Goal: Task Accomplishment & Management: Use online tool/utility

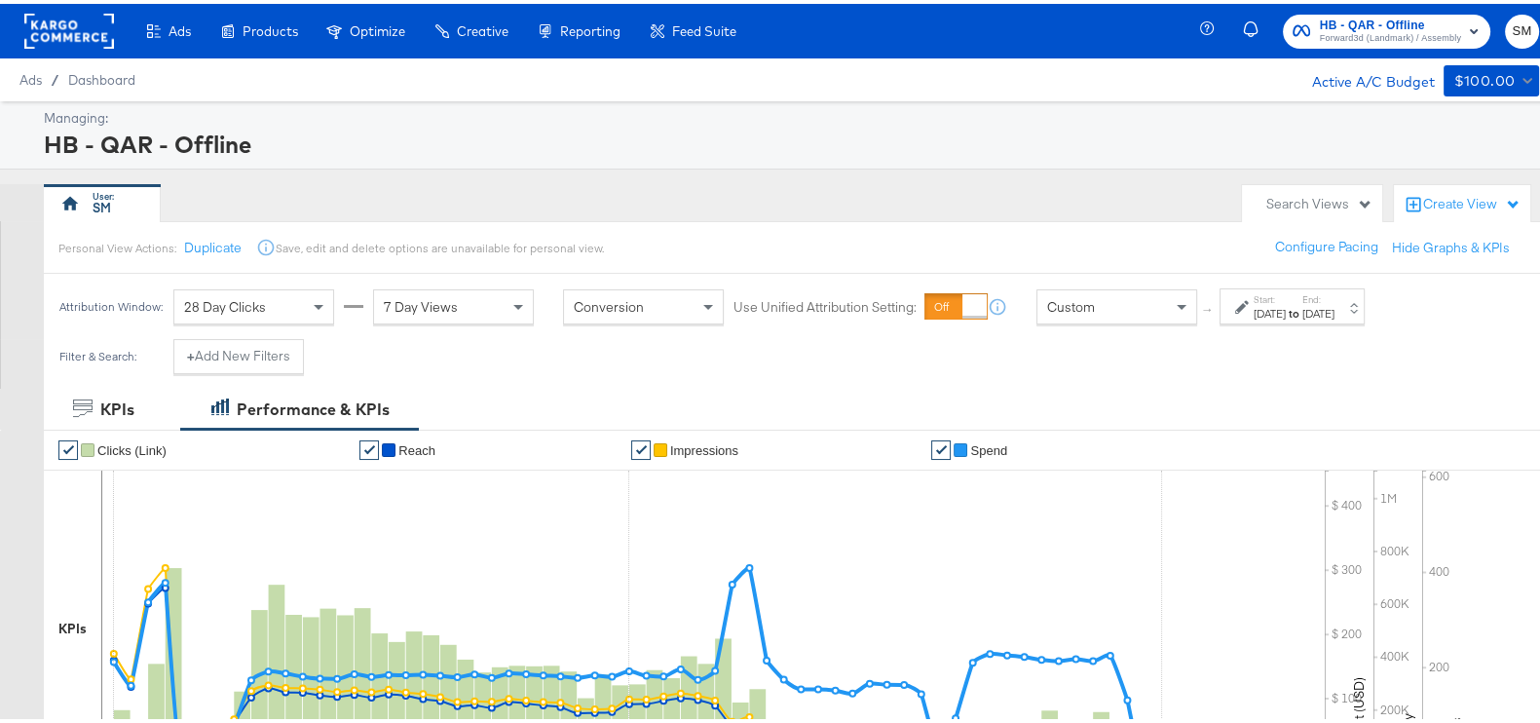
drag, startPoint x: 1364, startPoint y: 0, endPoint x: 1261, endPoint y: 21, distance: 105.4
click at [1261, 21] on div "HB - QAR - Offline Forward3d (Landmark) / Assembly SM" at bounding box center [1383, 27] width 352 height 55
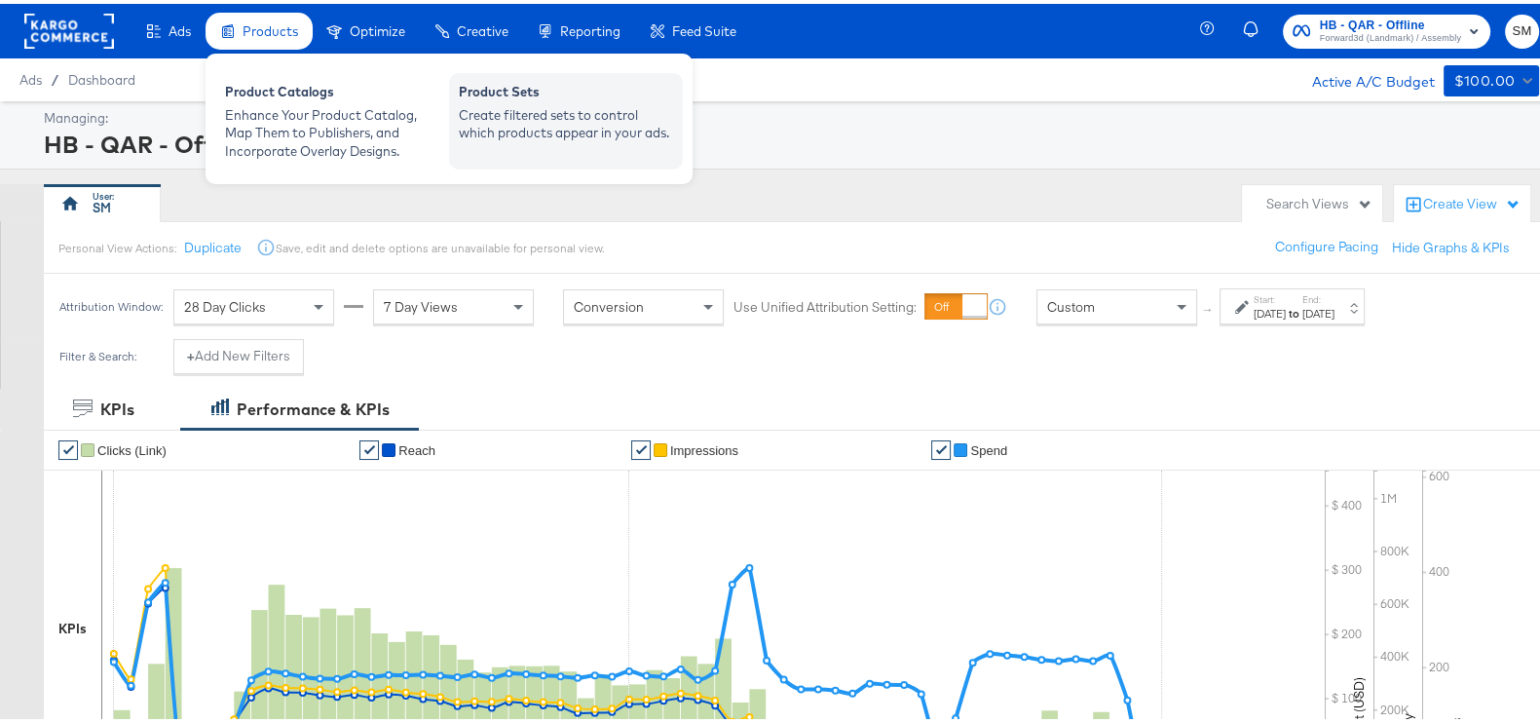
click at [593, 104] on div "Create filtered sets to control which products appear in your ads." at bounding box center [566, 120] width 214 height 36
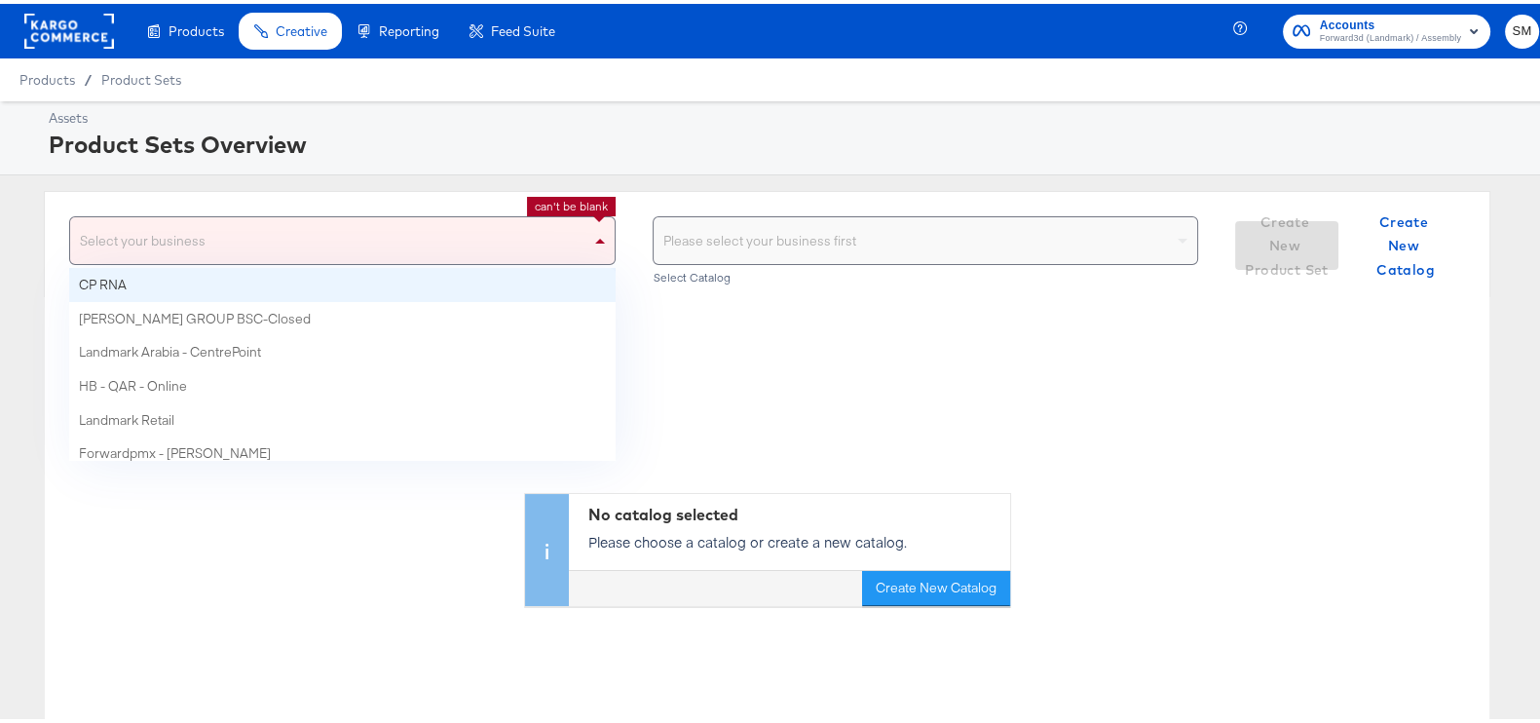
click at [405, 222] on div "Select your business" at bounding box center [342, 236] width 544 height 47
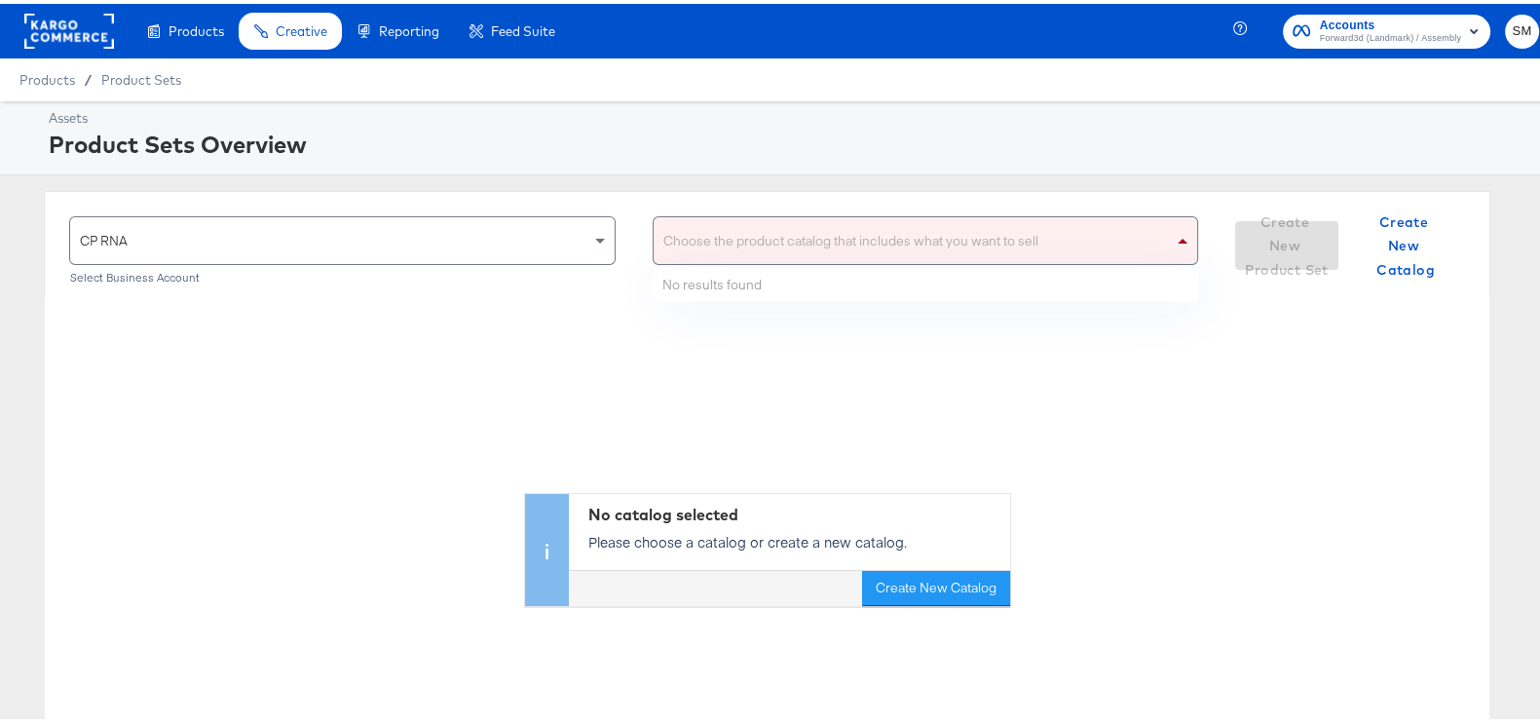
click at [677, 234] on div "Choose the product catalog that includes what you want to sell" at bounding box center [925, 236] width 544 height 47
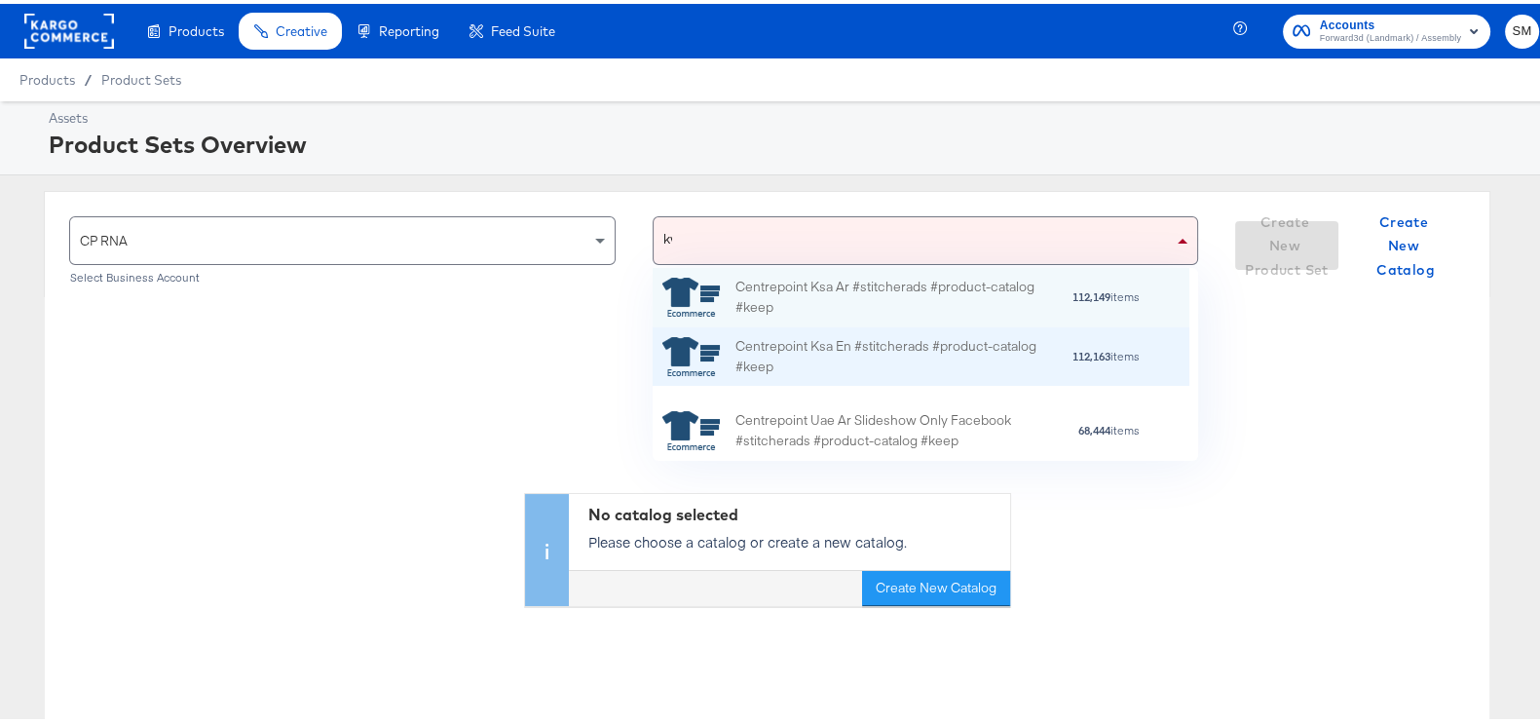
scroll to position [19, 19]
type input "kwt"
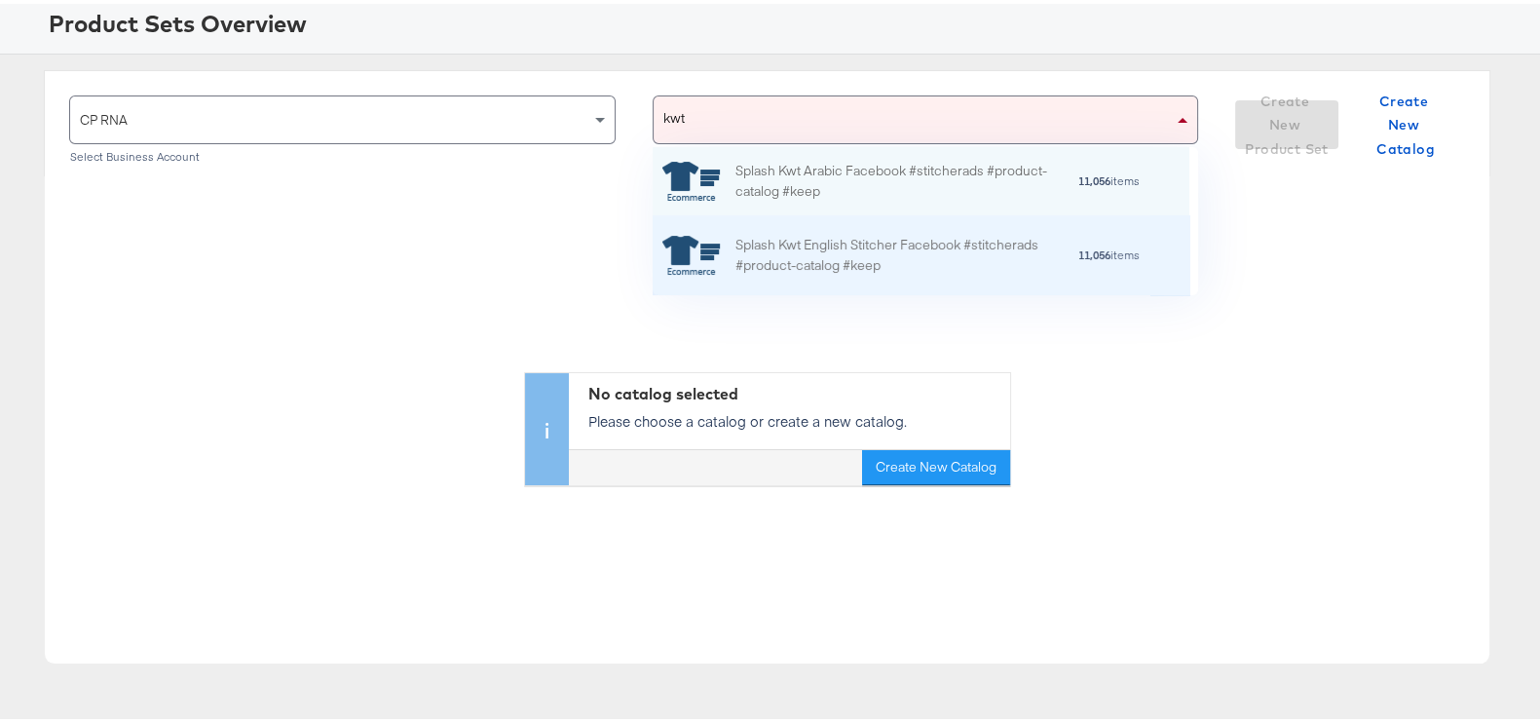
scroll to position [119, 0]
click at [868, 253] on div "Splash Kwt English Stitcher Facebook #stitcherads #product-catalog #keep" at bounding box center [905, 254] width 341 height 41
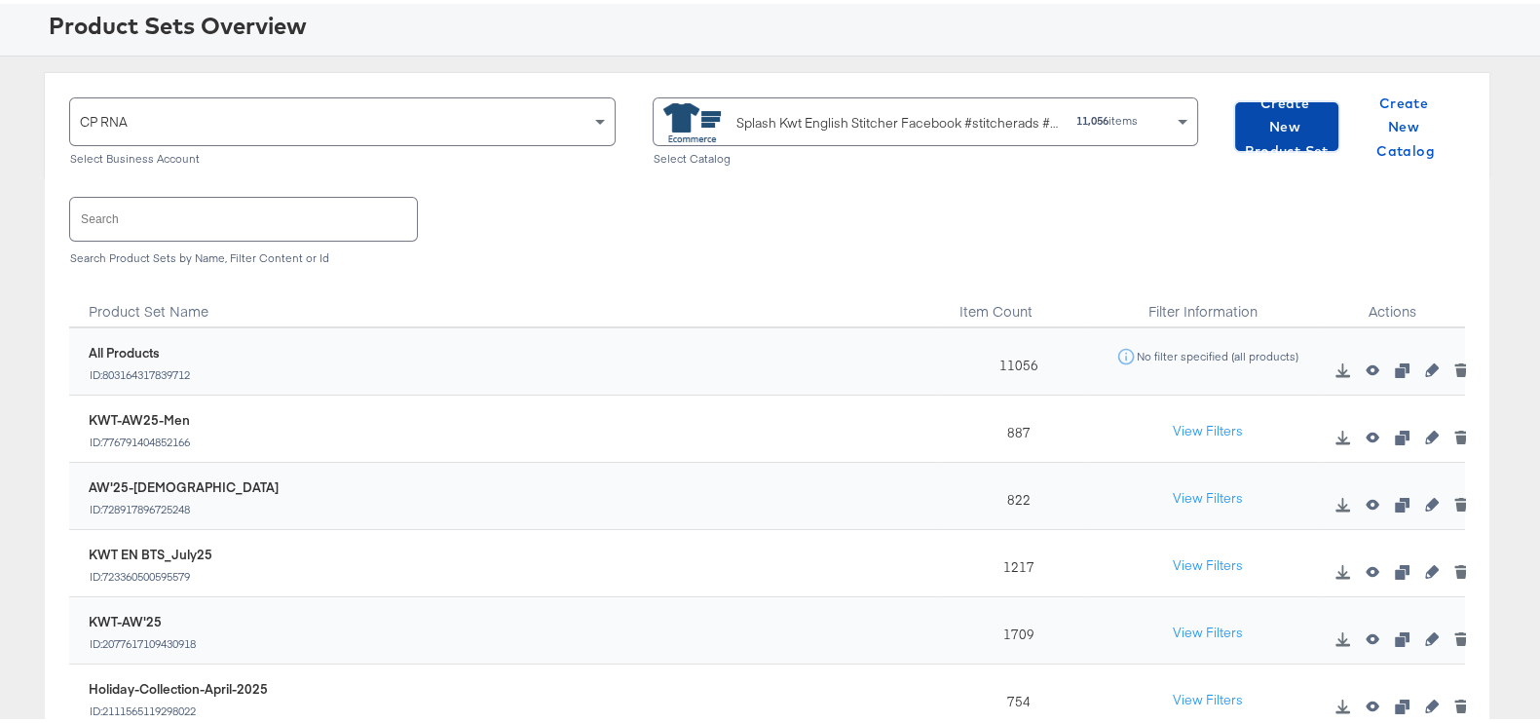
click at [1285, 121] on span "Create New Product Set" at bounding box center [1287, 124] width 88 height 72
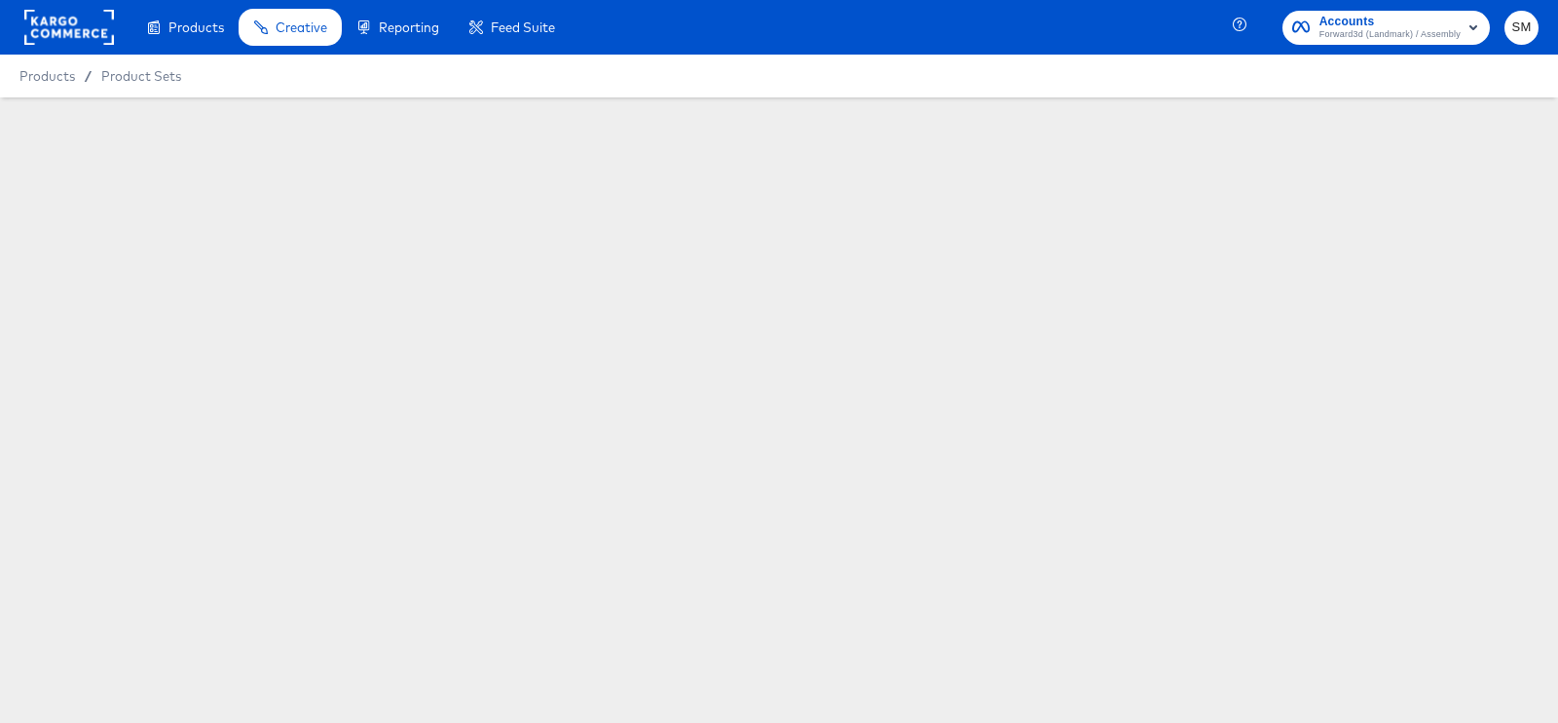
click at [1285, 121] on div at bounding box center [779, 340] width 1558 height 487
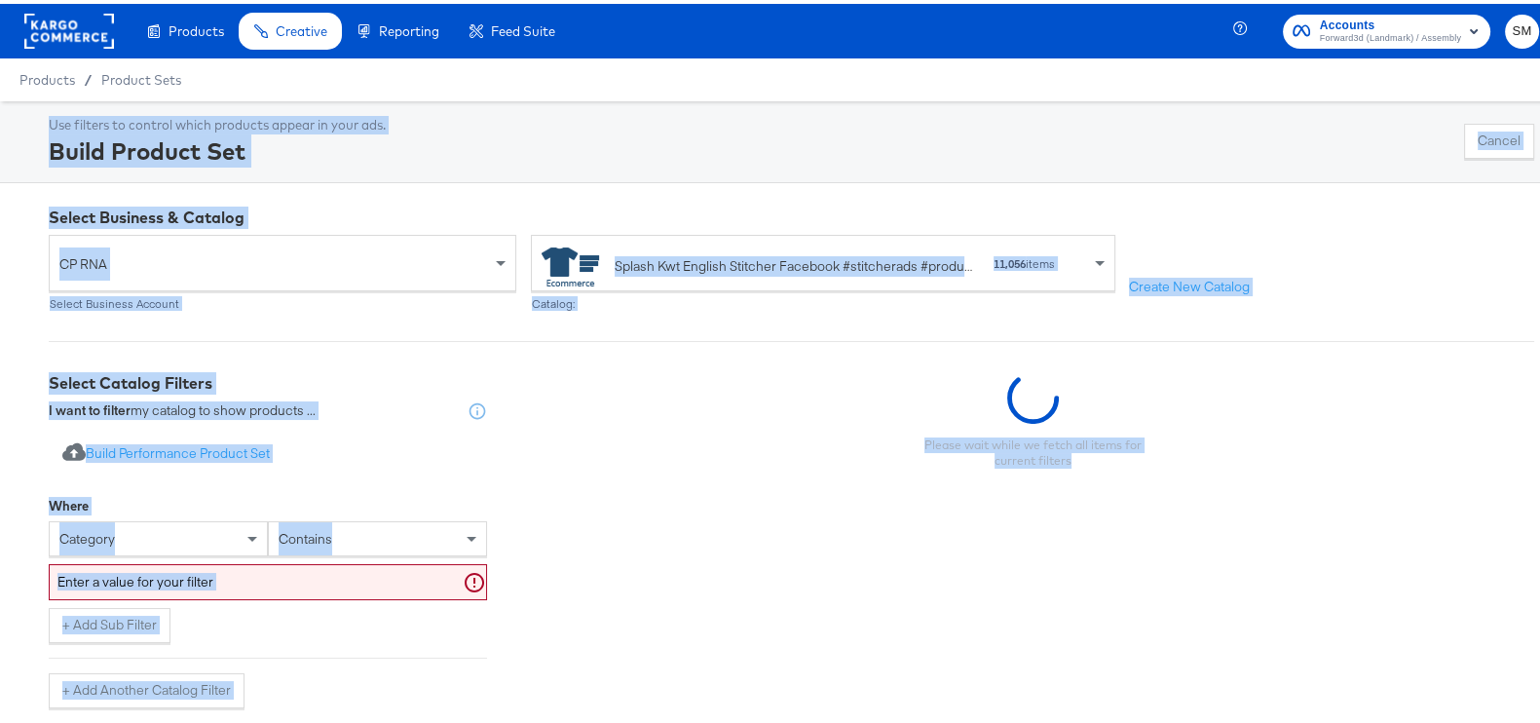
click at [1003, 151] on div "Use filters to control which products appear in your ads. Build Product Set Can…" at bounding box center [791, 138] width 1485 height 52
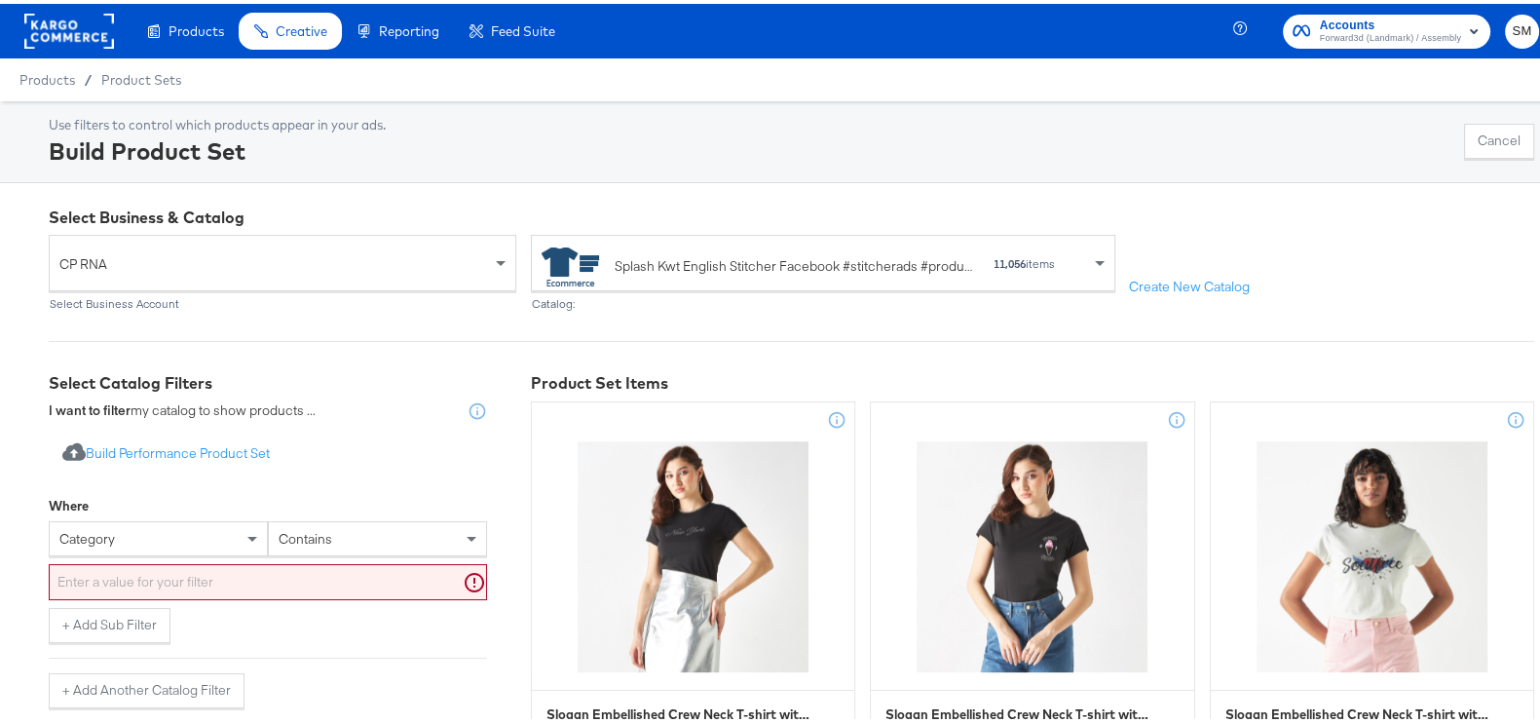
scroll to position [22, 0]
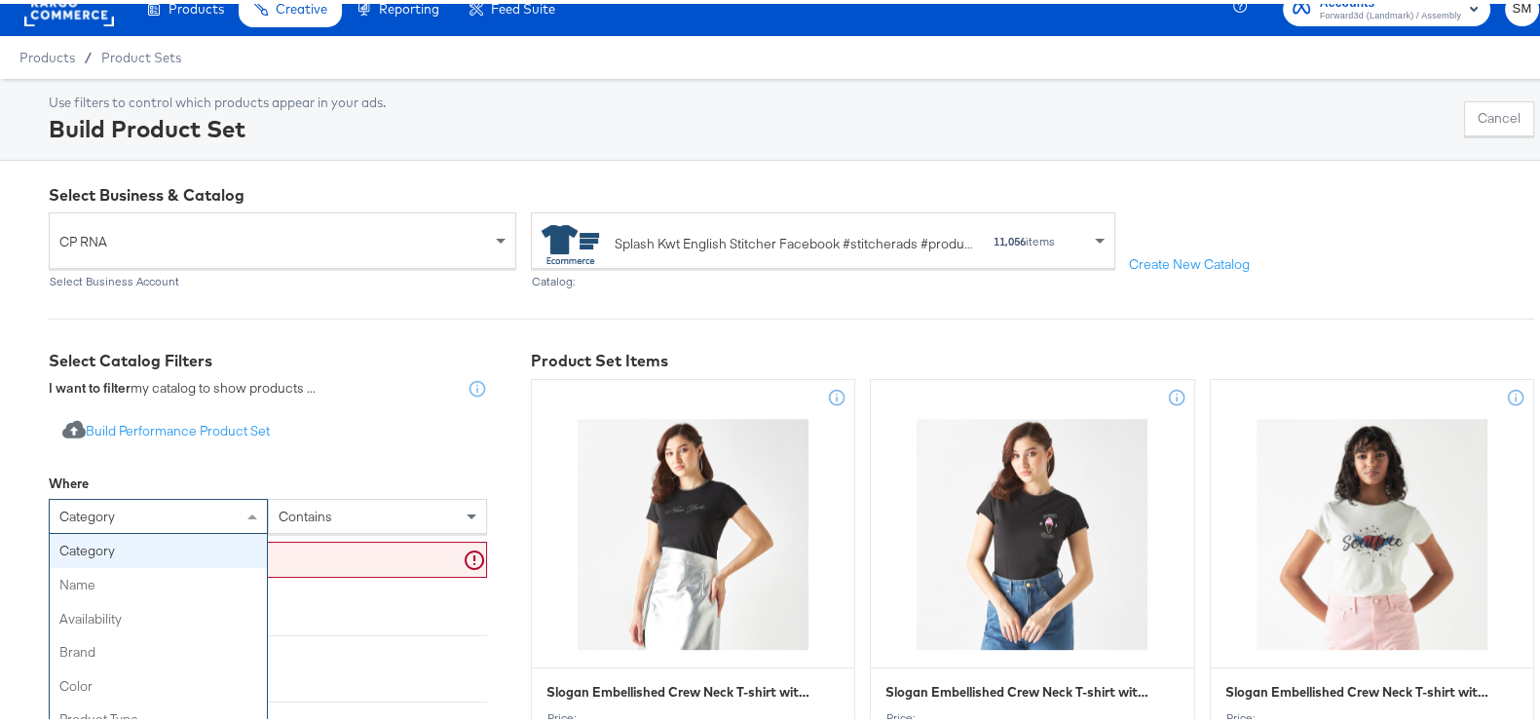
click at [184, 530] on div "category category name availability brand color product type product tags price…" at bounding box center [158, 512] width 219 height 35
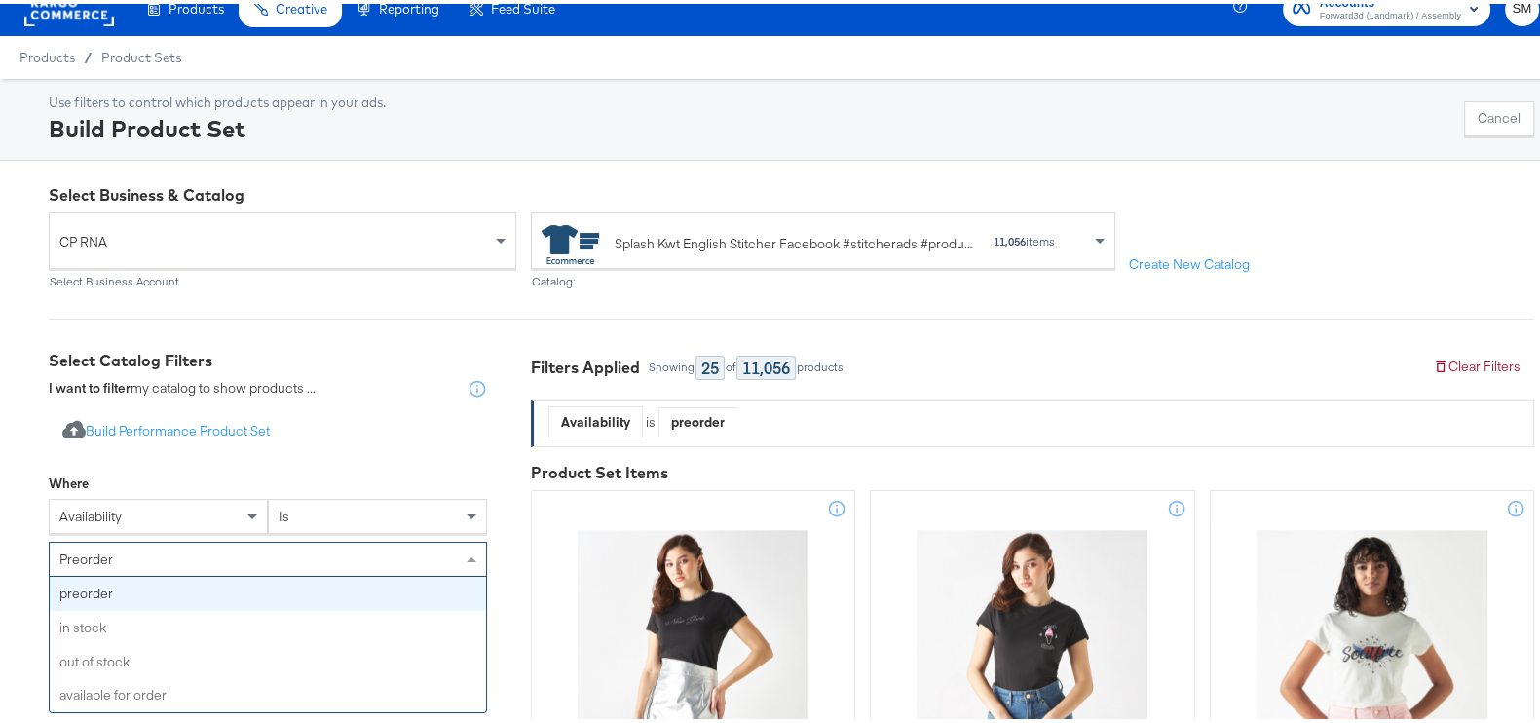
click at [157, 552] on div "preorder" at bounding box center [268, 555] width 436 height 33
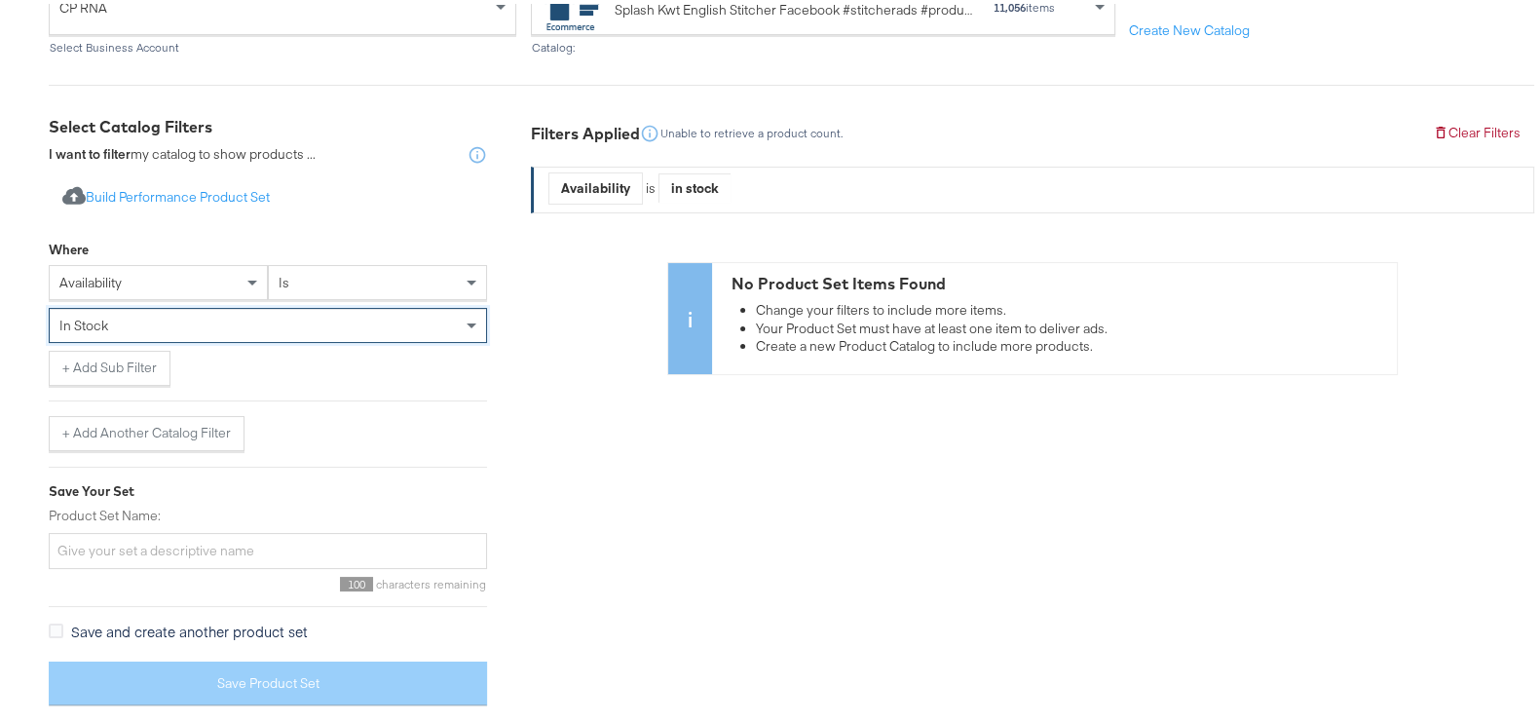
scroll to position [253, 0]
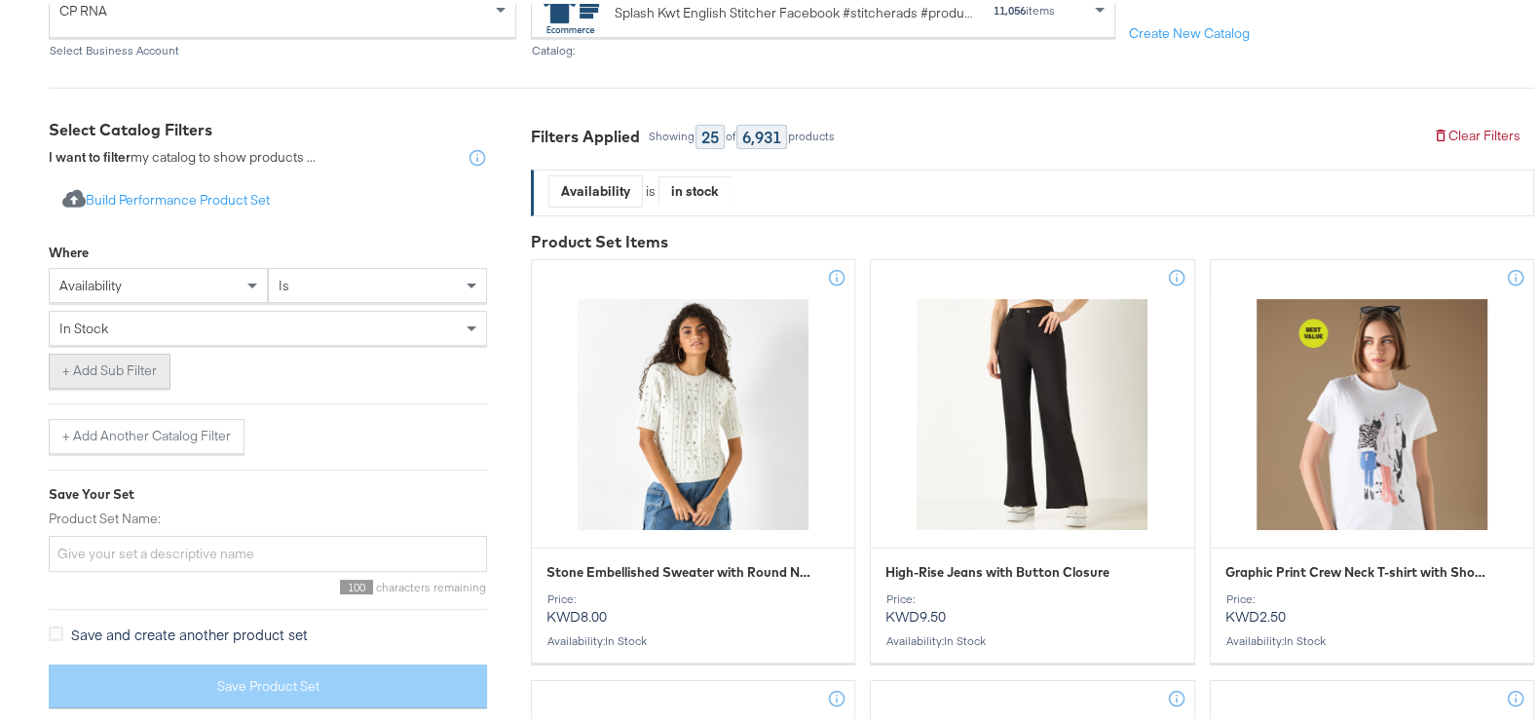
click at [81, 372] on button "+ Add Sub Filter" at bounding box center [110, 367] width 122 height 35
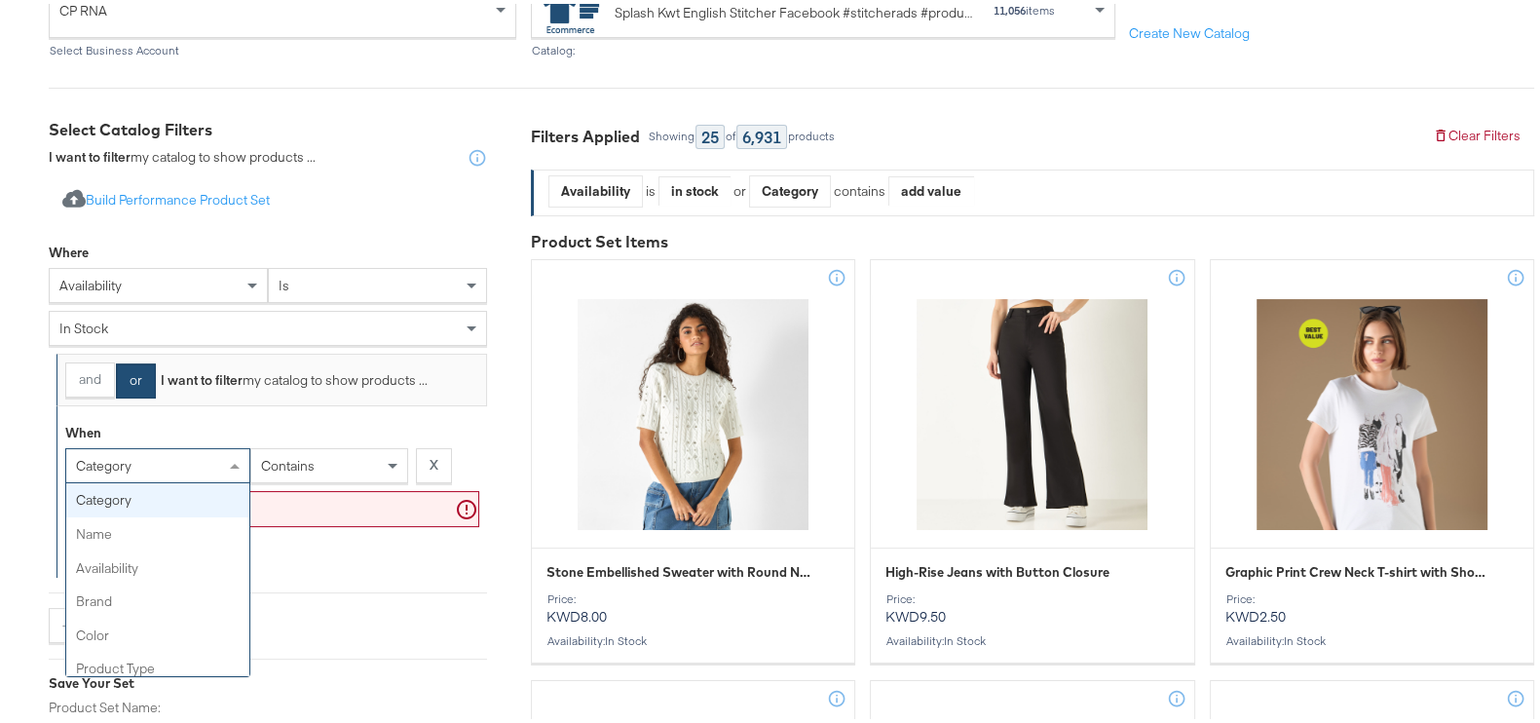
click at [122, 461] on span "category" at bounding box center [104, 462] width 56 height 18
type input "cus"
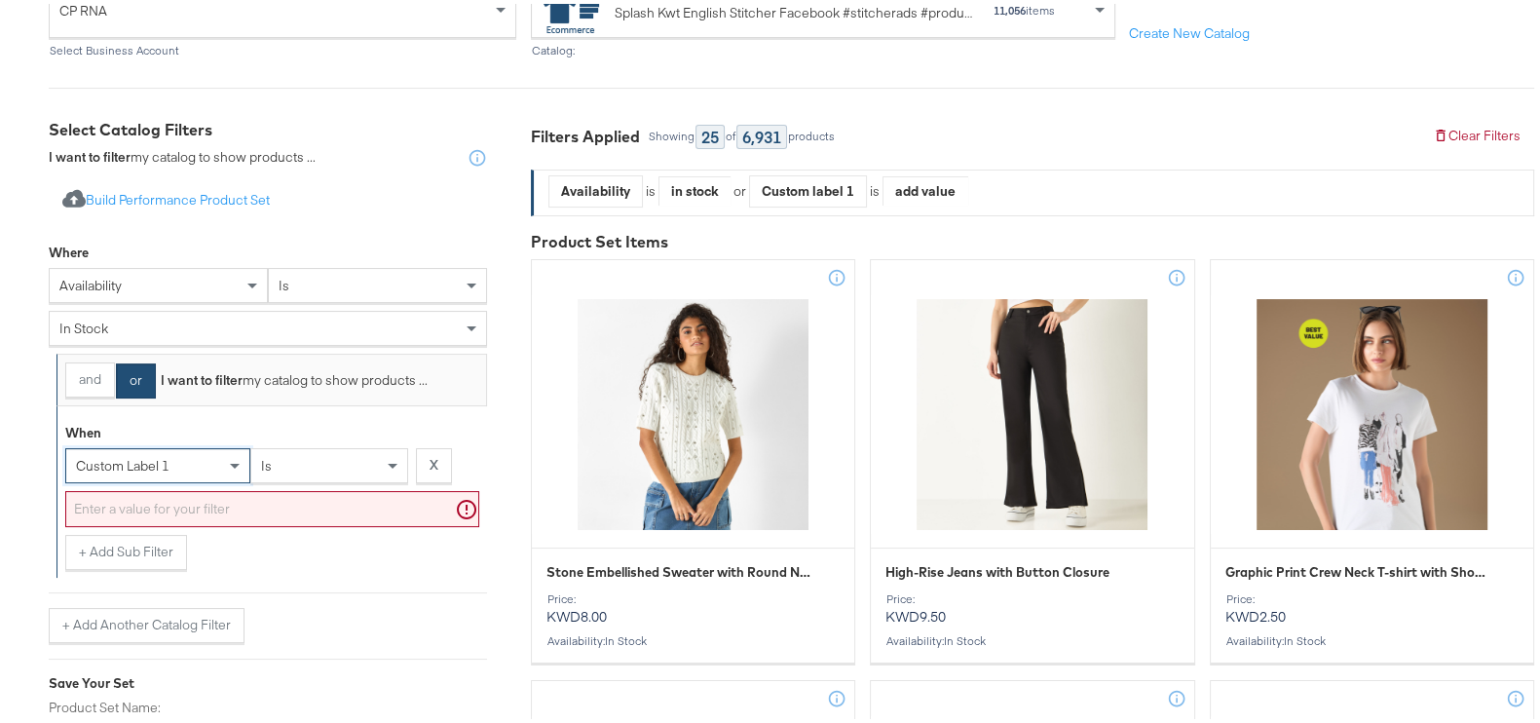
click at [126, 501] on input "text" at bounding box center [272, 505] width 414 height 36
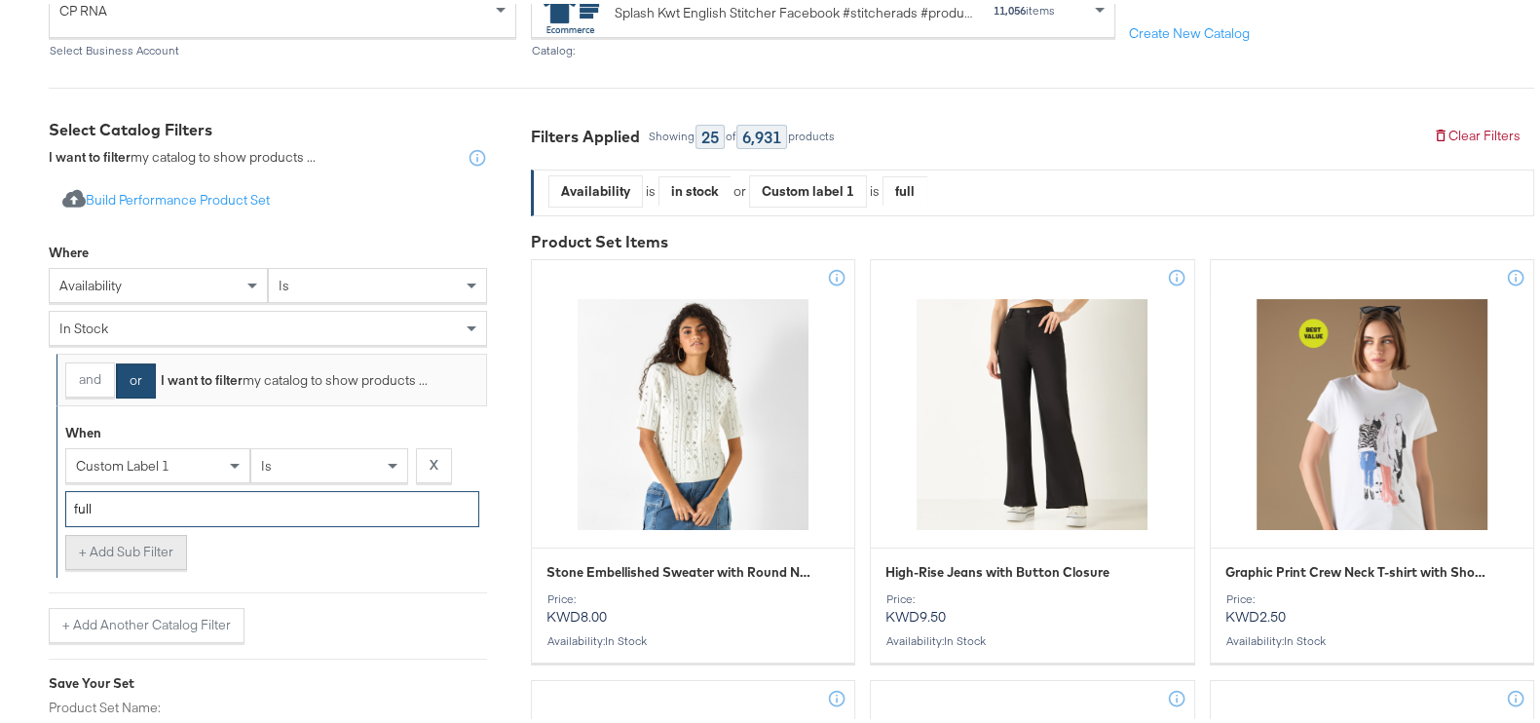
type input "full"
click at [119, 544] on button "+ Add Sub Filter" at bounding box center [126, 548] width 122 height 35
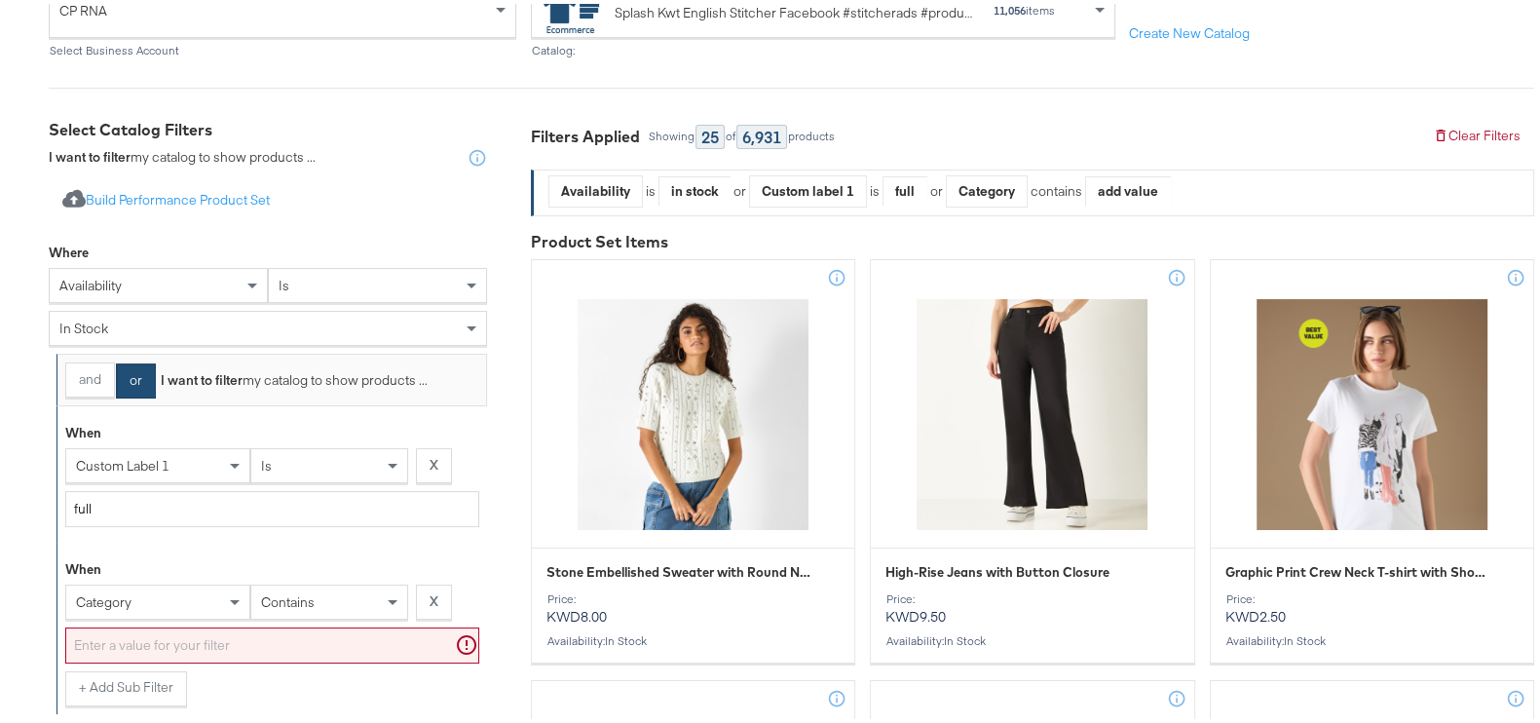
scroll to position [338, 0]
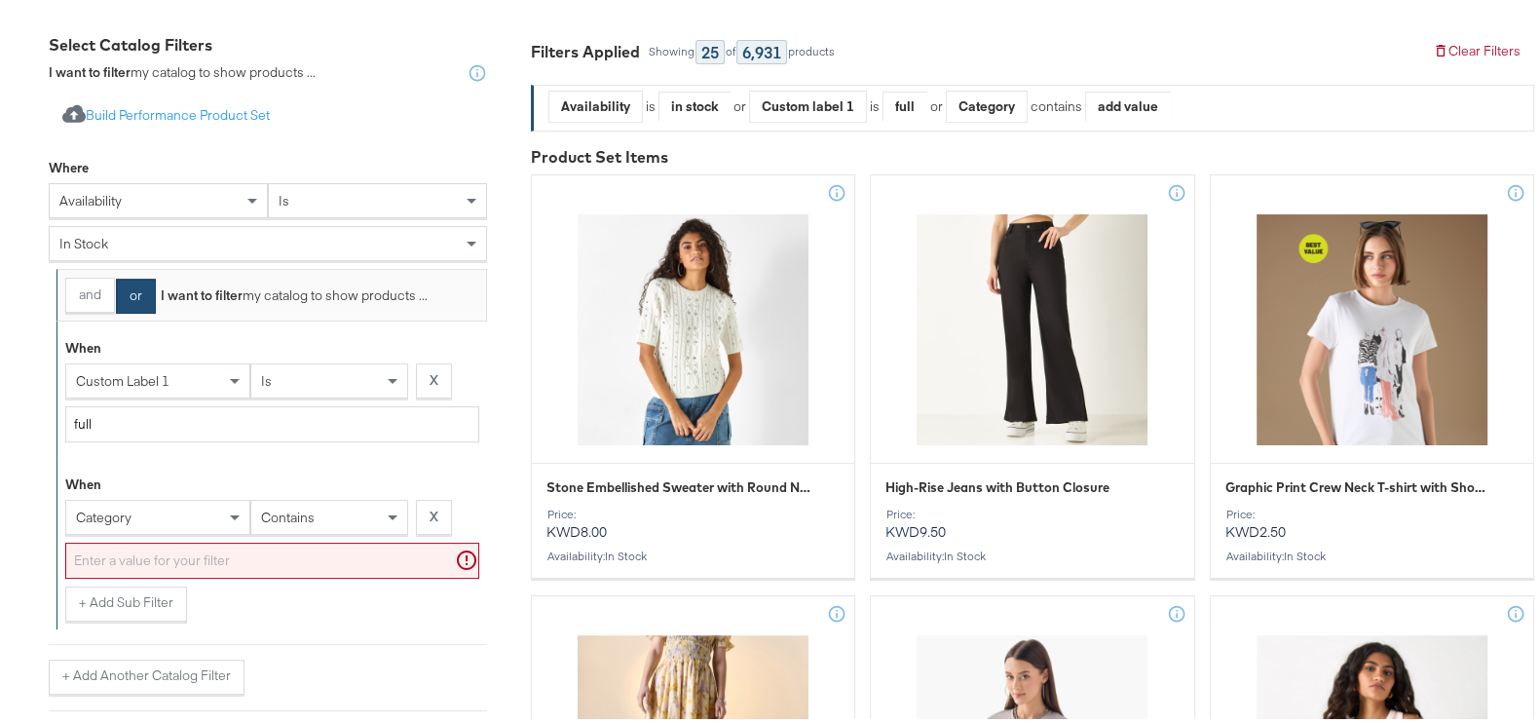
click at [132, 531] on div "category" at bounding box center [157, 513] width 185 height 35
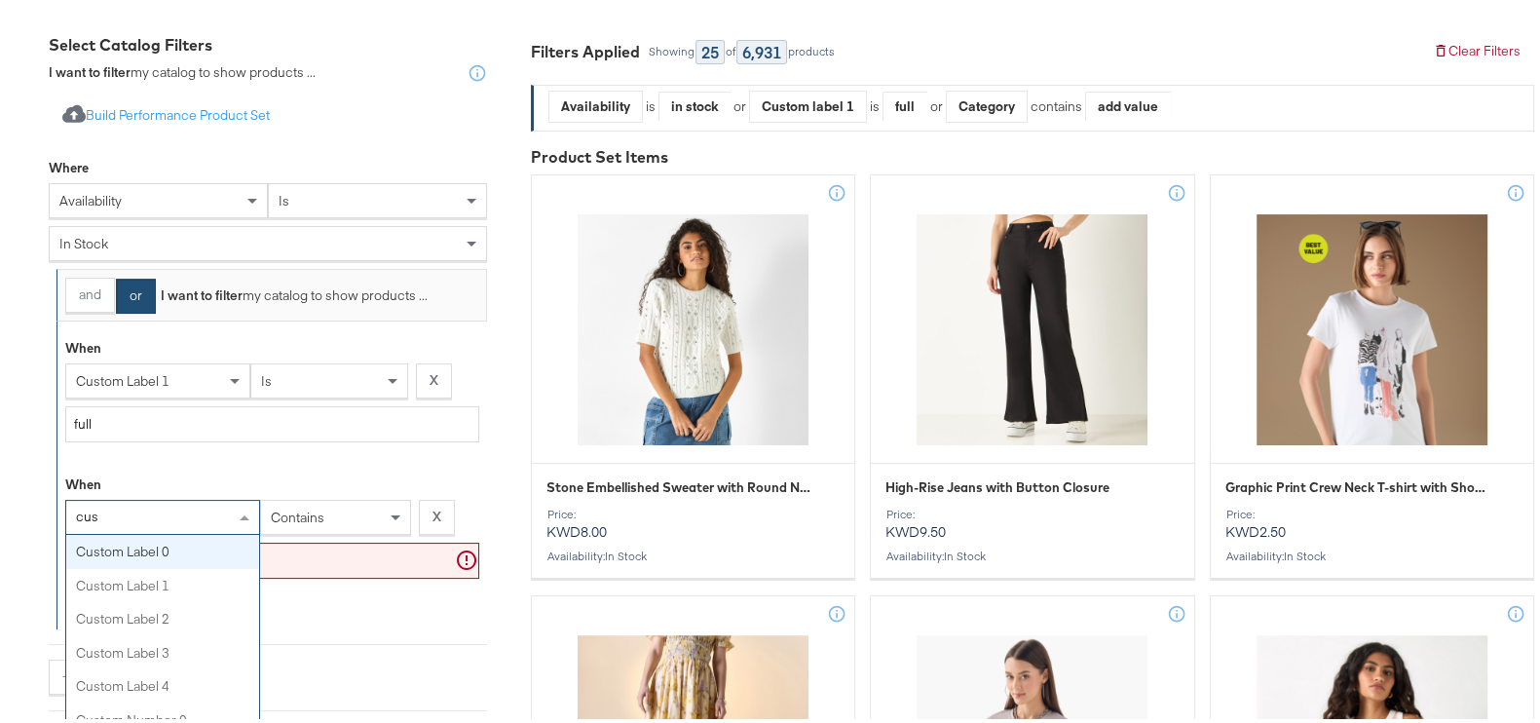
type input "cust"
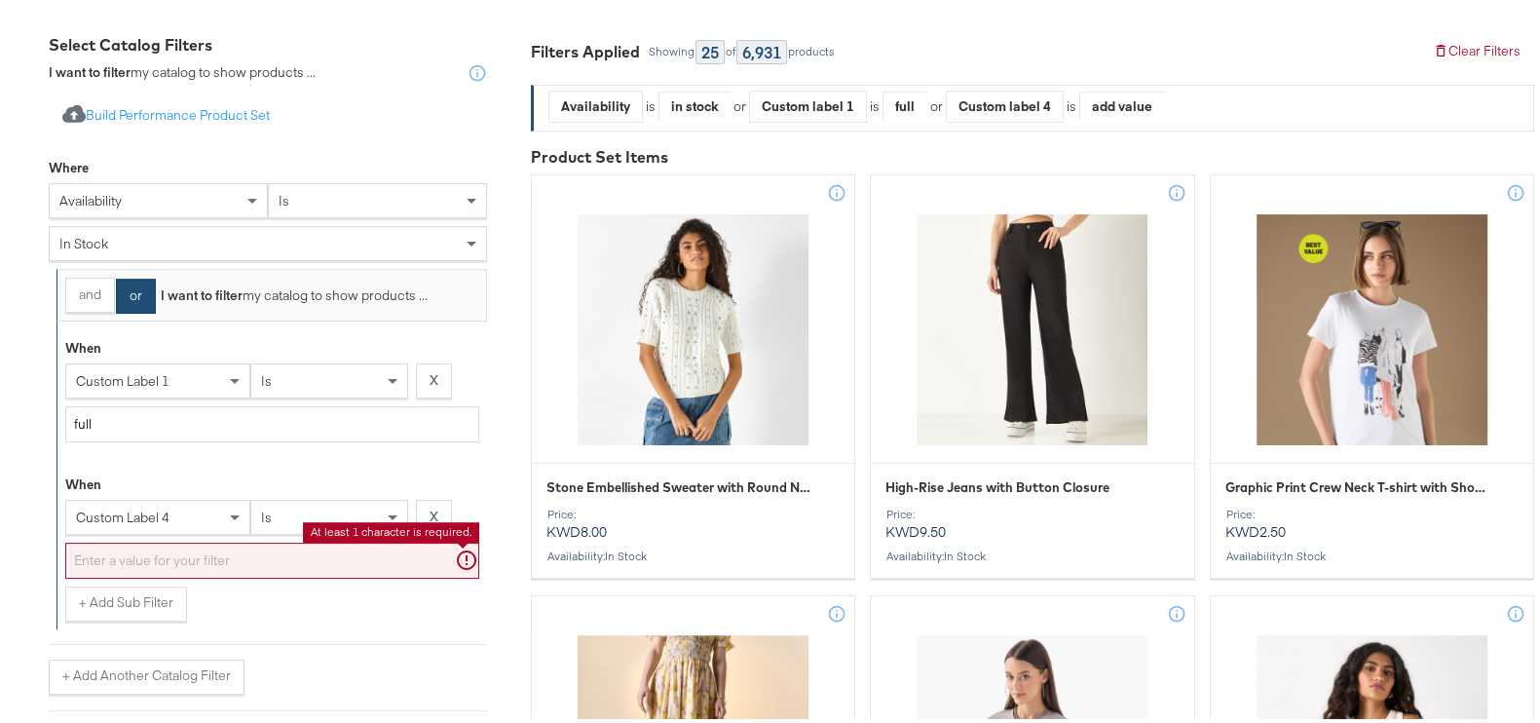
click at [118, 558] on input "text" at bounding box center [272, 557] width 414 height 36
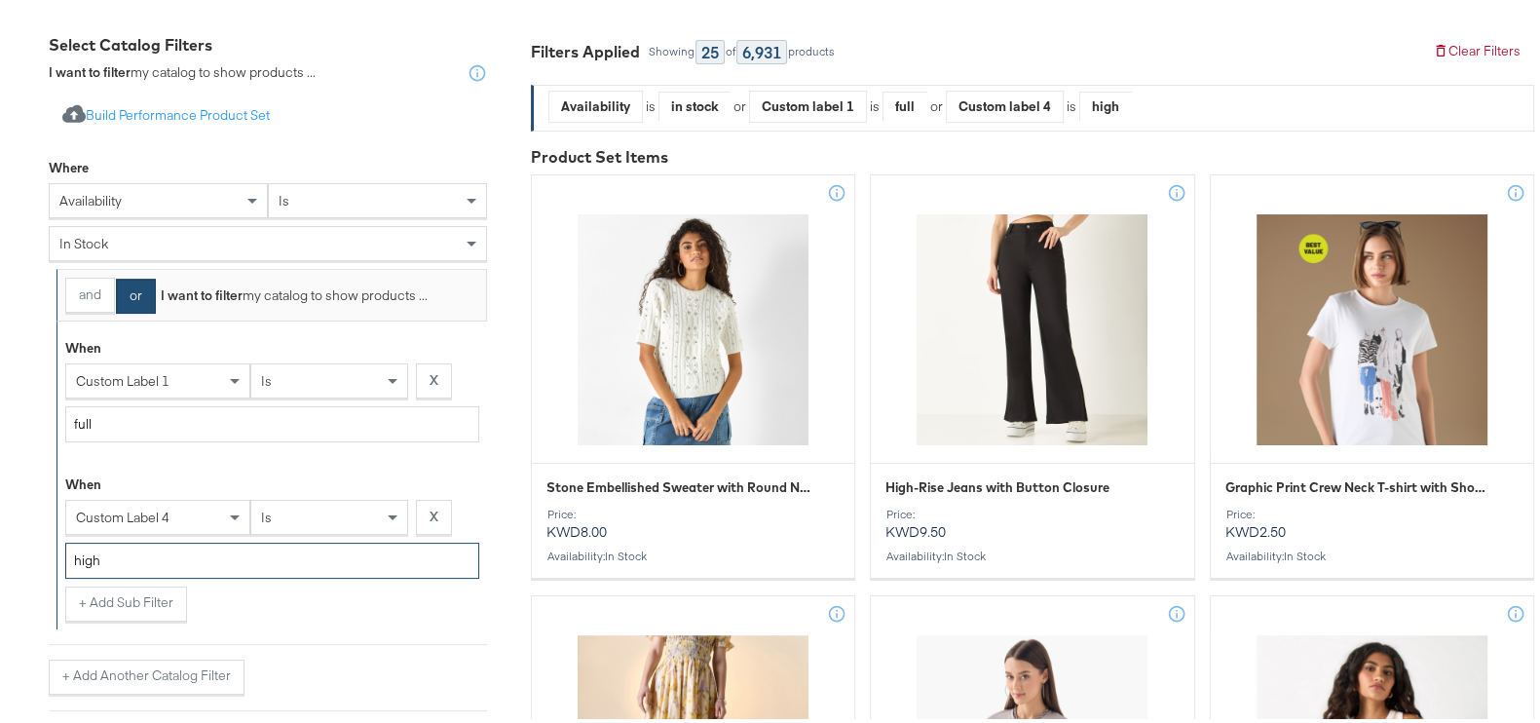
type input "high"
click at [266, 598] on div "+ Add Sub Filter" at bounding box center [272, 599] width 414 height 35
click at [117, 595] on button "+ Add Sub Filter" at bounding box center [126, 599] width 122 height 35
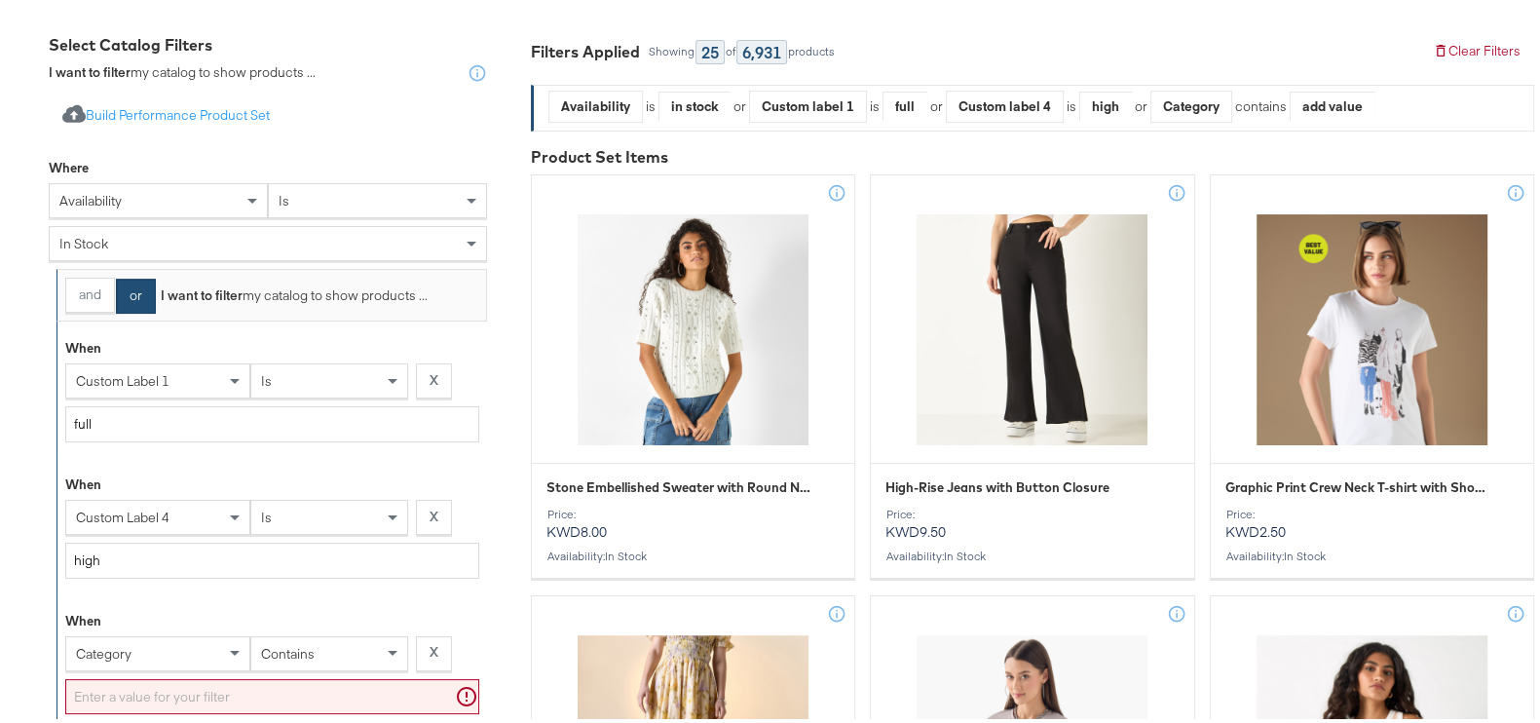
scroll to position [473, 0]
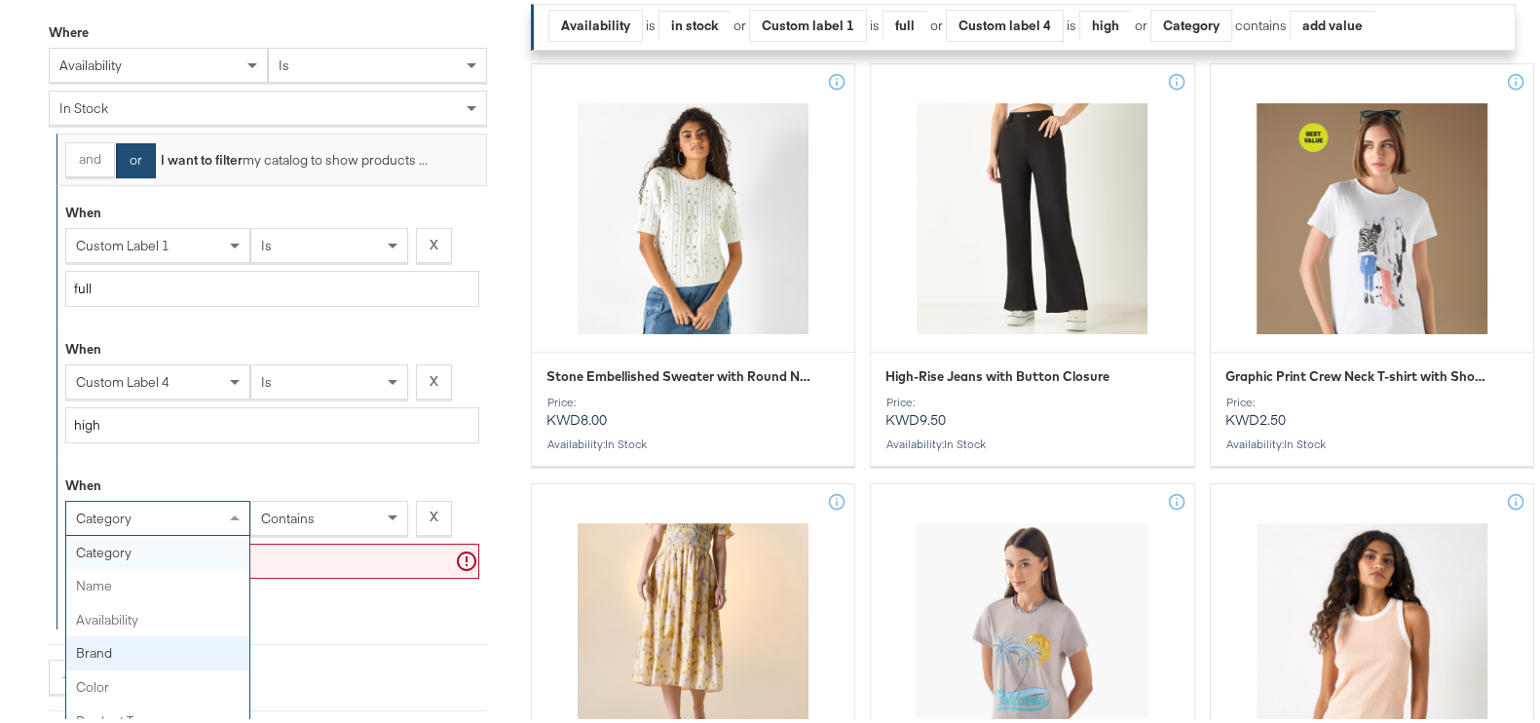
click at [122, 532] on div "category category name availability brand color product type product tags price…" at bounding box center [157, 514] width 185 height 35
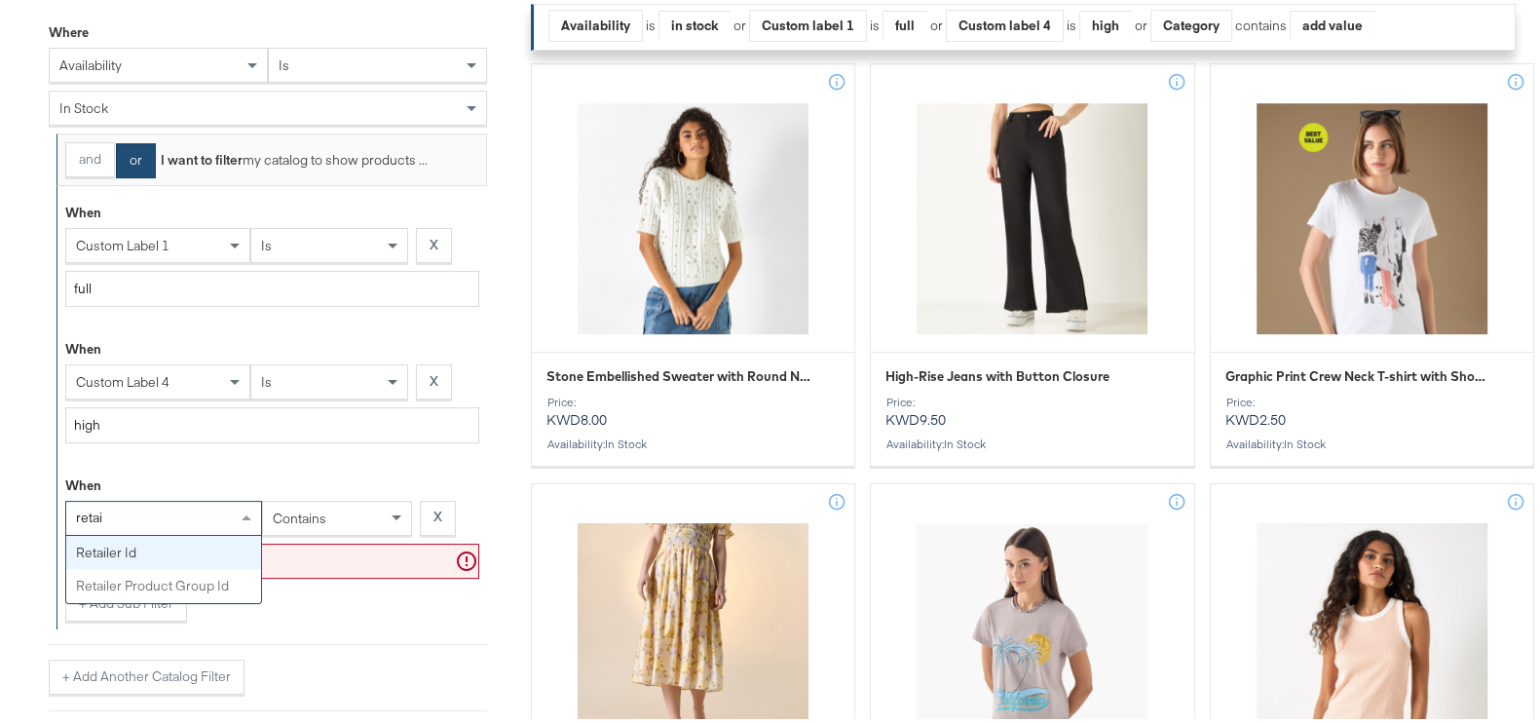
type input "retail"
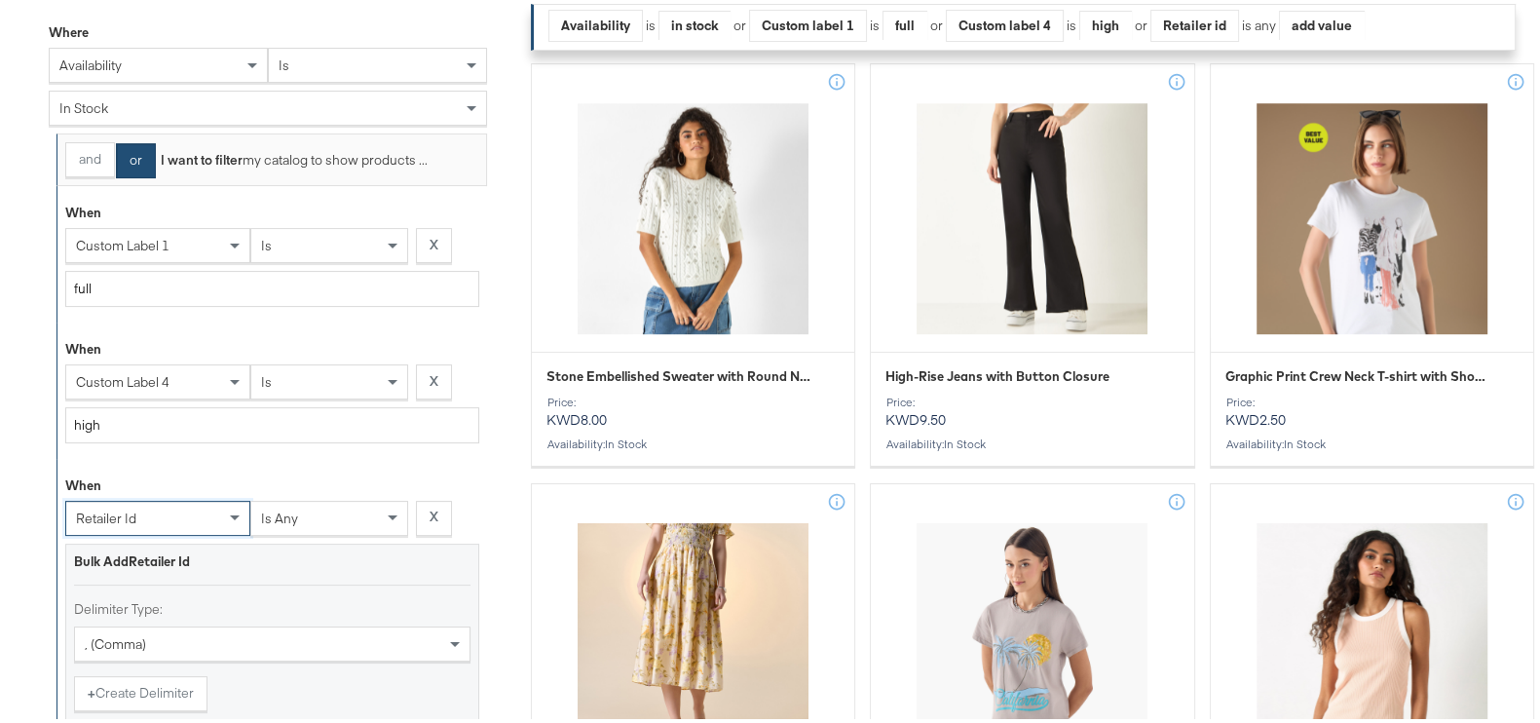
scroll to position [671, 0]
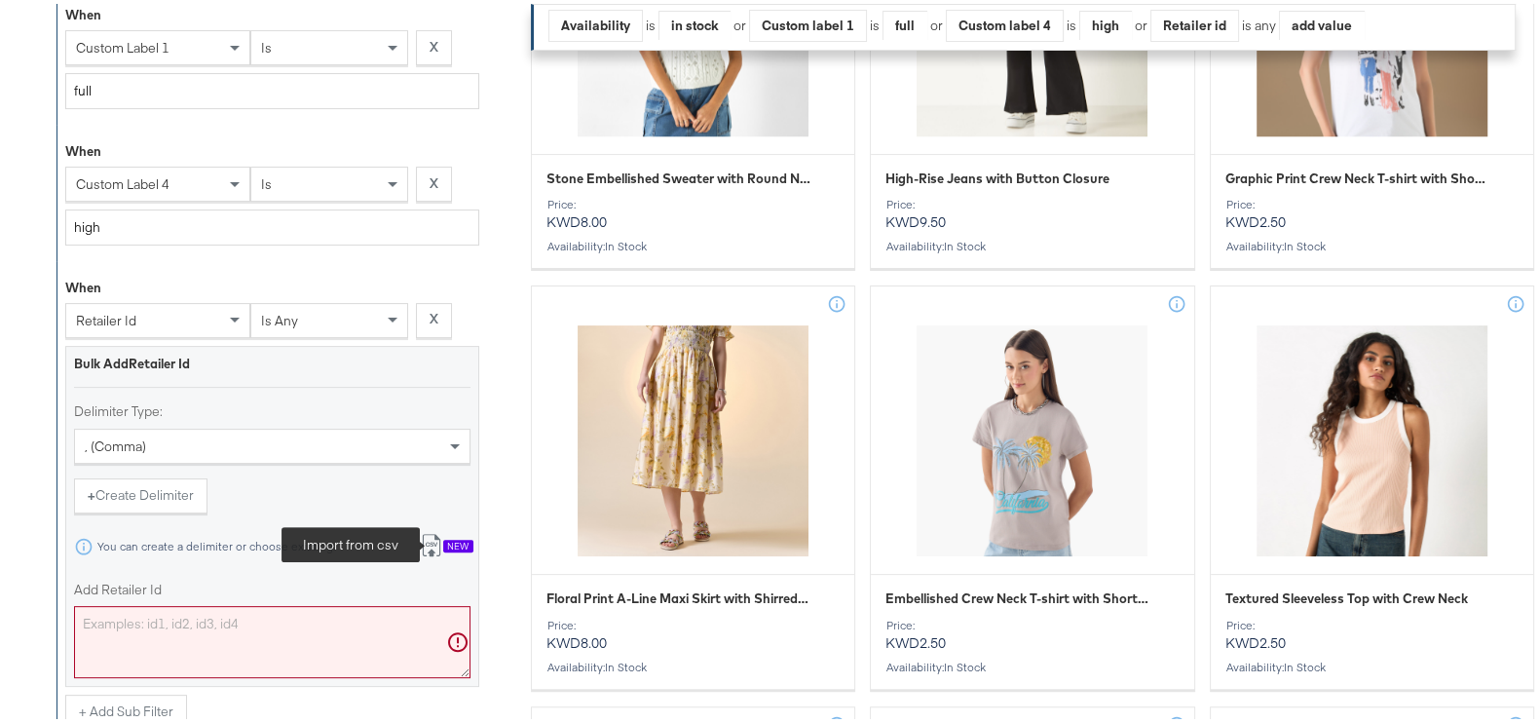
click at [428, 551] on button "Import from csv New" at bounding box center [446, 543] width 81 height 36
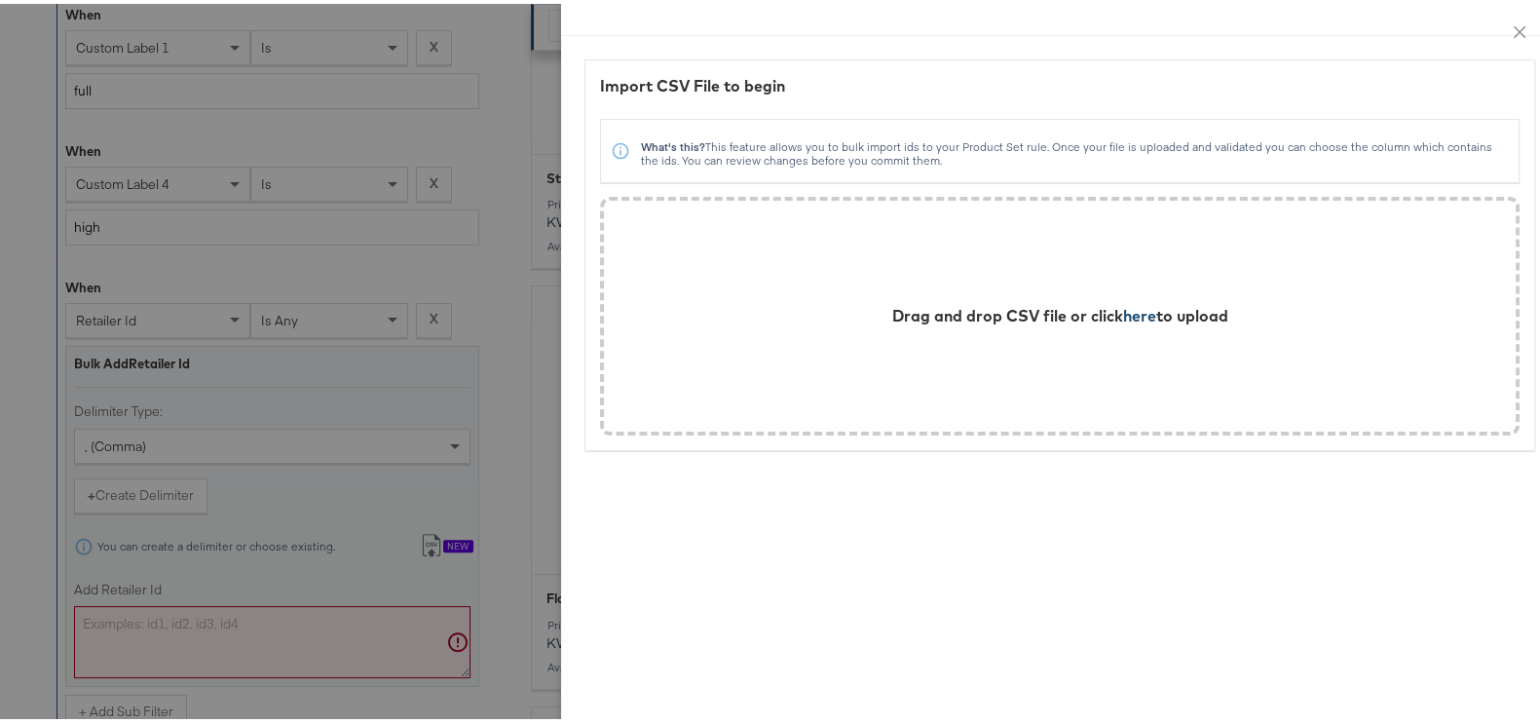
click at [1123, 314] on span "here" at bounding box center [1139, 311] width 33 height 19
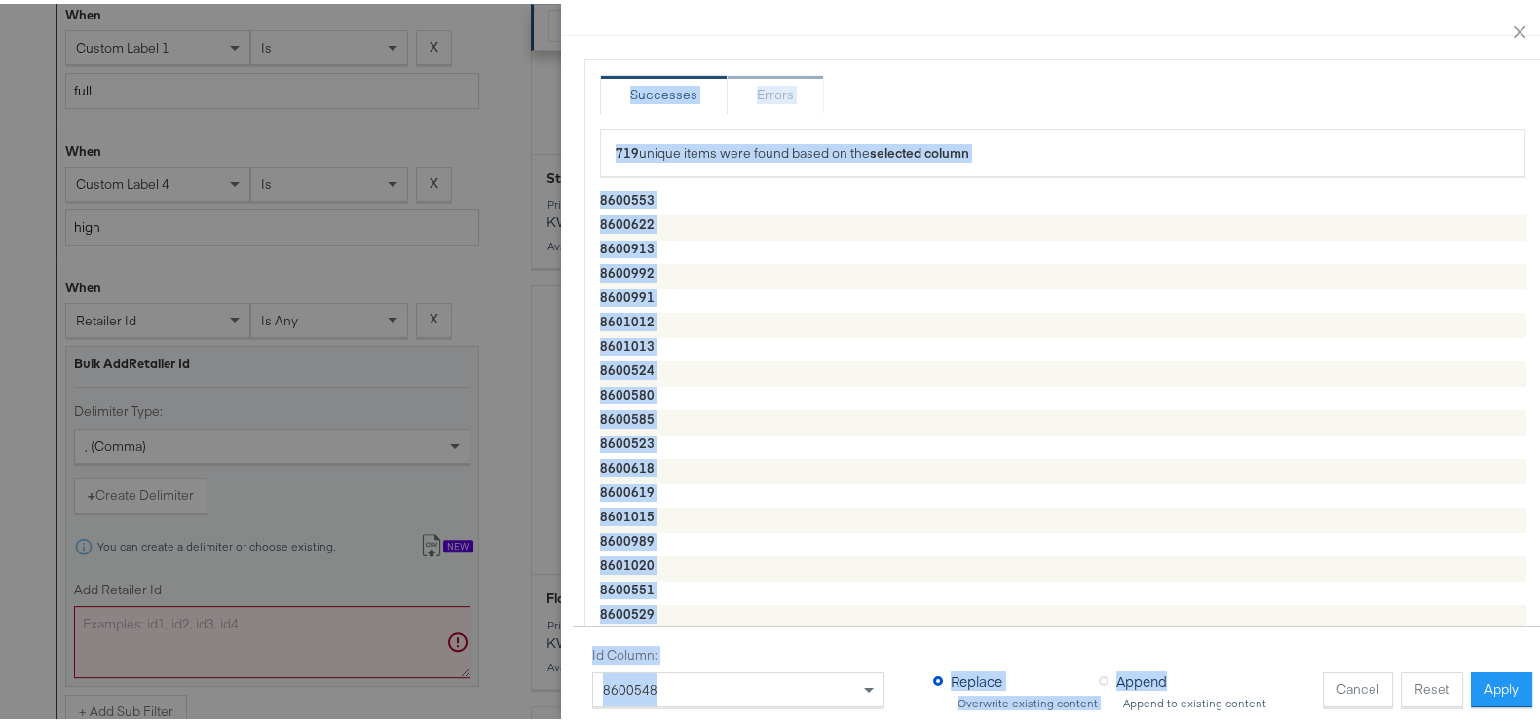
scroll to position [0, 11]
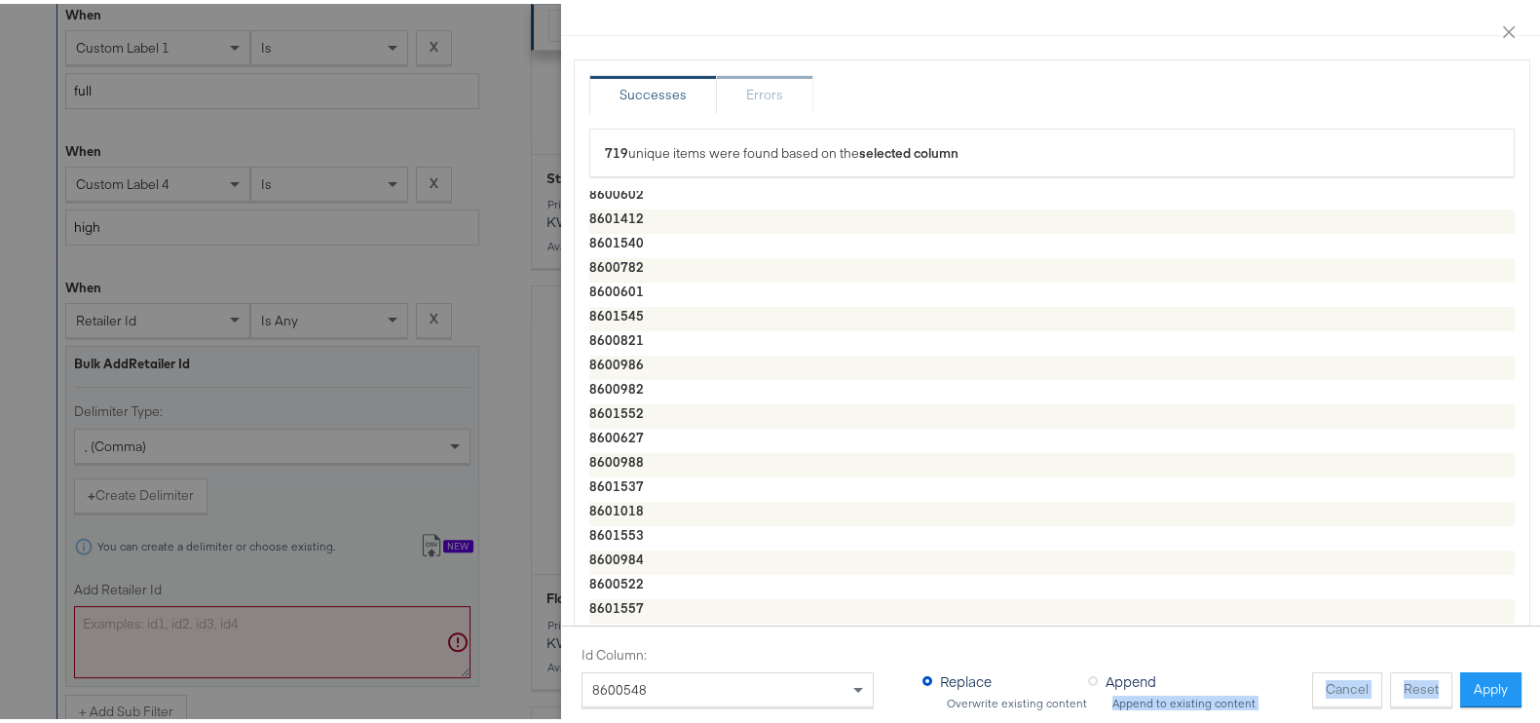
drag, startPoint x: 1277, startPoint y: 664, endPoint x: 1435, endPoint y: 658, distance: 158.8
click at [1435, 658] on div "Id Column: 8600548 Replace Overwrite existing content Append Append to existing…" at bounding box center [1060, 672] width 958 height 61
click at [1460, 668] on button "Apply" at bounding box center [1490, 685] width 61 height 35
type textarea "8600553,8600622,8600913,8600992,8600991,8601012,8601013,8600524,8600580,8600585…"
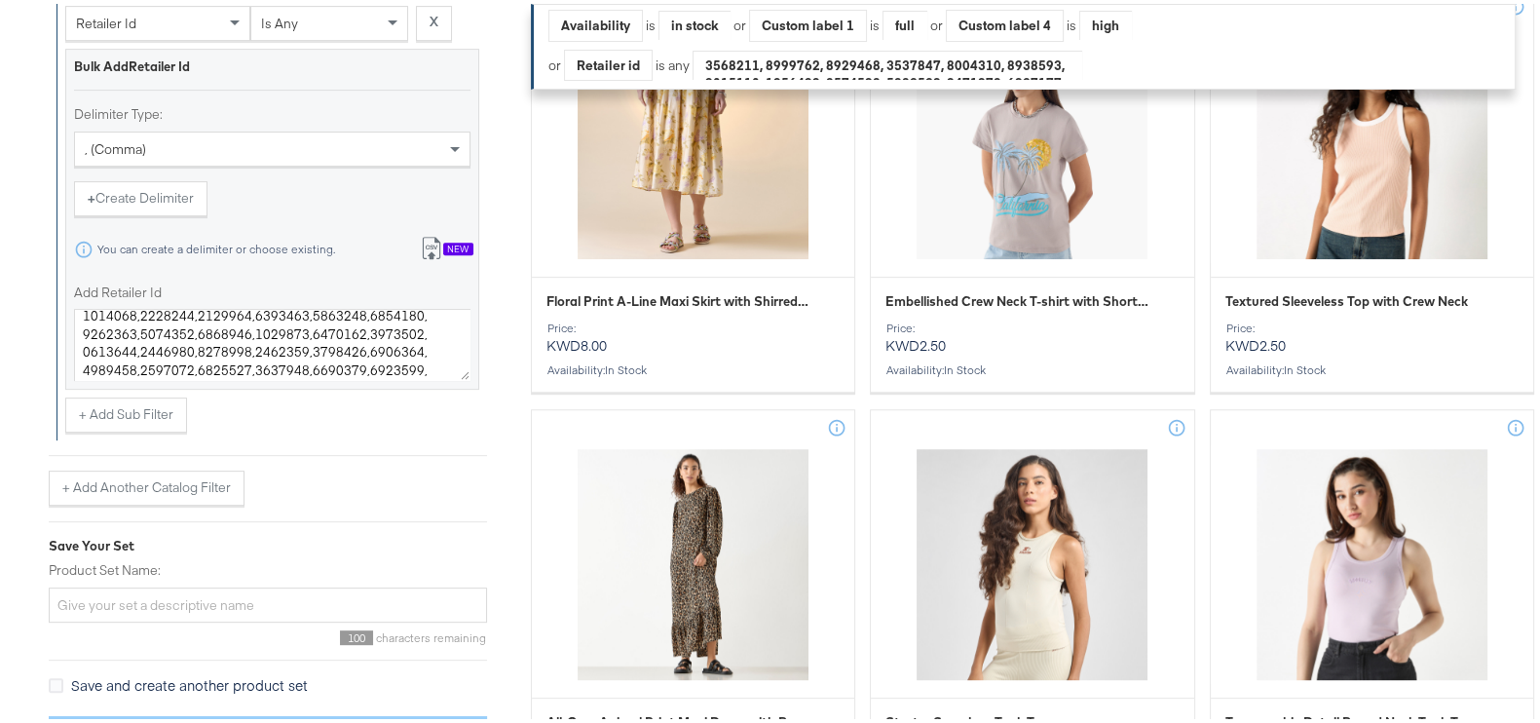
scroll to position [983, 0]
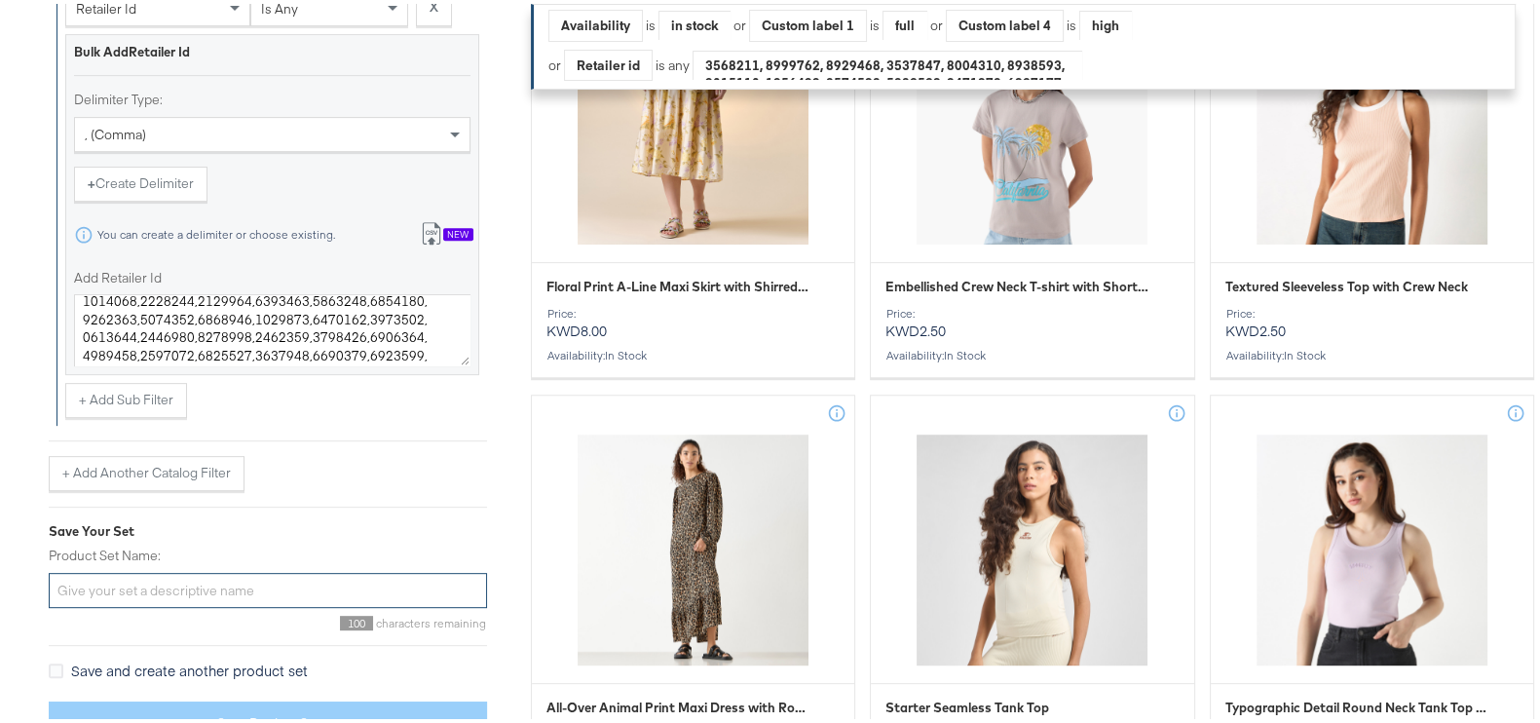
click at [202, 574] on input "Product Set Name:" at bounding box center [268, 587] width 438 height 36
paste input "Basics_Aug25"
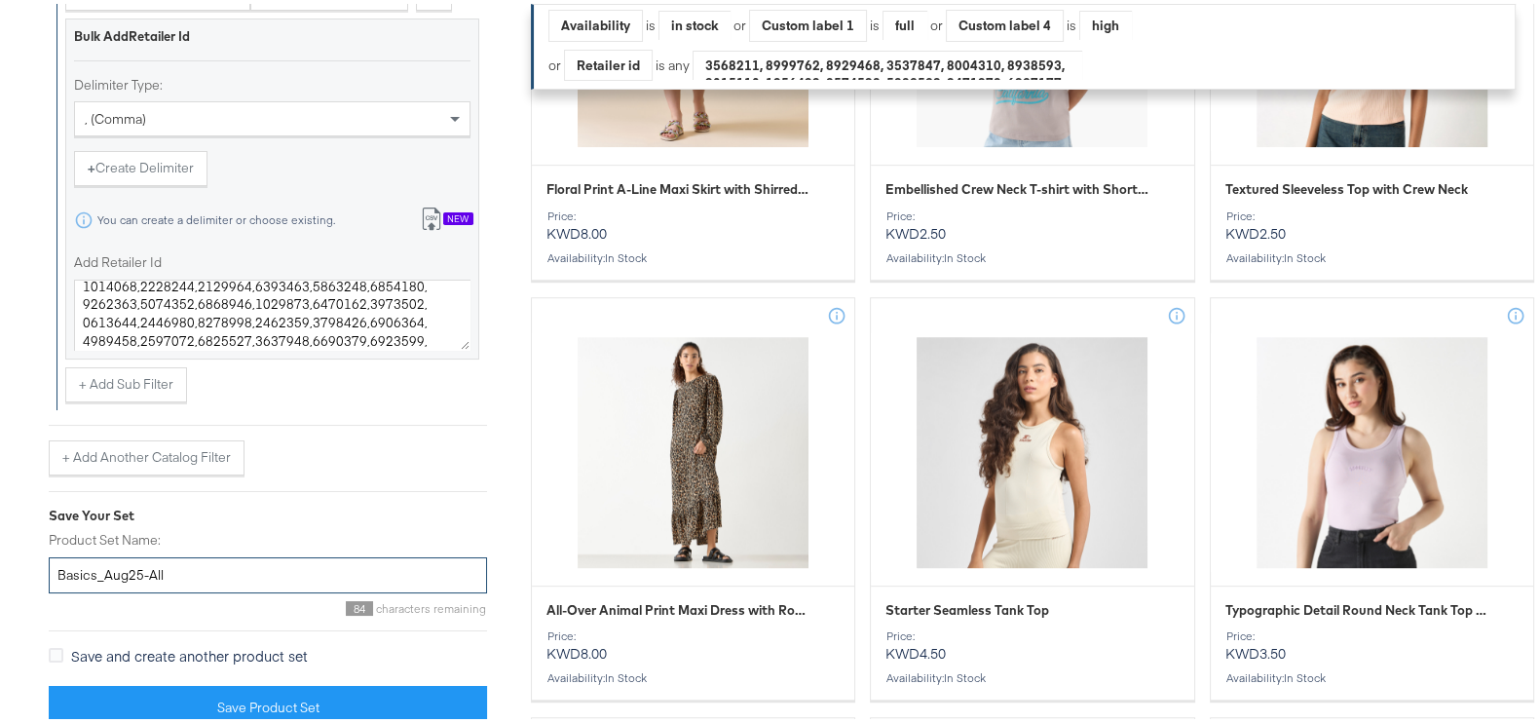
scroll to position [1081, 0]
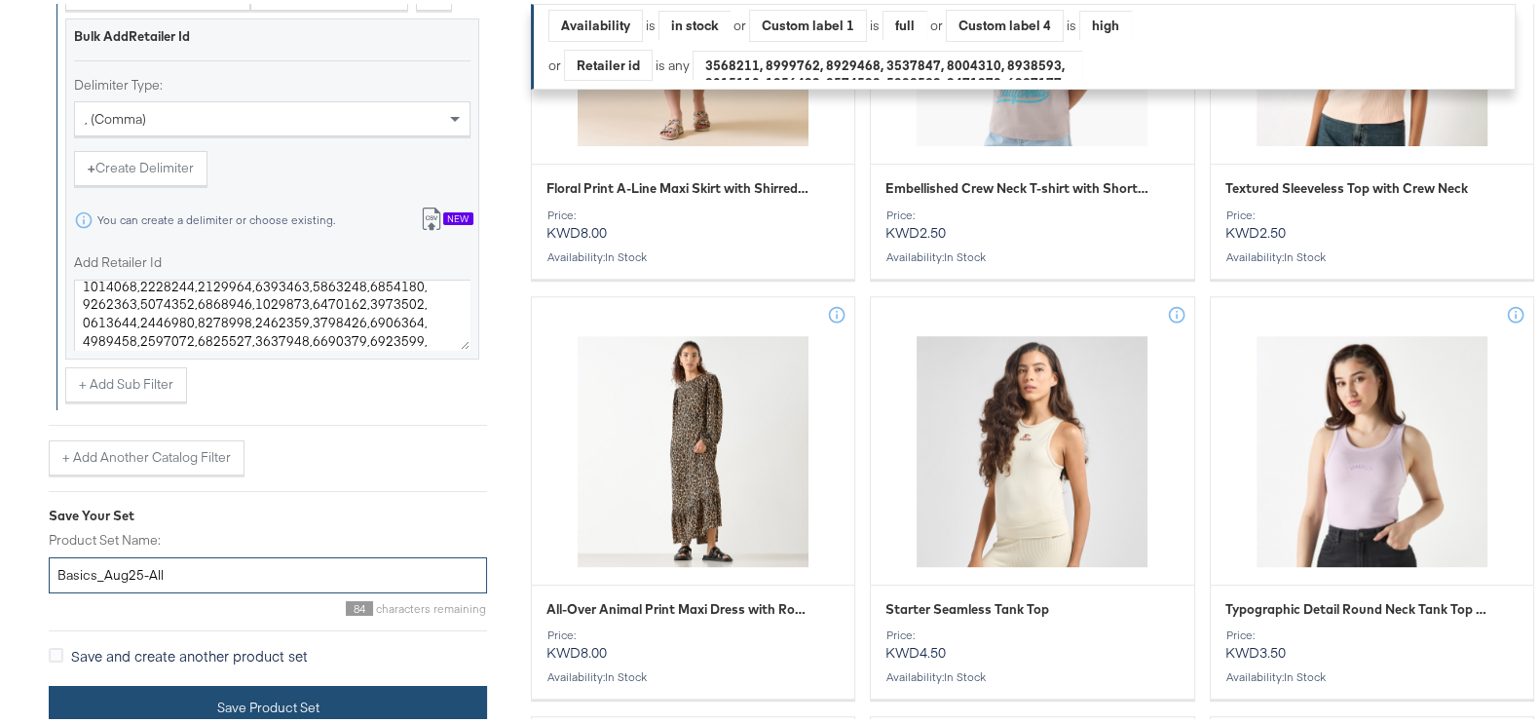
type input "Basics_Aug25-All"
click at [235, 695] on button "Save Product Set" at bounding box center [268, 704] width 438 height 44
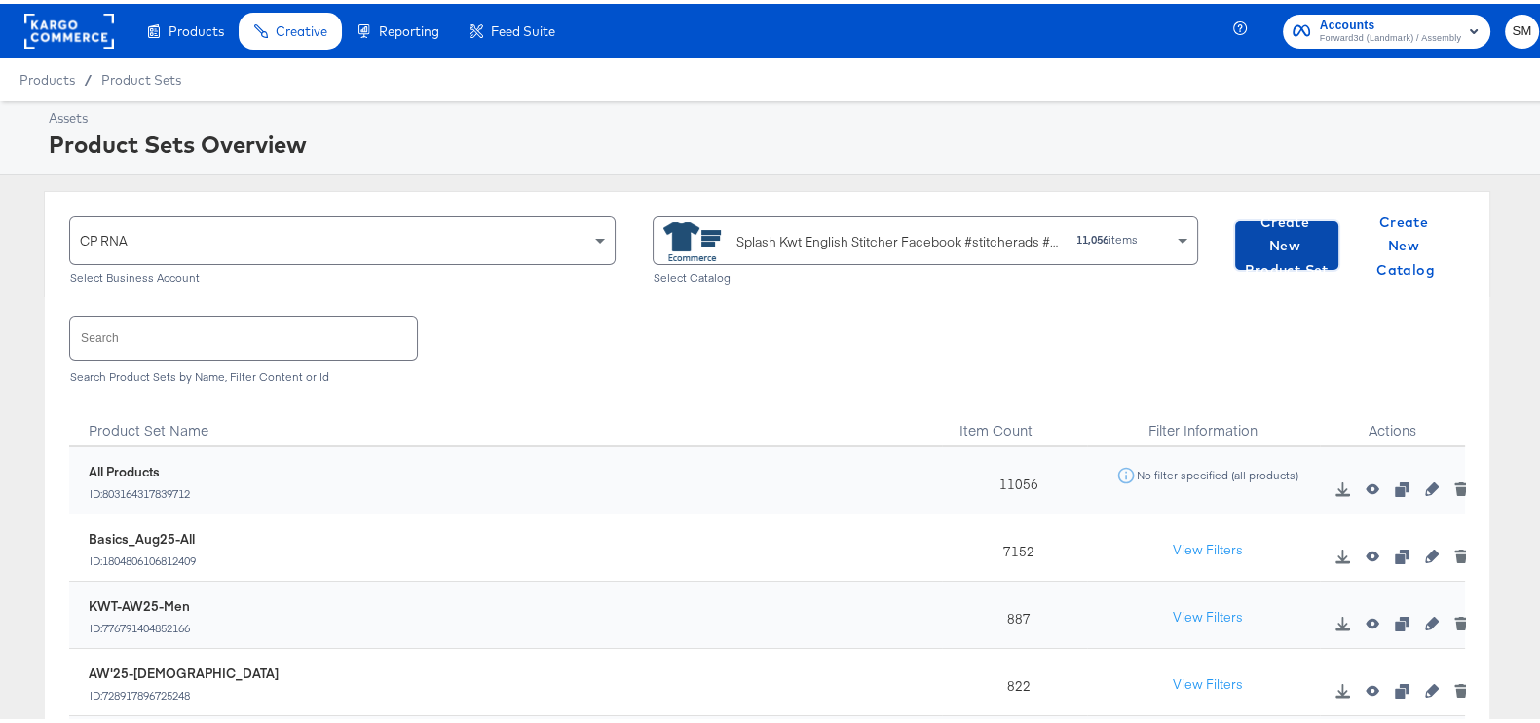
click at [1281, 224] on span "Create New Product Set" at bounding box center [1287, 242] width 88 height 72
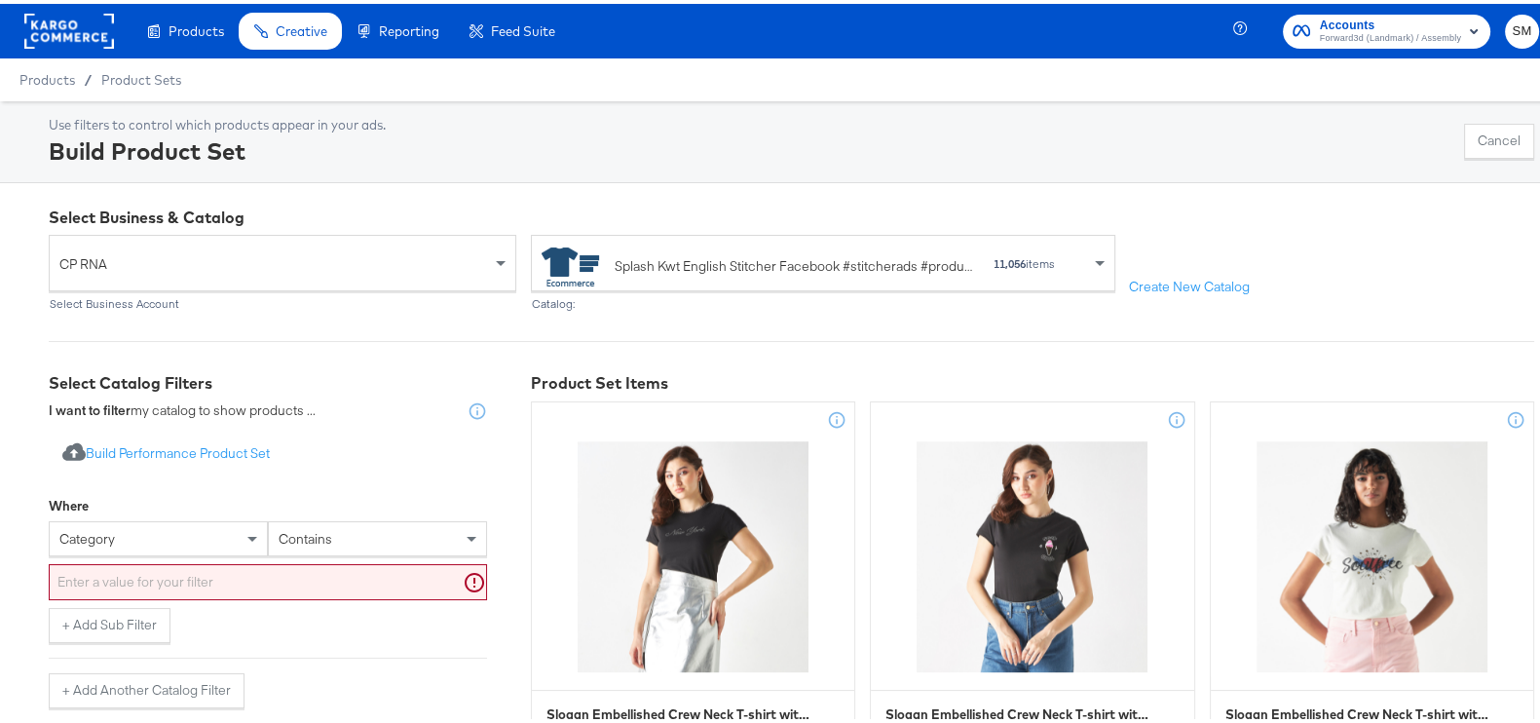
scroll to position [22, 0]
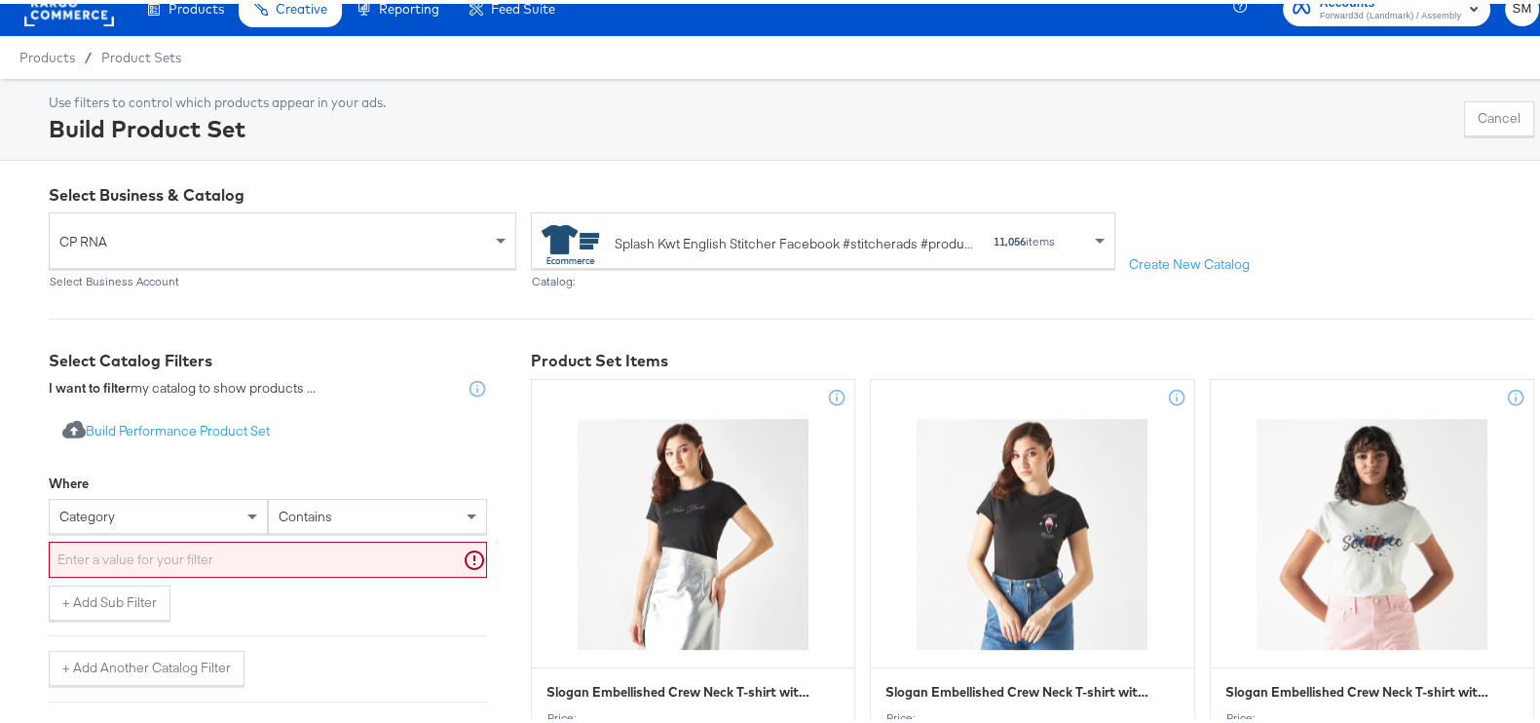
click at [219, 530] on div "category" at bounding box center [158, 512] width 219 height 35
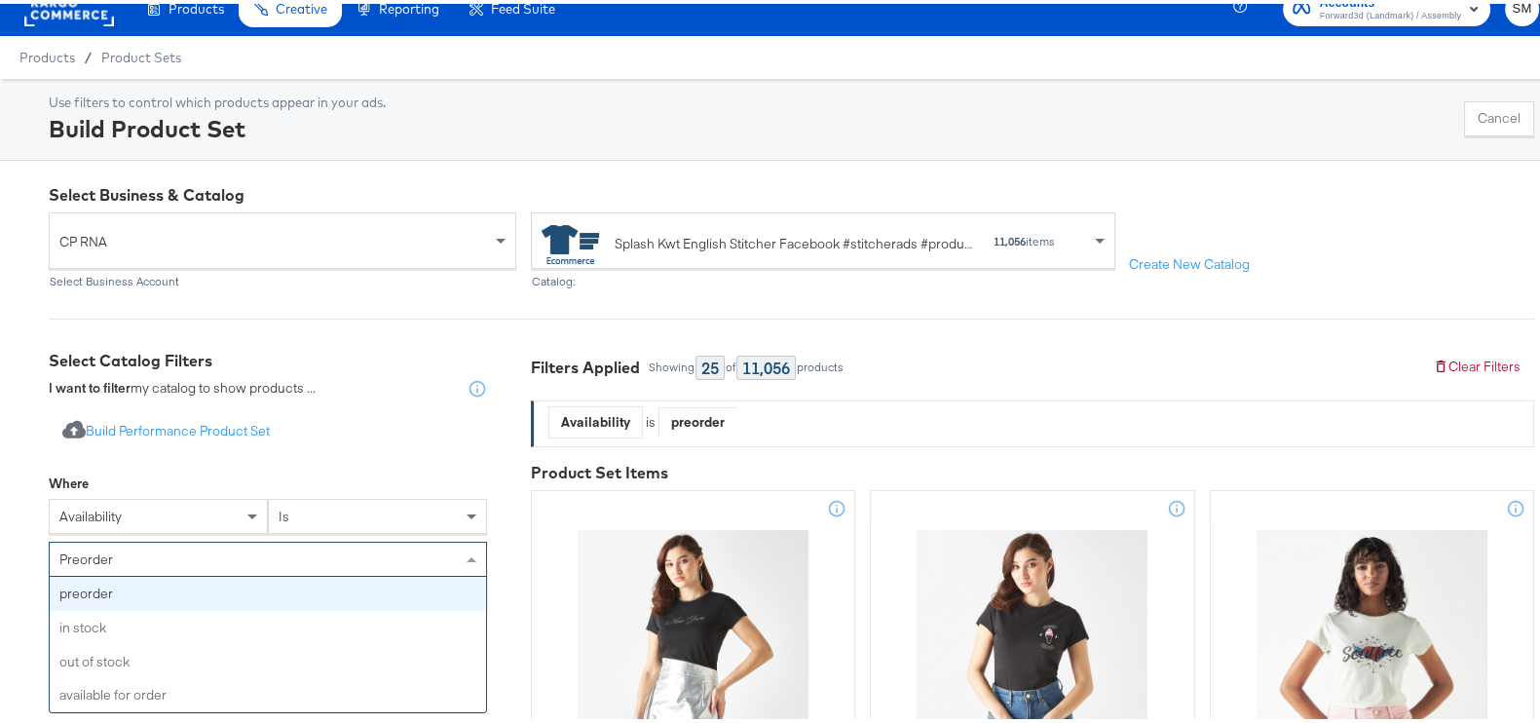
click at [222, 555] on div "preorder" at bounding box center [268, 555] width 436 height 33
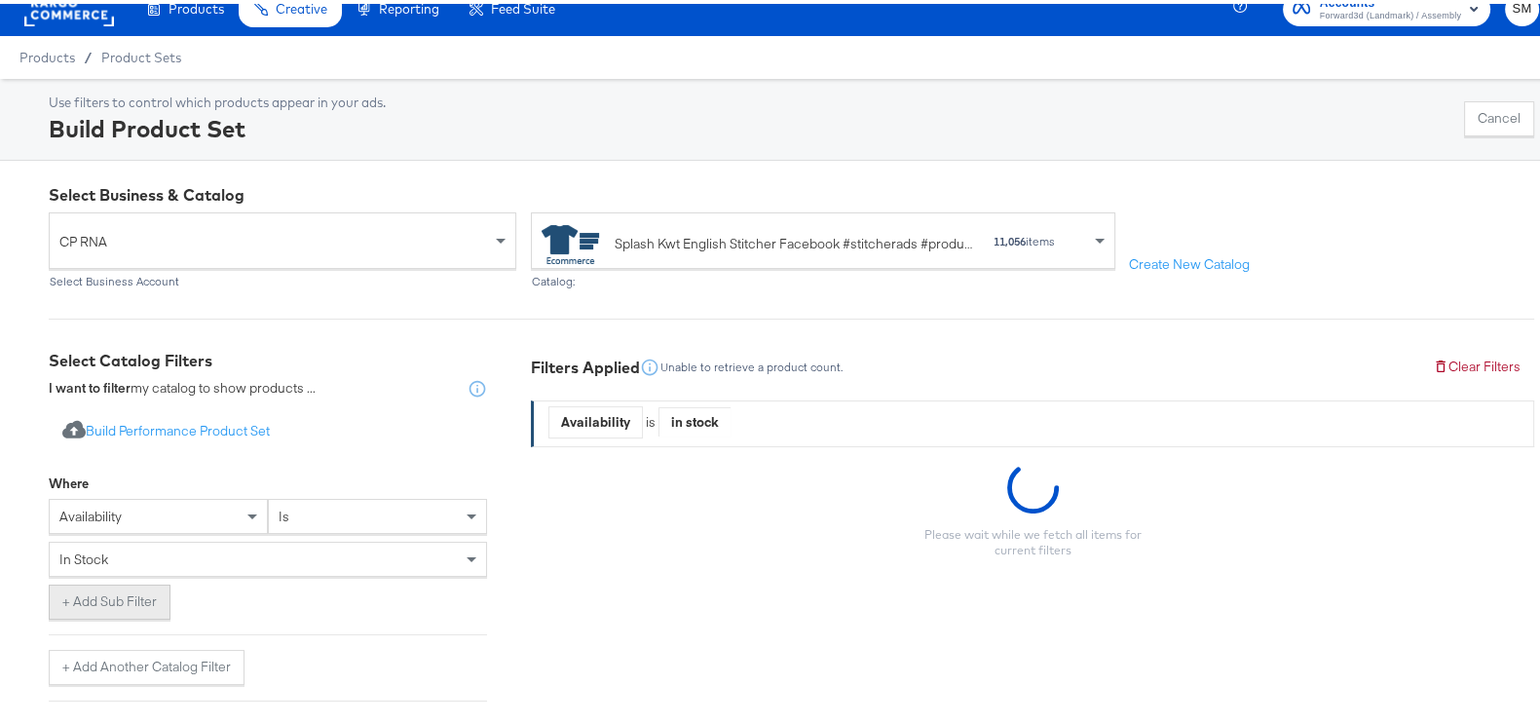
click at [128, 606] on button "+ Add Sub Filter" at bounding box center [110, 597] width 122 height 35
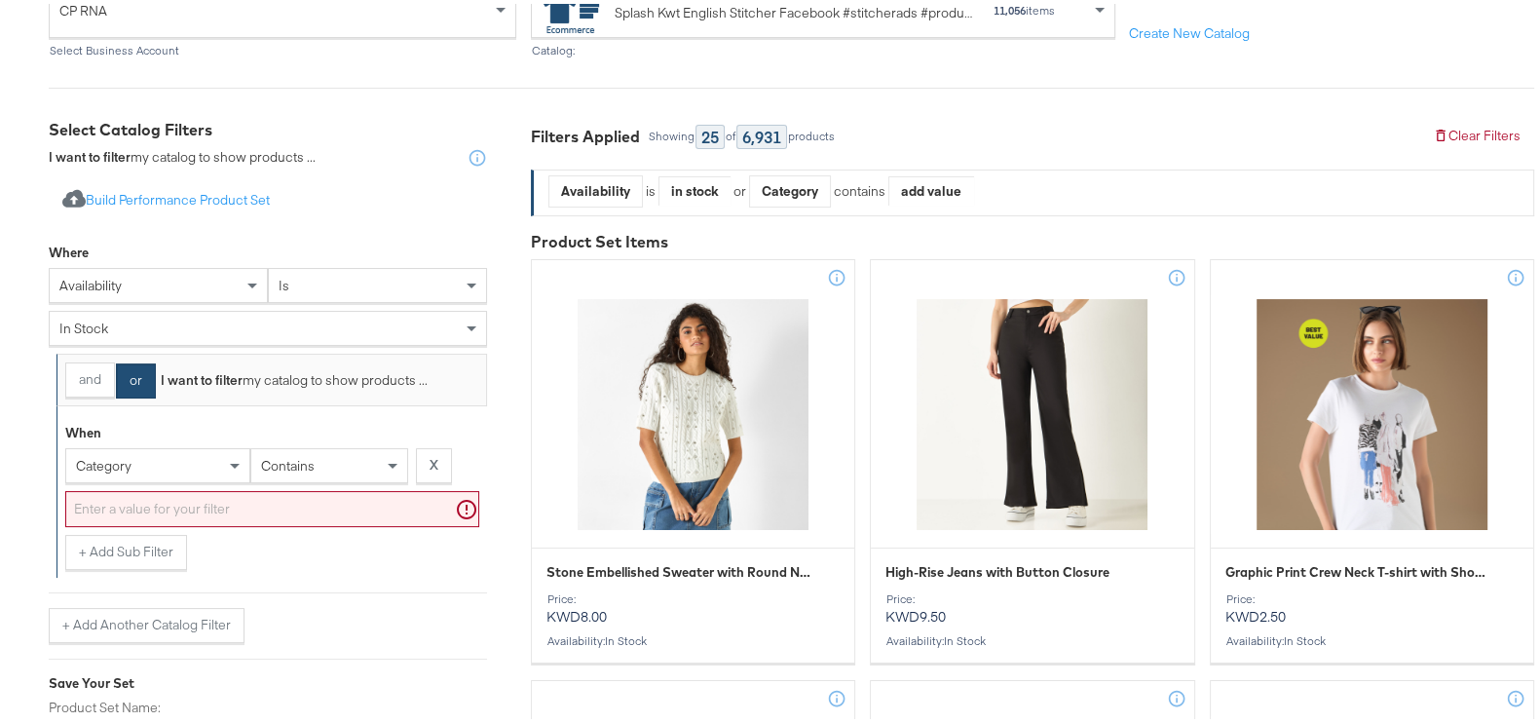
scroll to position [282, 0]
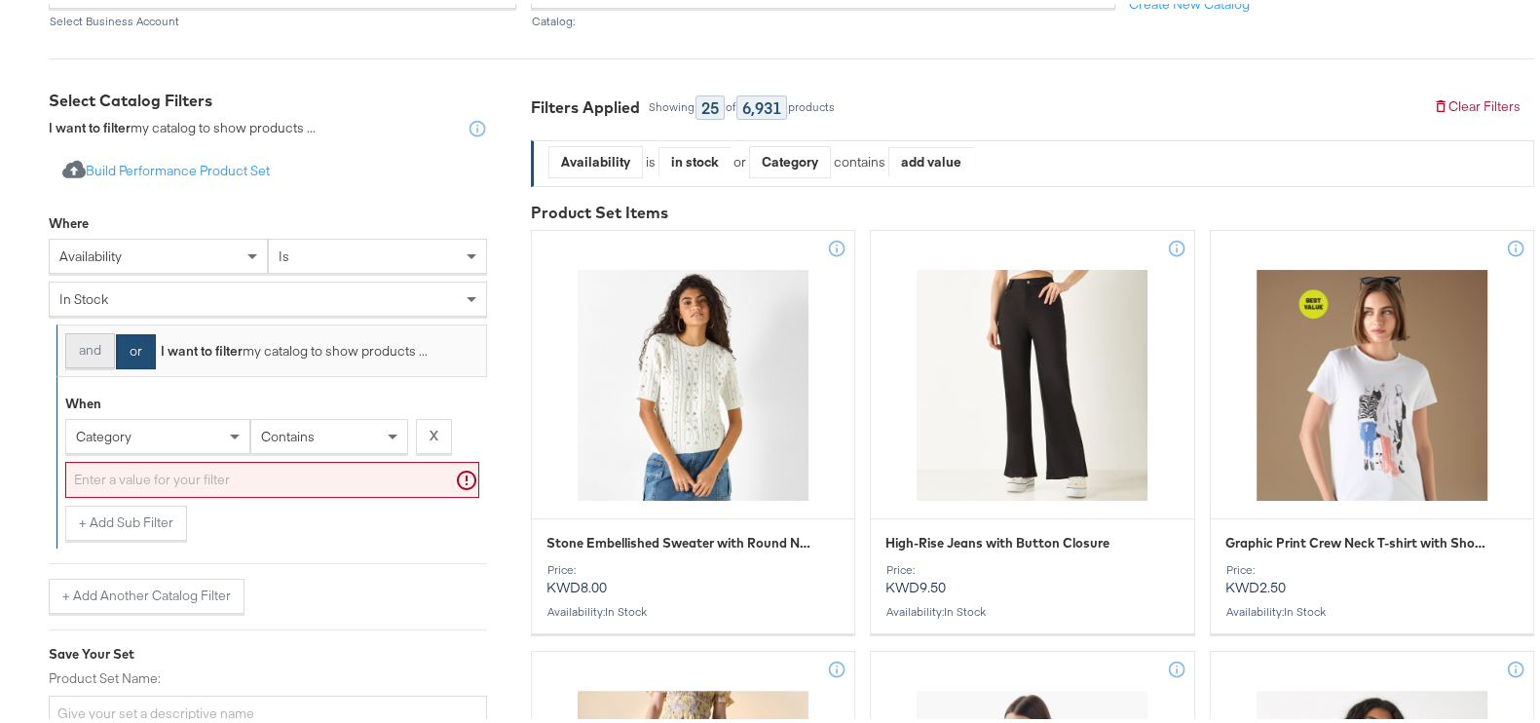
click at [83, 338] on button "and" at bounding box center [90, 346] width 50 height 35
click at [143, 432] on div "category" at bounding box center [157, 432] width 183 height 33
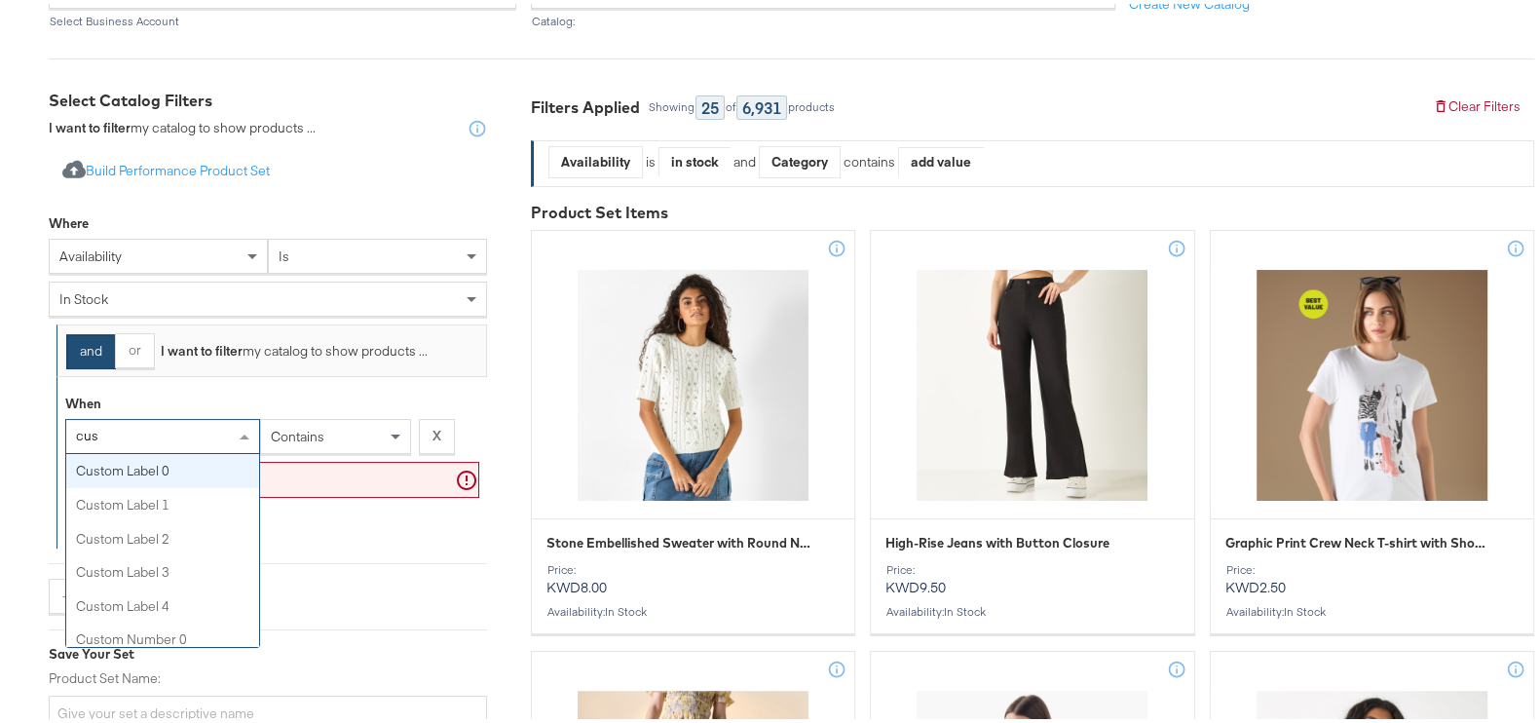
type input "cust"
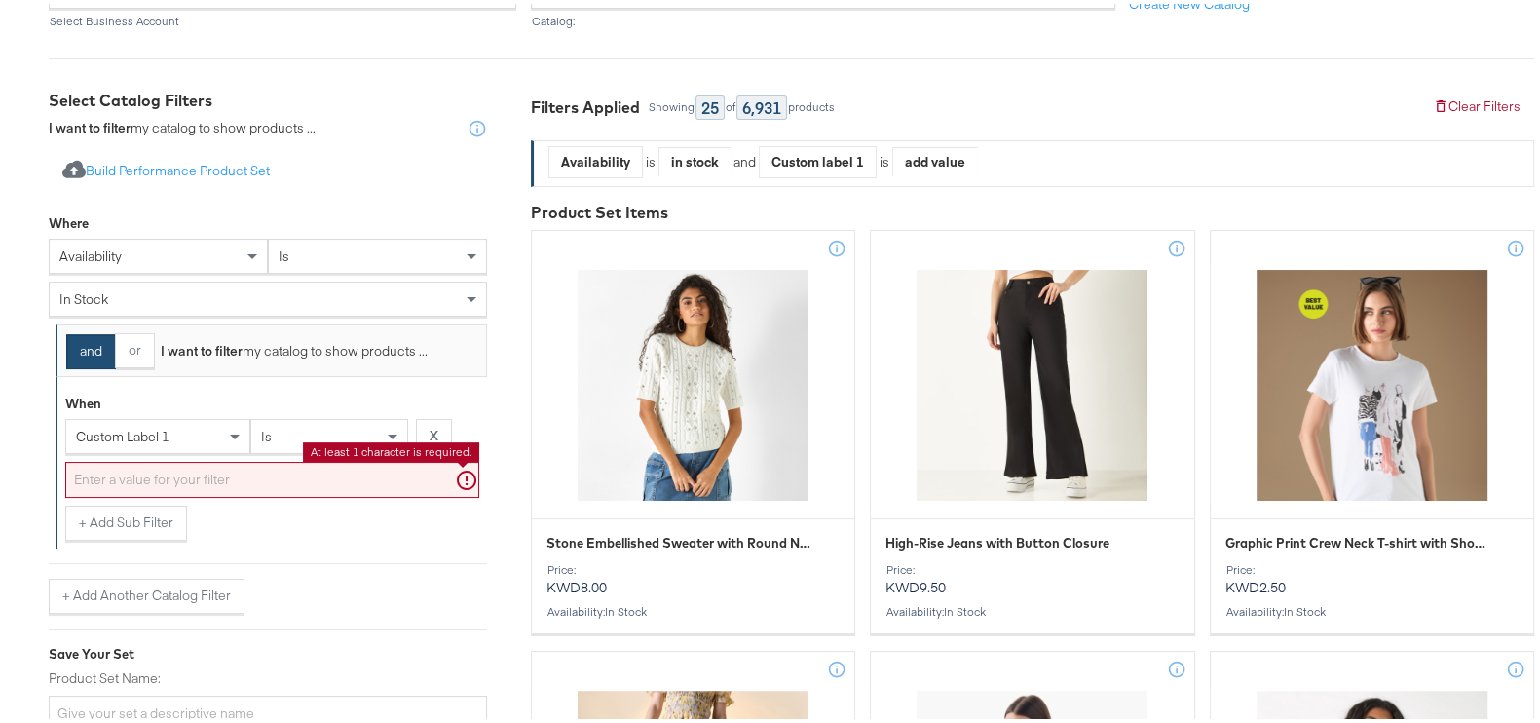
click at [298, 474] on input "text" at bounding box center [272, 476] width 414 height 36
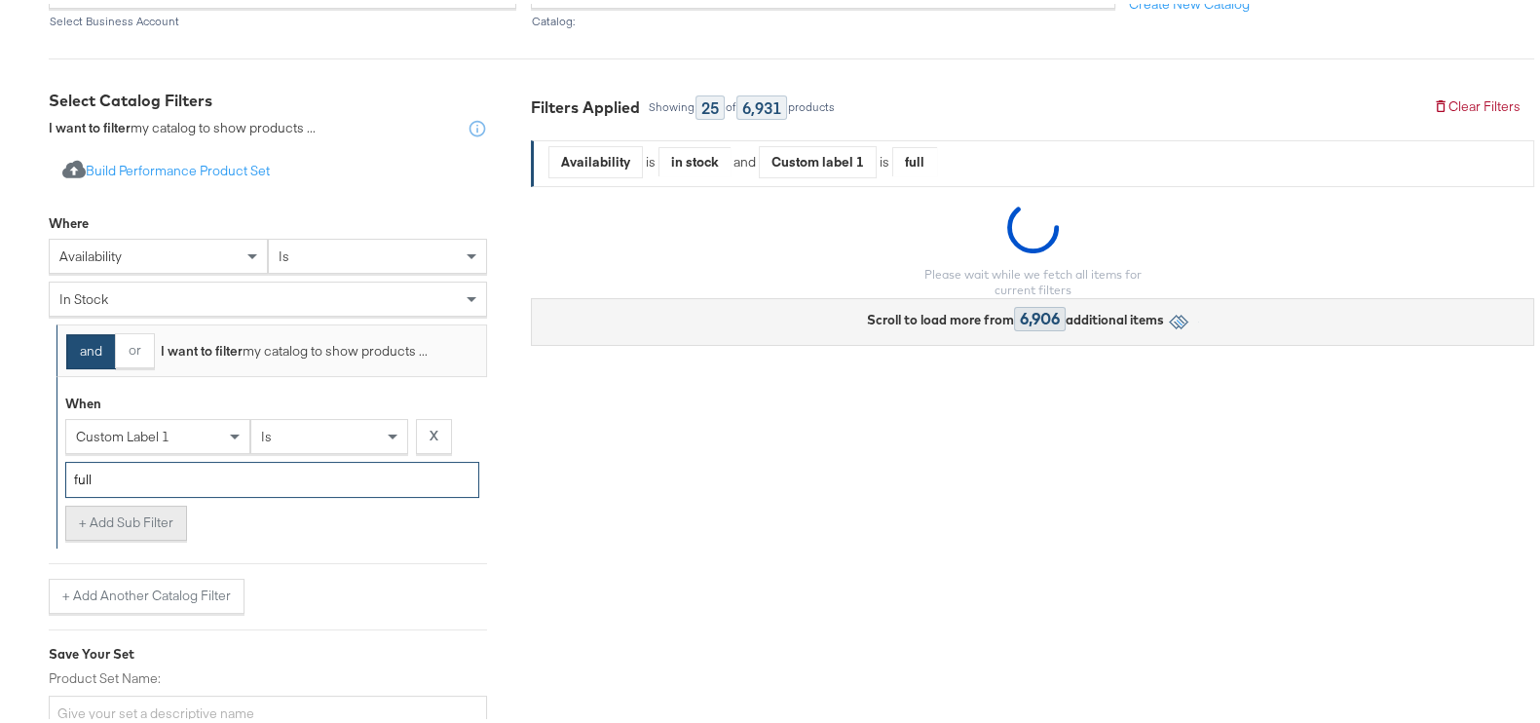
type input "full"
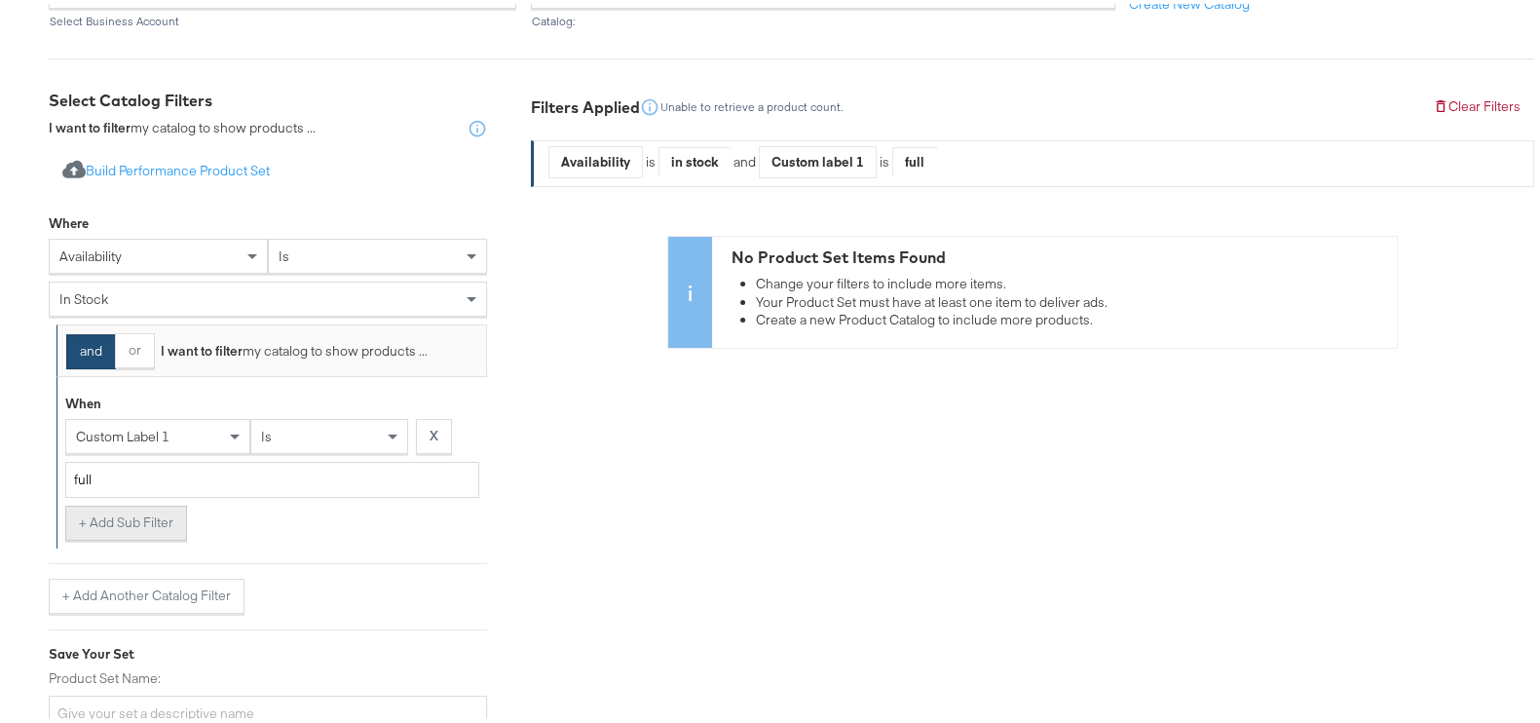
click at [152, 527] on button "+ Add Sub Filter" at bounding box center [126, 519] width 122 height 35
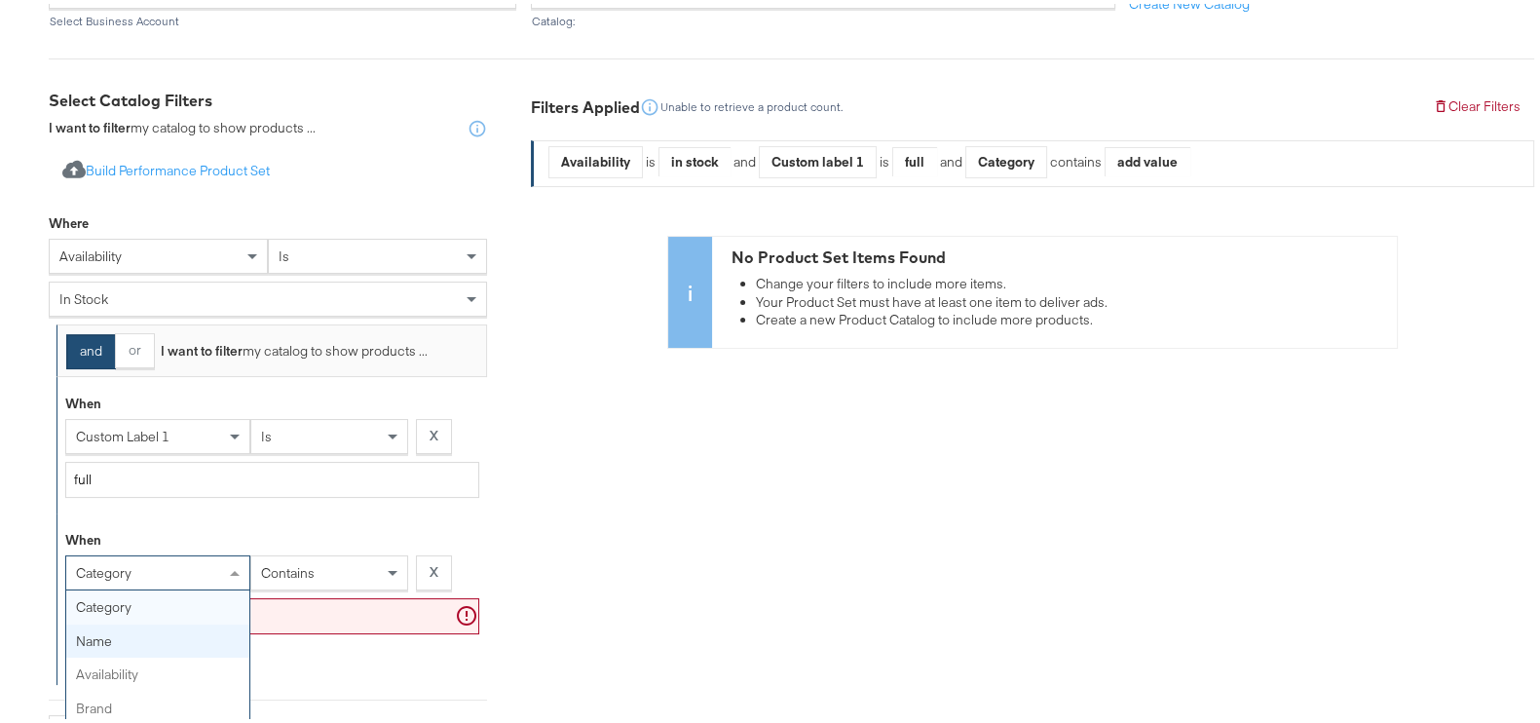
scroll to position [338, 0]
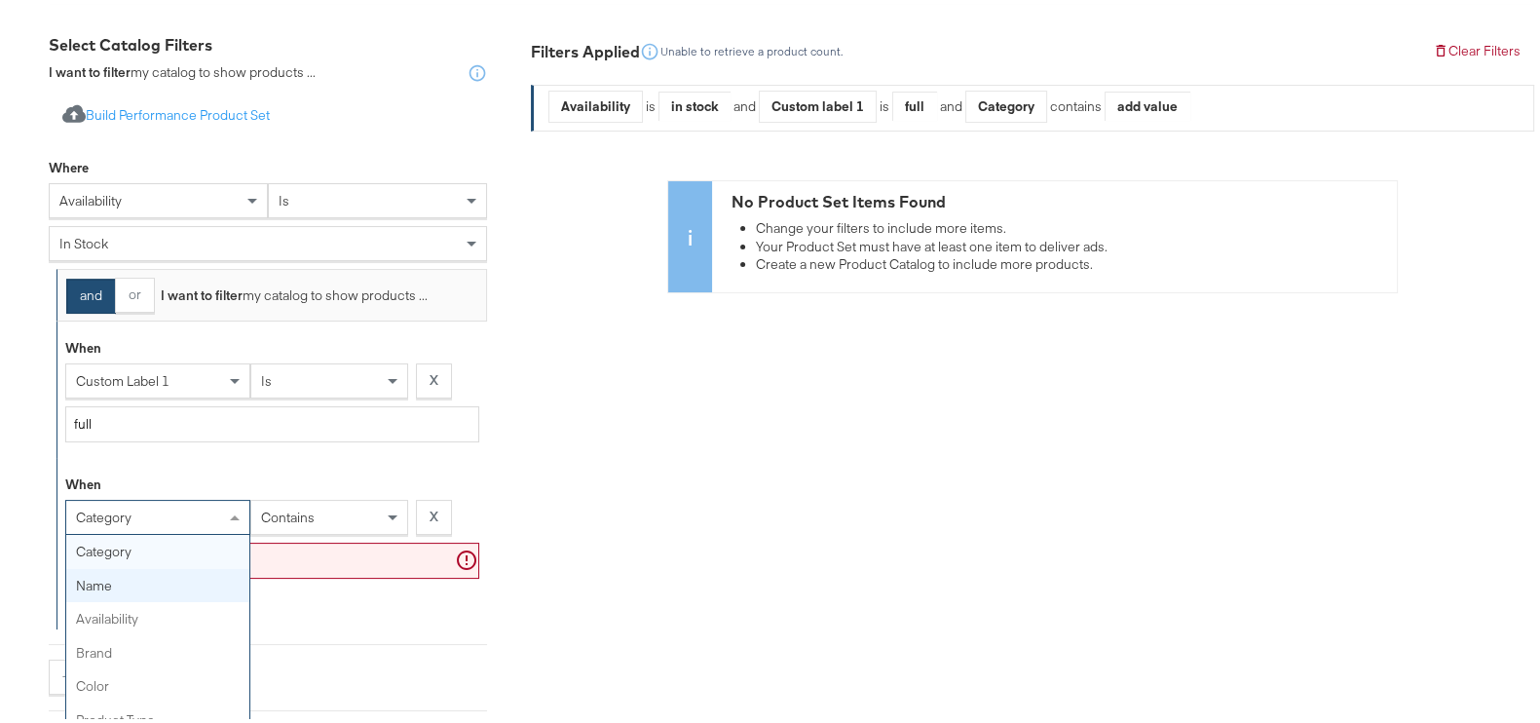
click at [169, 531] on div "category category name availability brand color product type product tags price…" at bounding box center [157, 513] width 185 height 35
type input "cust"
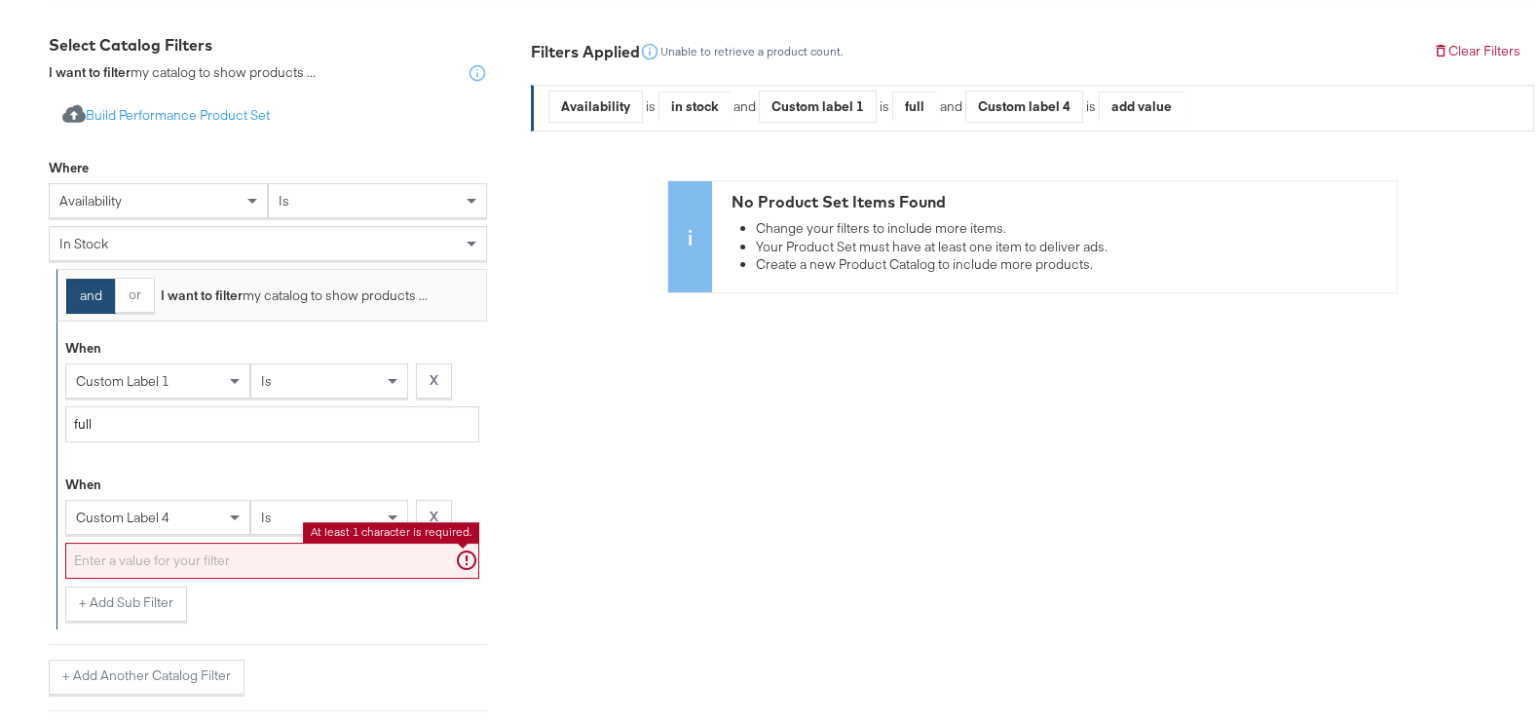
click at [238, 562] on input "text" at bounding box center [272, 557] width 414 height 36
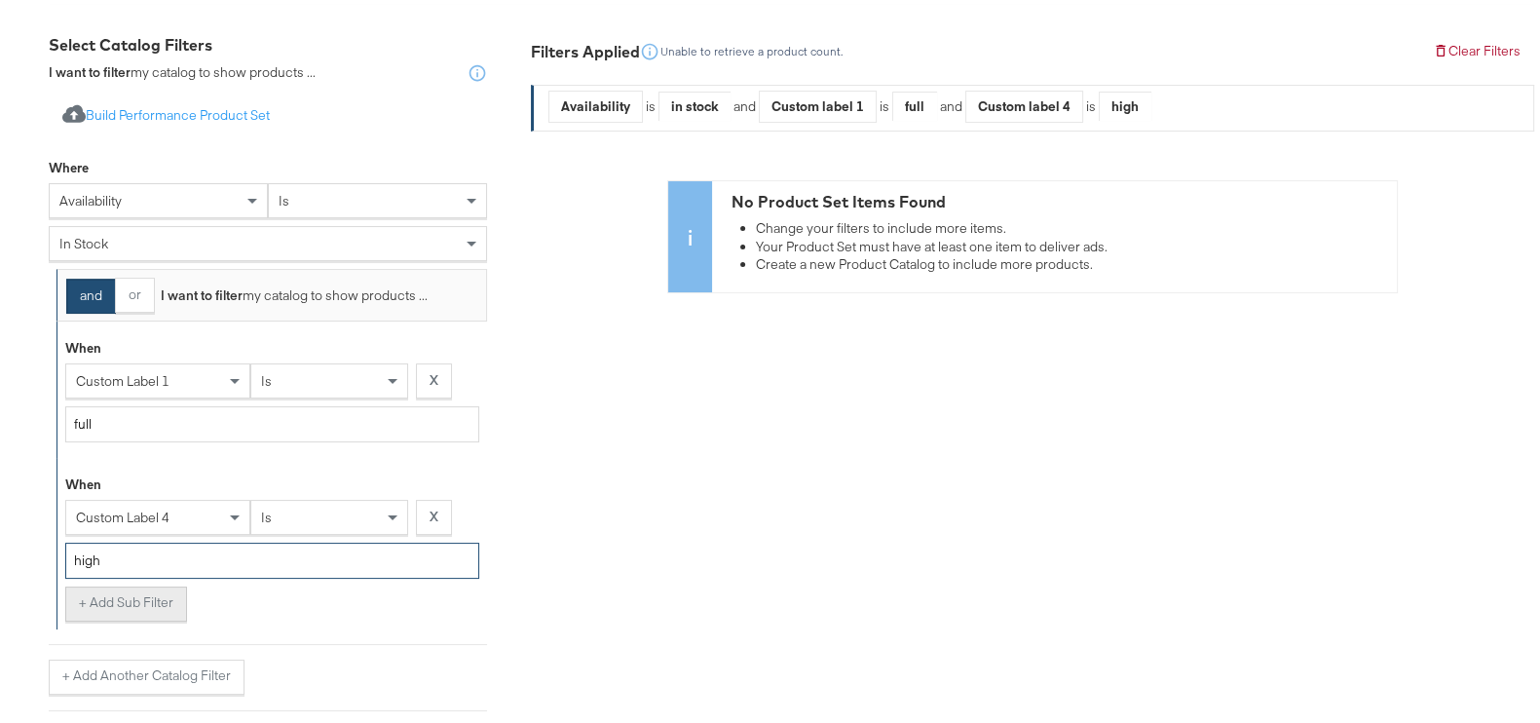
type input "high"
click at [151, 603] on button "+ Add Sub Filter" at bounding box center [126, 599] width 122 height 35
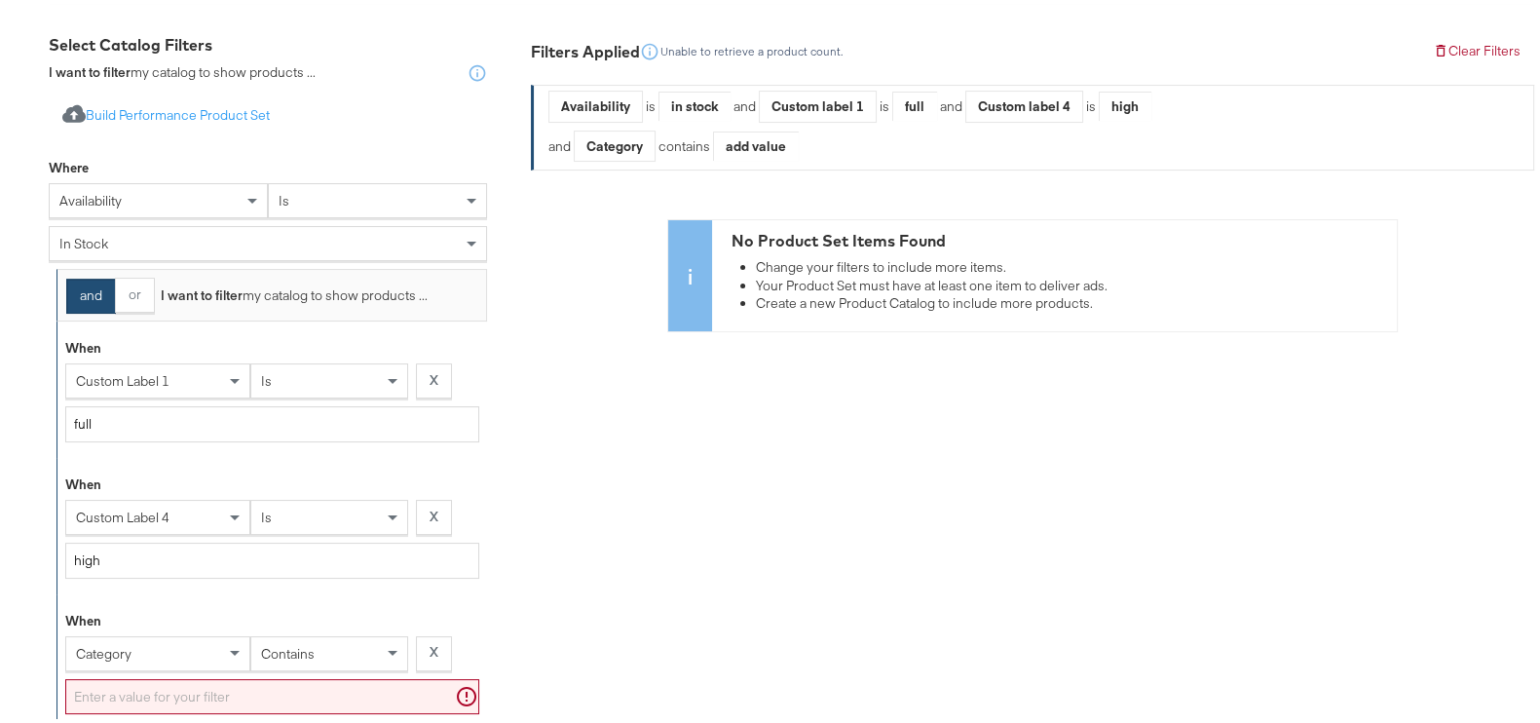
click at [568, 719] on div "Filters Applied Unable to retrieve a product count. Clear Filters Availability …" at bounding box center [1032, 562] width 1003 height 1064
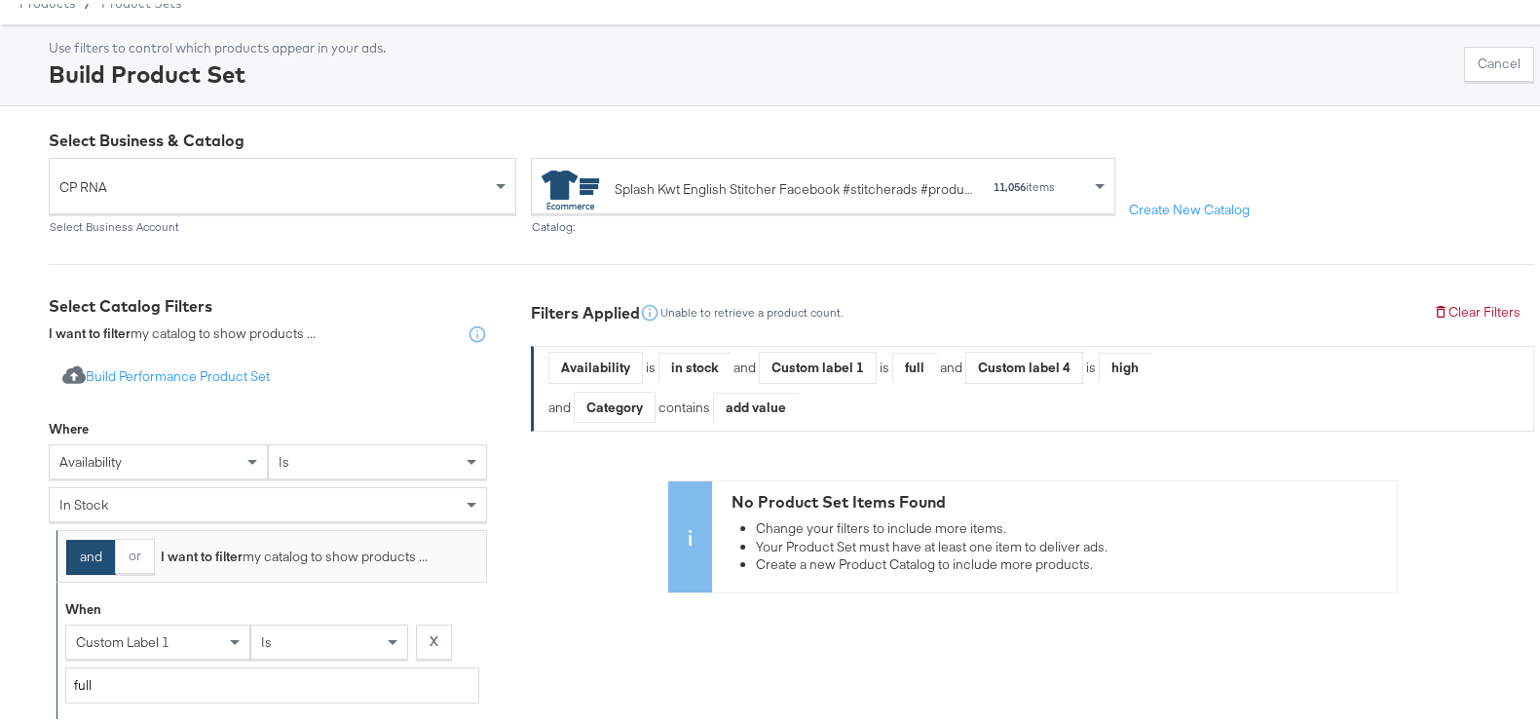
scroll to position [0, 0]
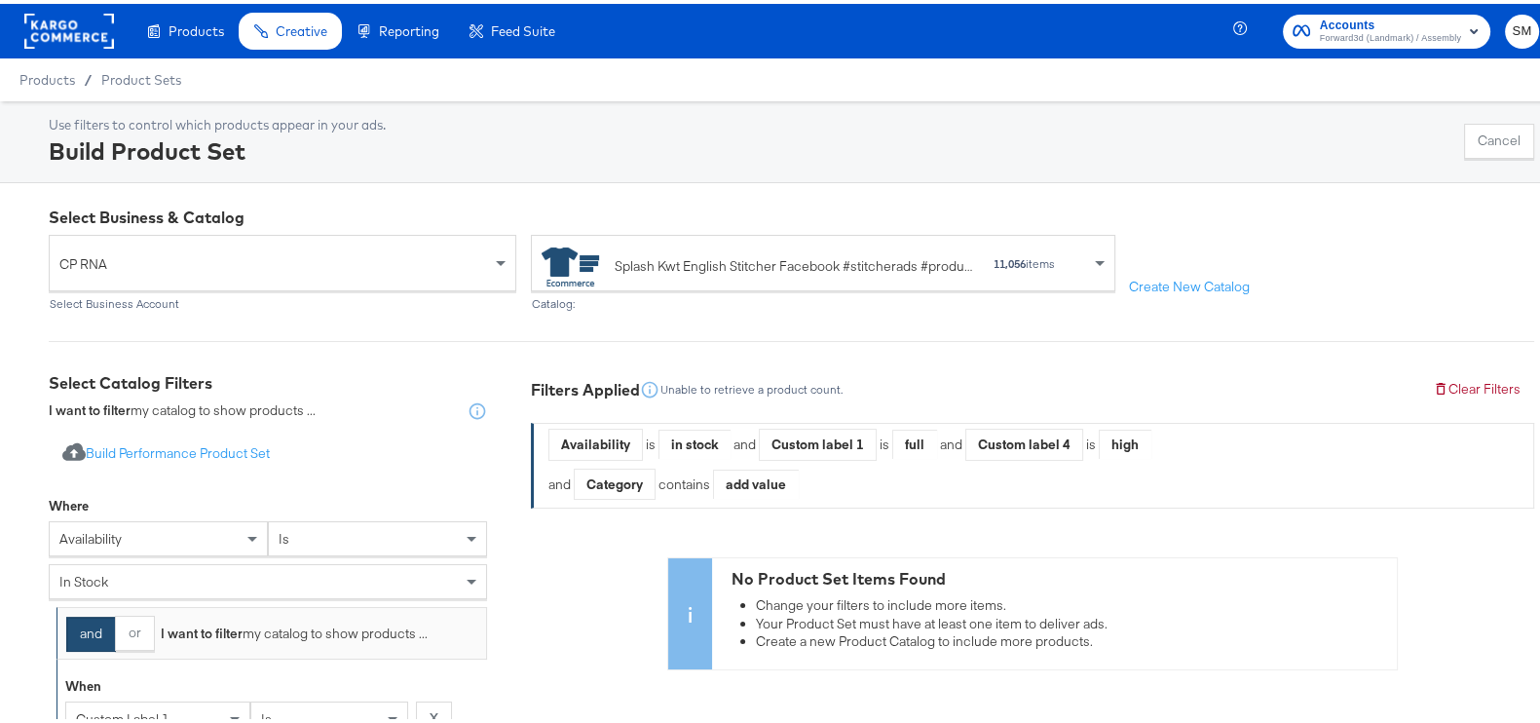
click at [1440, 137] on div "Use filters to control which products appear in your ads. Build Product Set Can…" at bounding box center [791, 138] width 1485 height 52
click at [1467, 139] on button "Cancel" at bounding box center [1499, 137] width 70 height 35
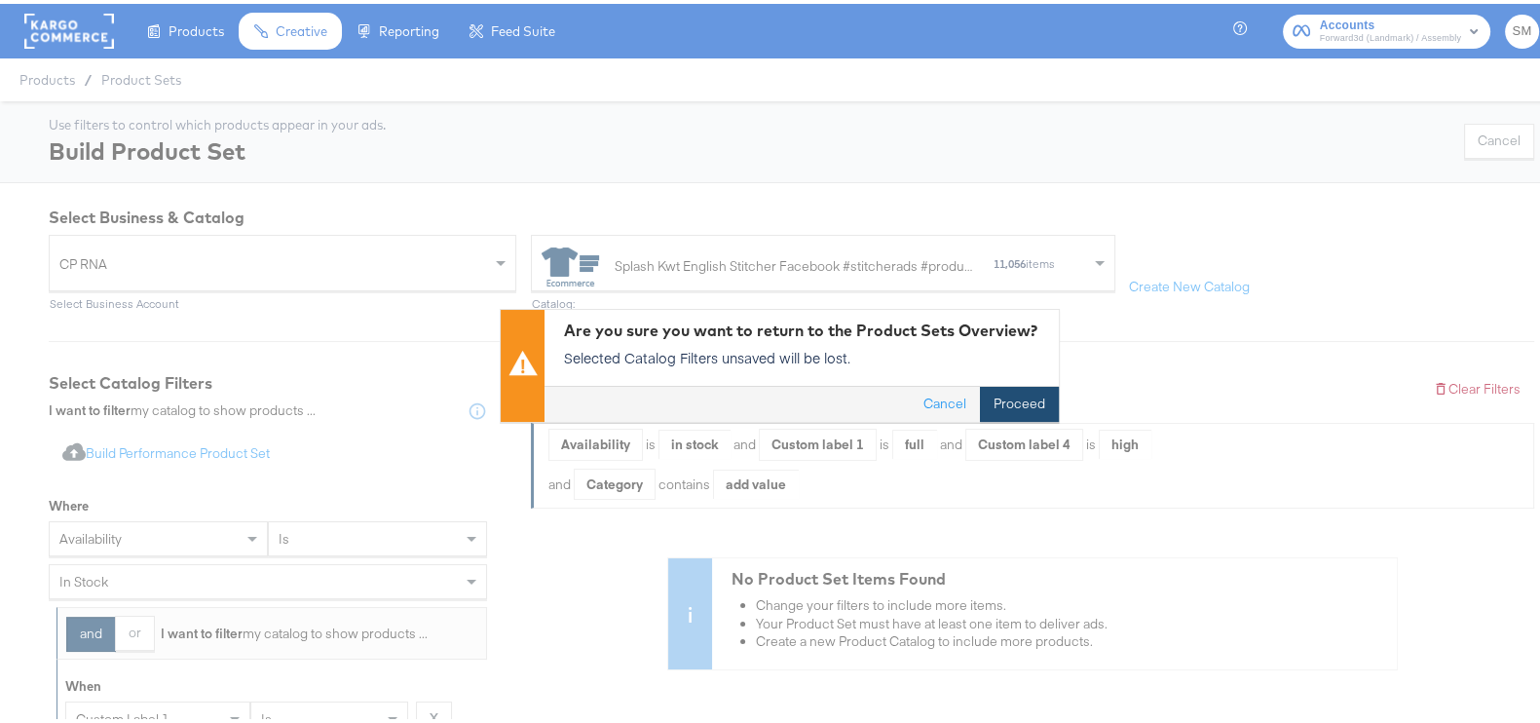
click at [1008, 391] on button "Proceed" at bounding box center [1019, 400] width 79 height 35
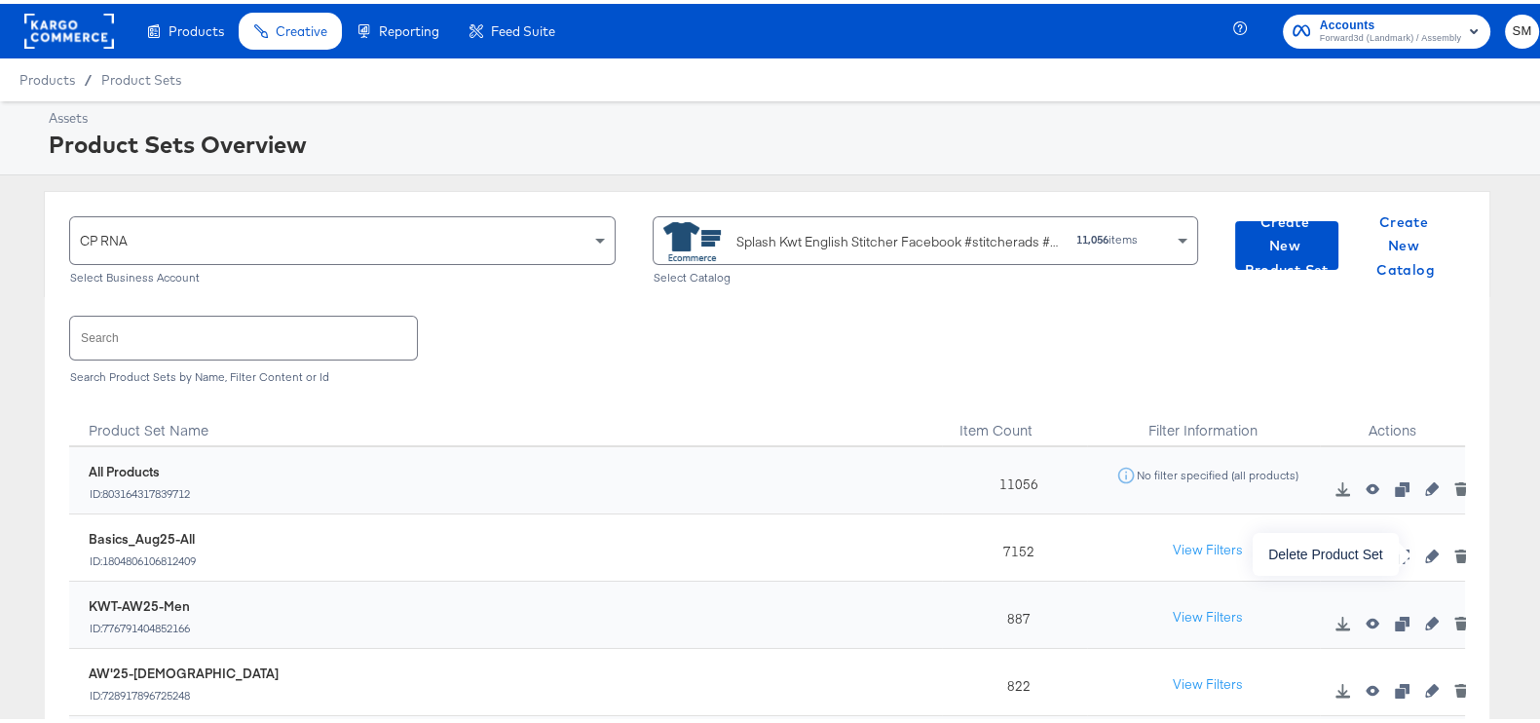
click at [1456, 552] on icon "button" at bounding box center [1461, 554] width 11 height 9
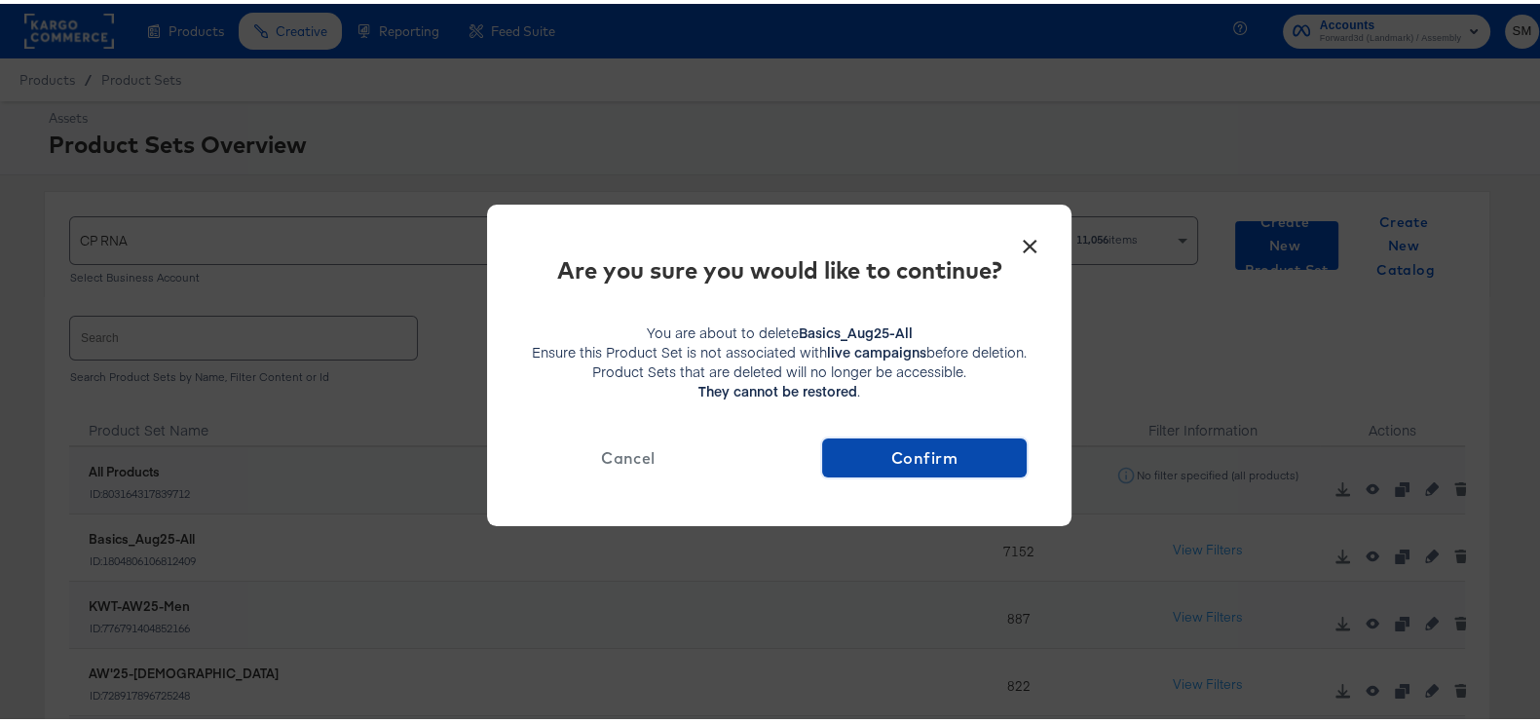
click at [988, 453] on span "Confirm" at bounding box center [924, 453] width 189 height 27
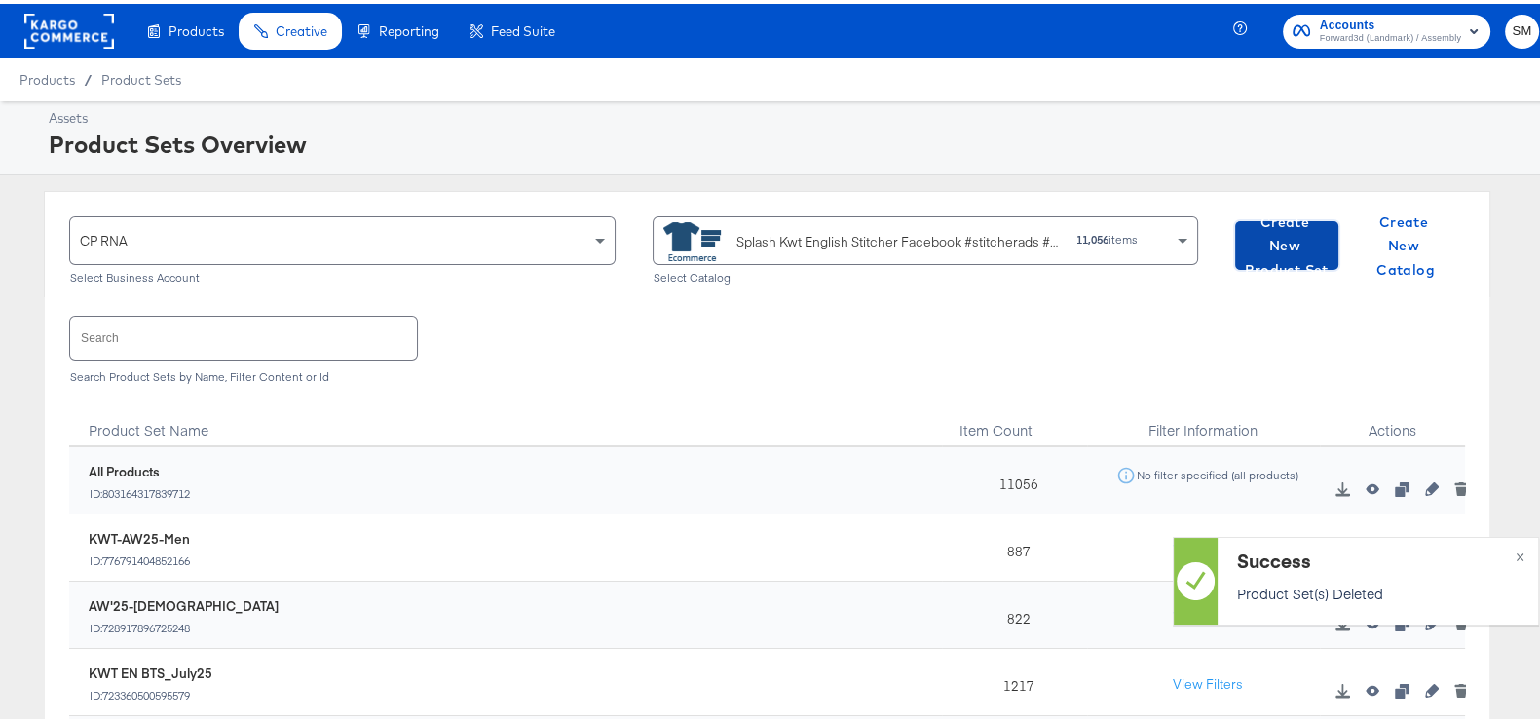
click at [1266, 250] on span "Create New Product Set" at bounding box center [1287, 242] width 88 height 72
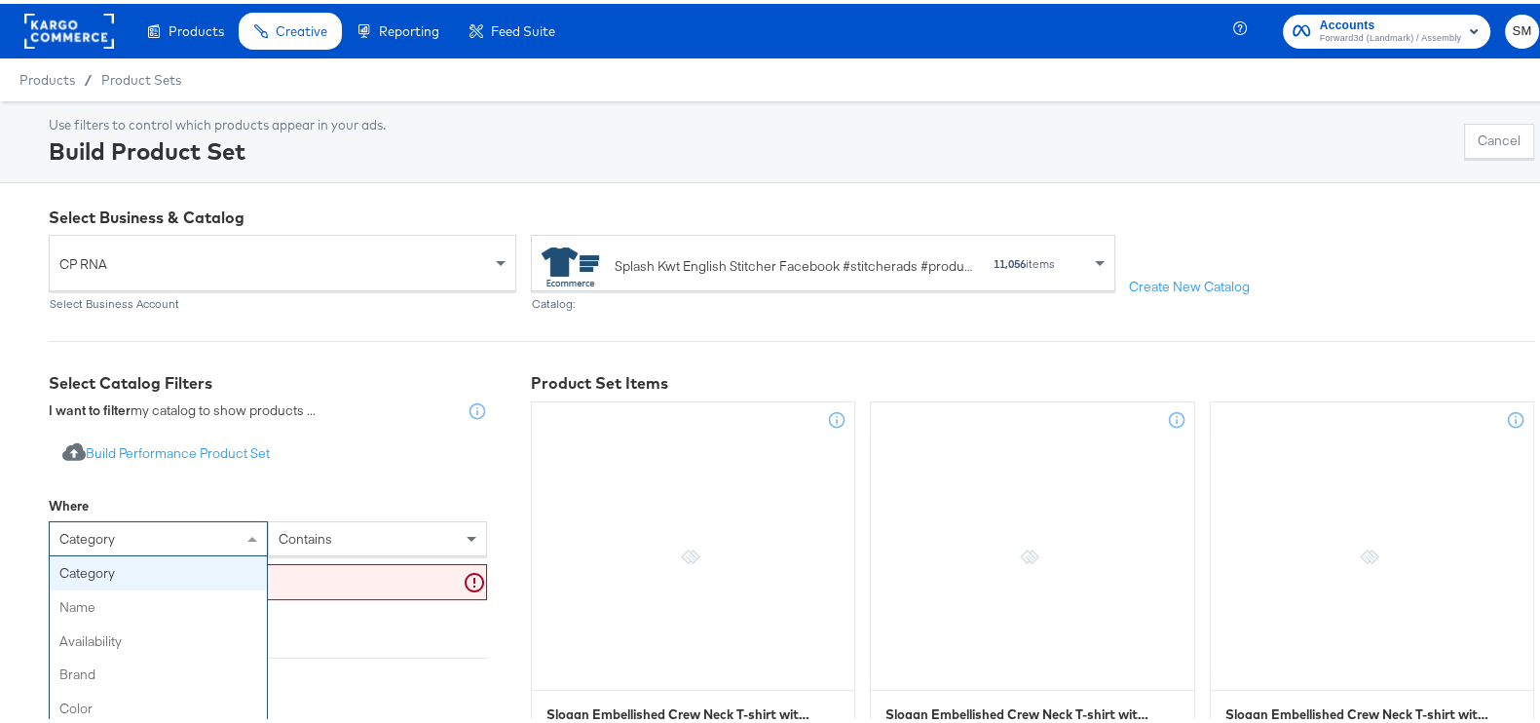
scroll to position [22, 0]
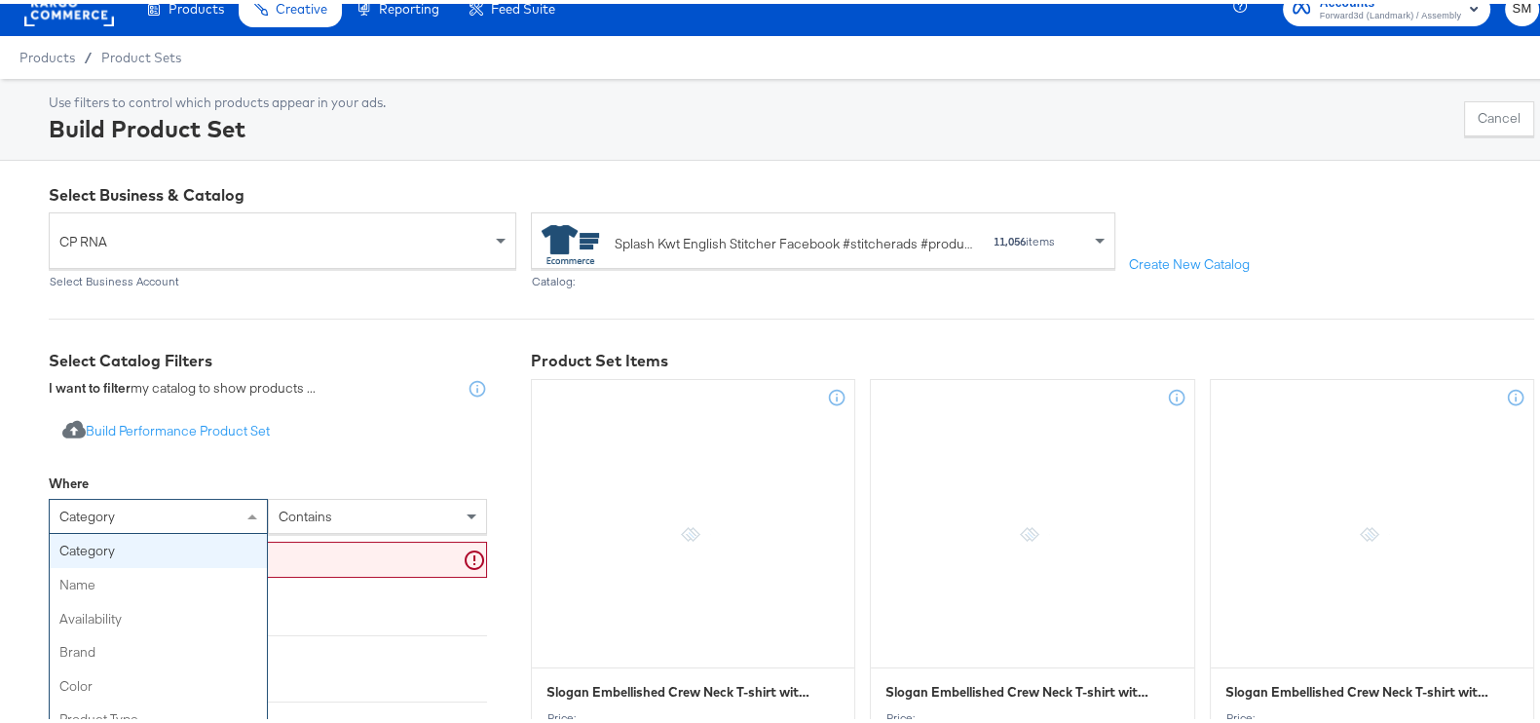
click at [178, 530] on div "category category name availability brand color product type product tags price…" at bounding box center [158, 512] width 219 height 35
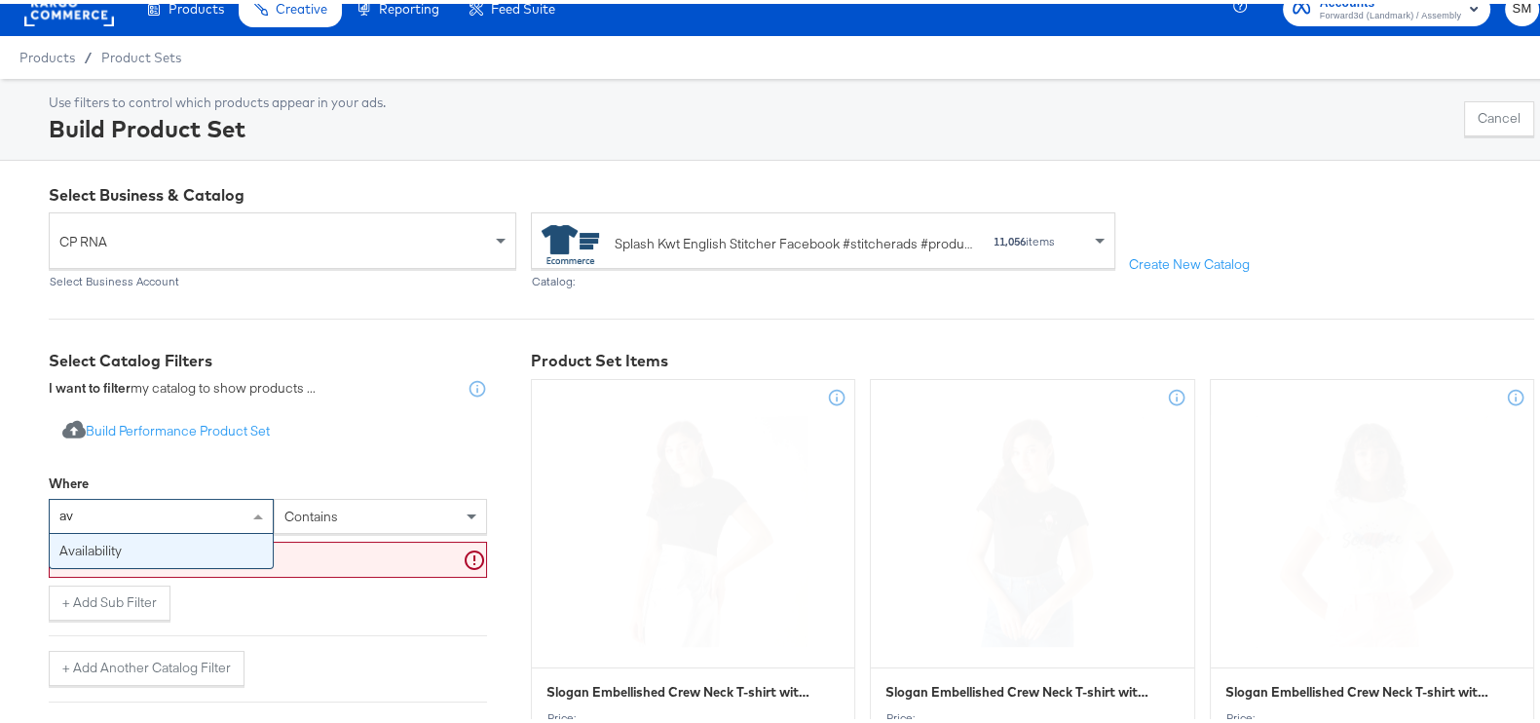
type input "ava"
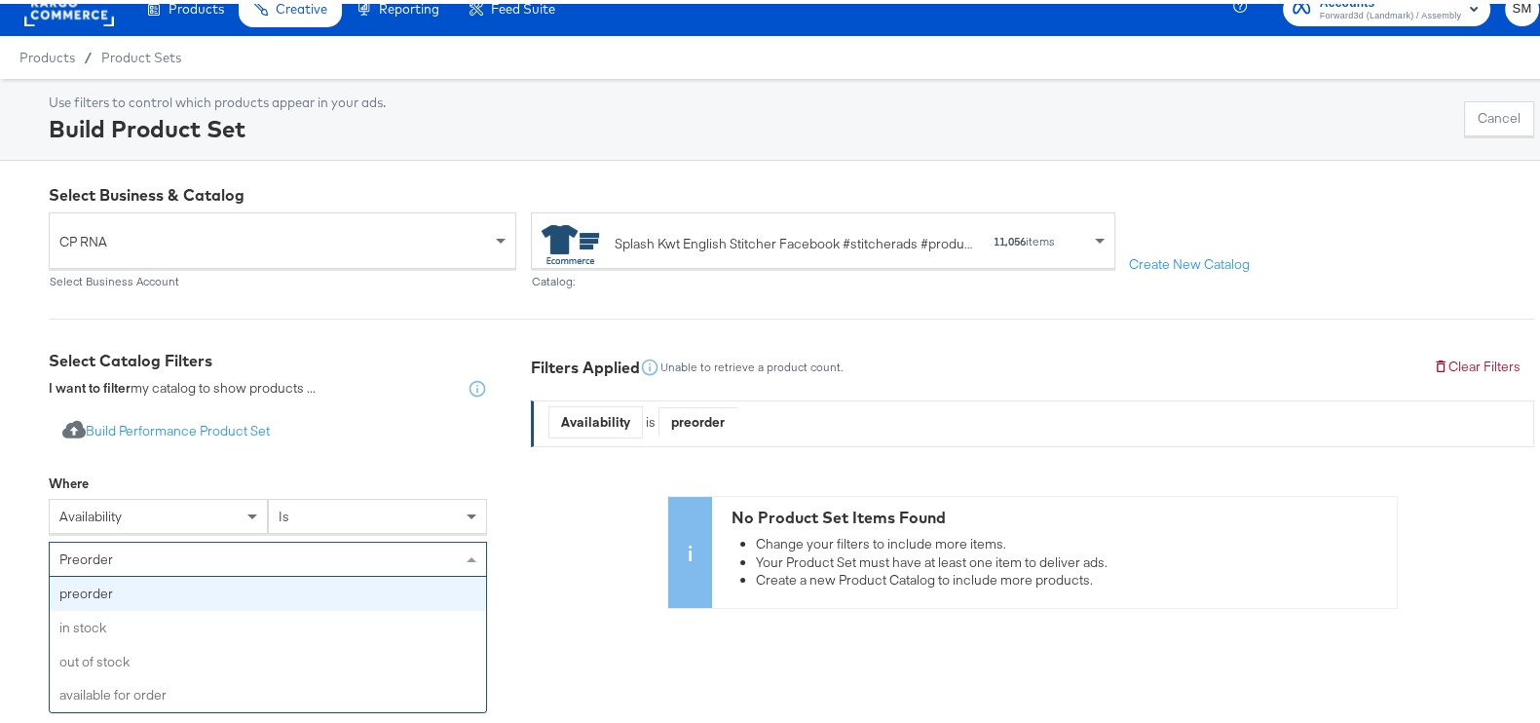
click at [470, 562] on span at bounding box center [474, 555] width 24 height 33
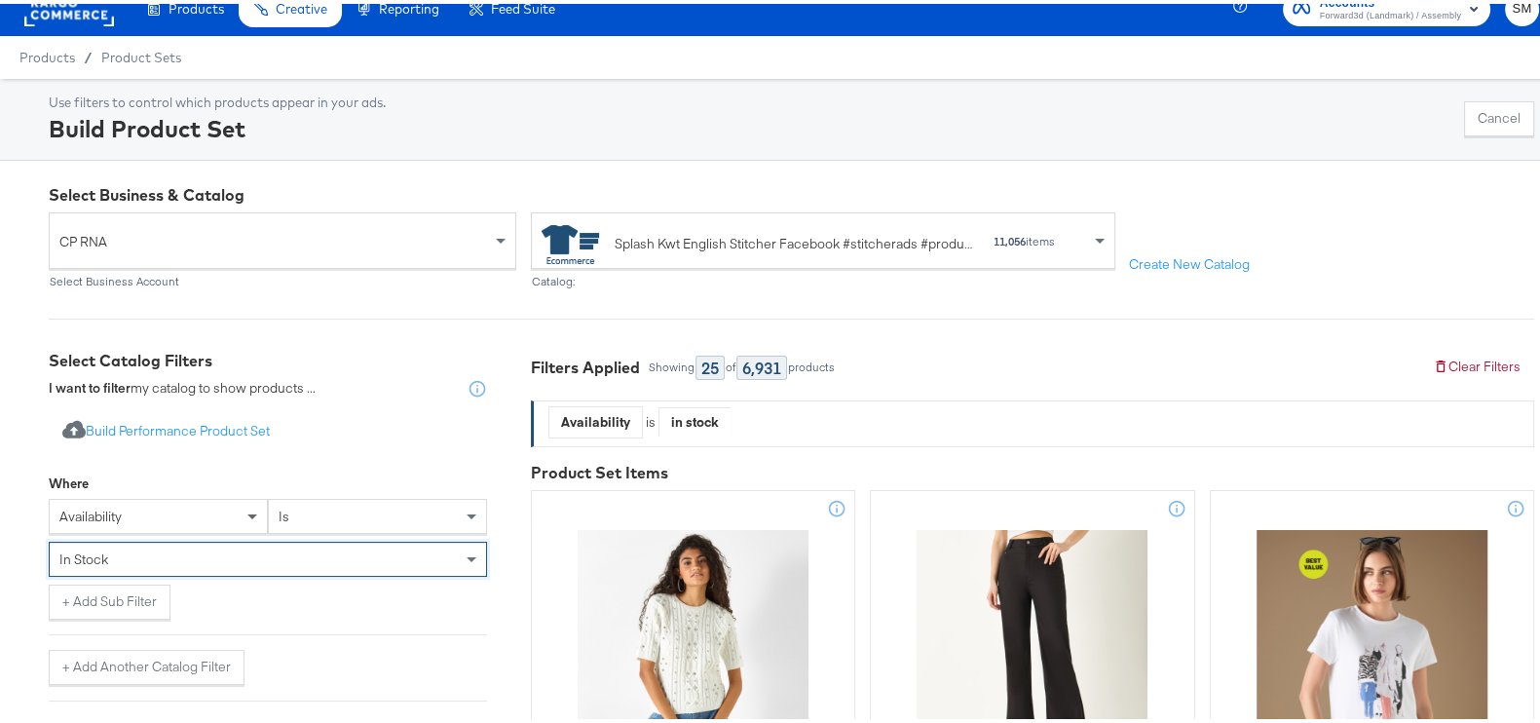
scroll to position [368, 0]
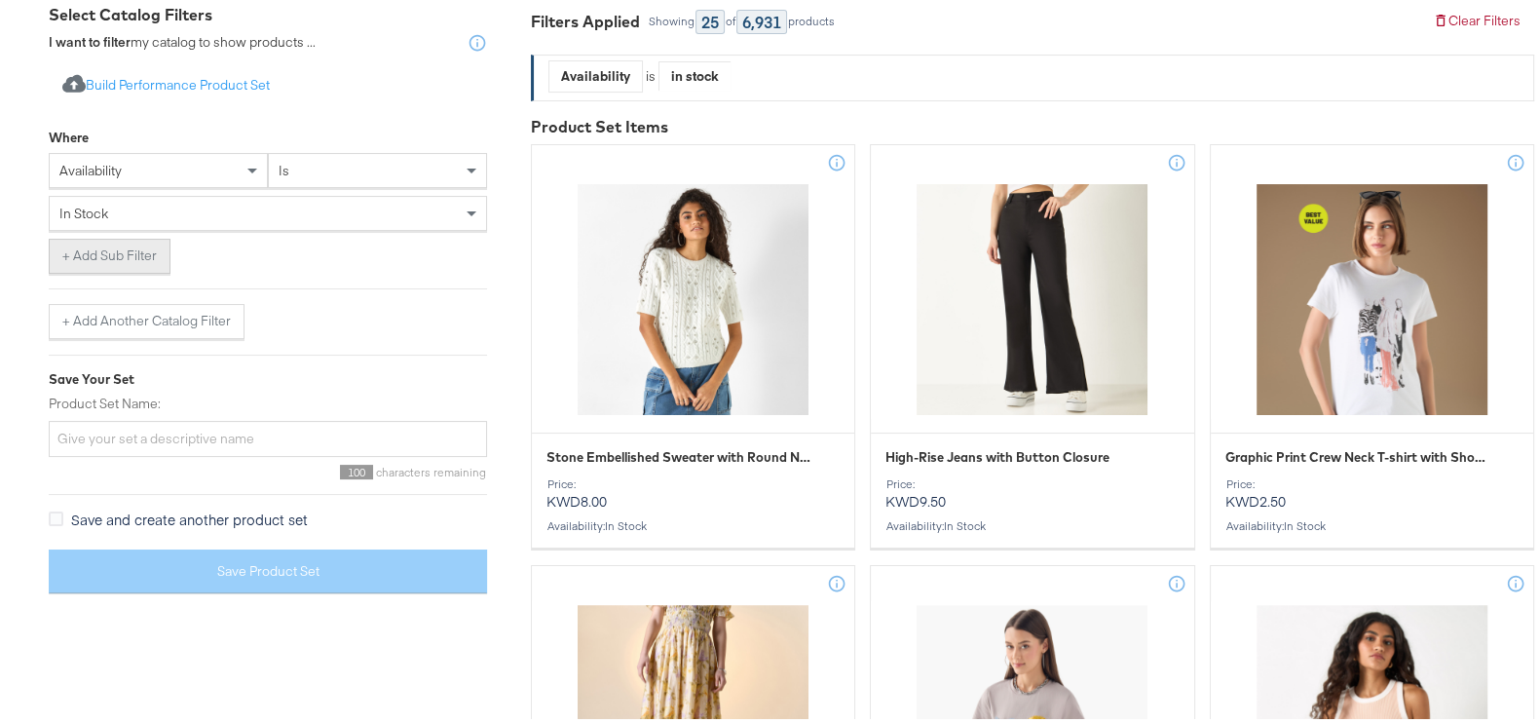
click at [85, 265] on button "+ Add Sub Filter" at bounding box center [110, 252] width 122 height 35
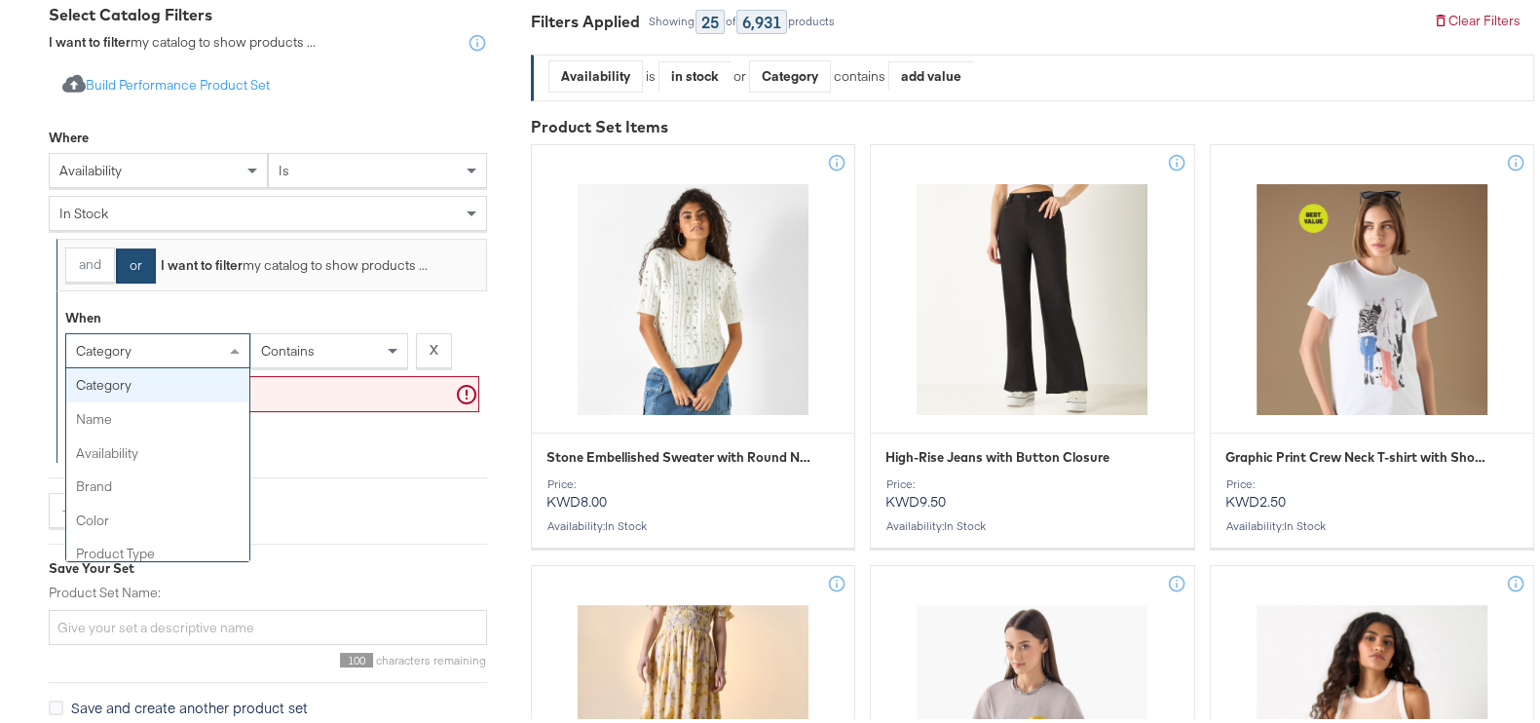
click at [117, 348] on span "category" at bounding box center [104, 347] width 56 height 18
type input "cust"
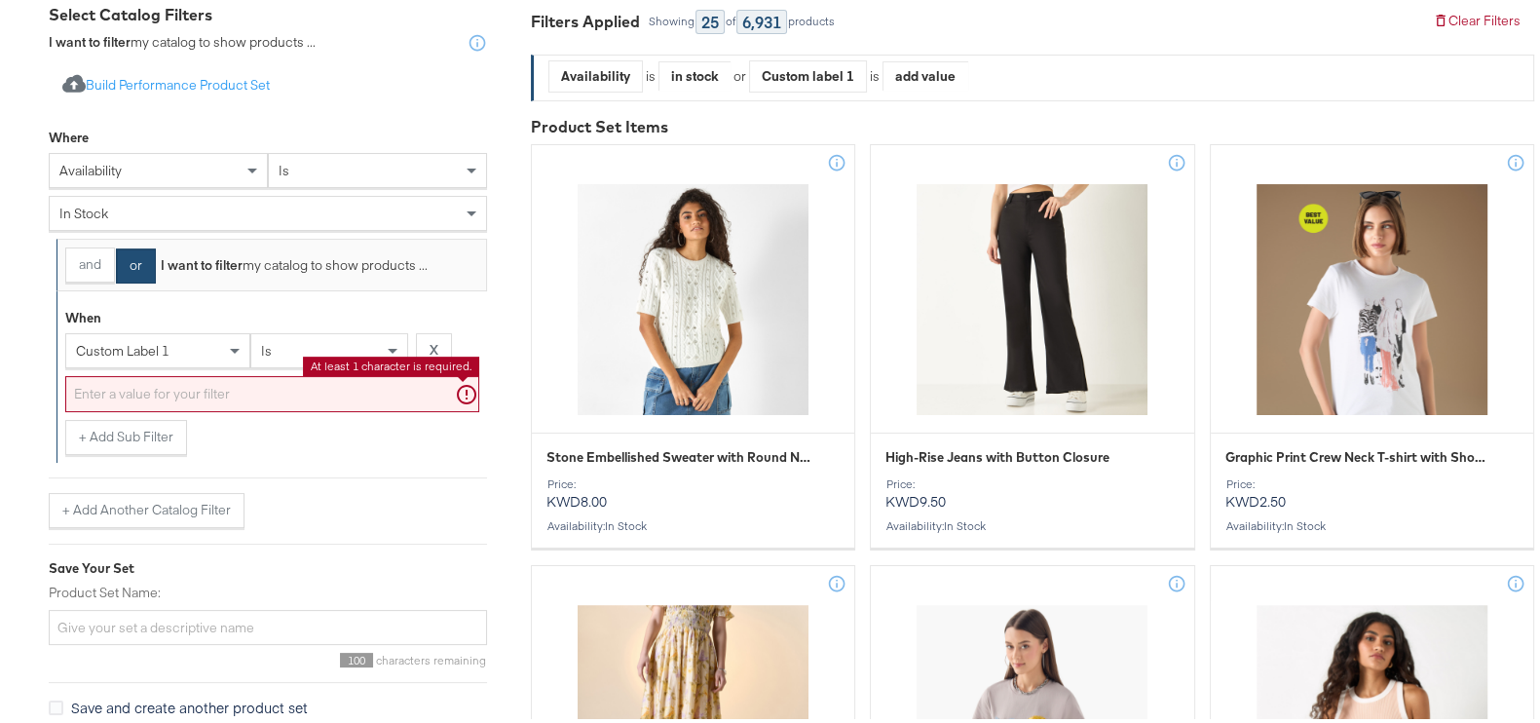
click at [140, 396] on input "text" at bounding box center [272, 390] width 414 height 36
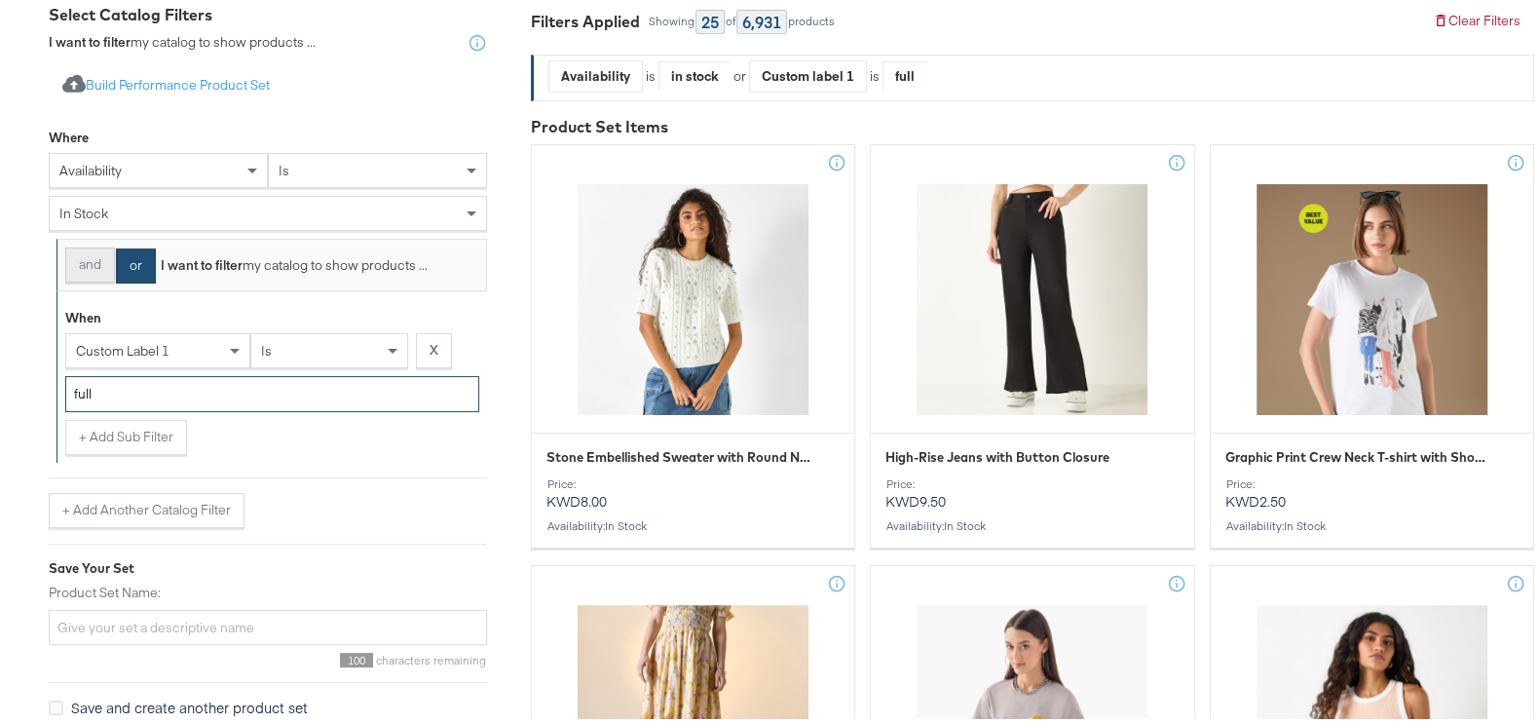
type input "full"
click at [78, 262] on button "and" at bounding box center [90, 260] width 50 height 35
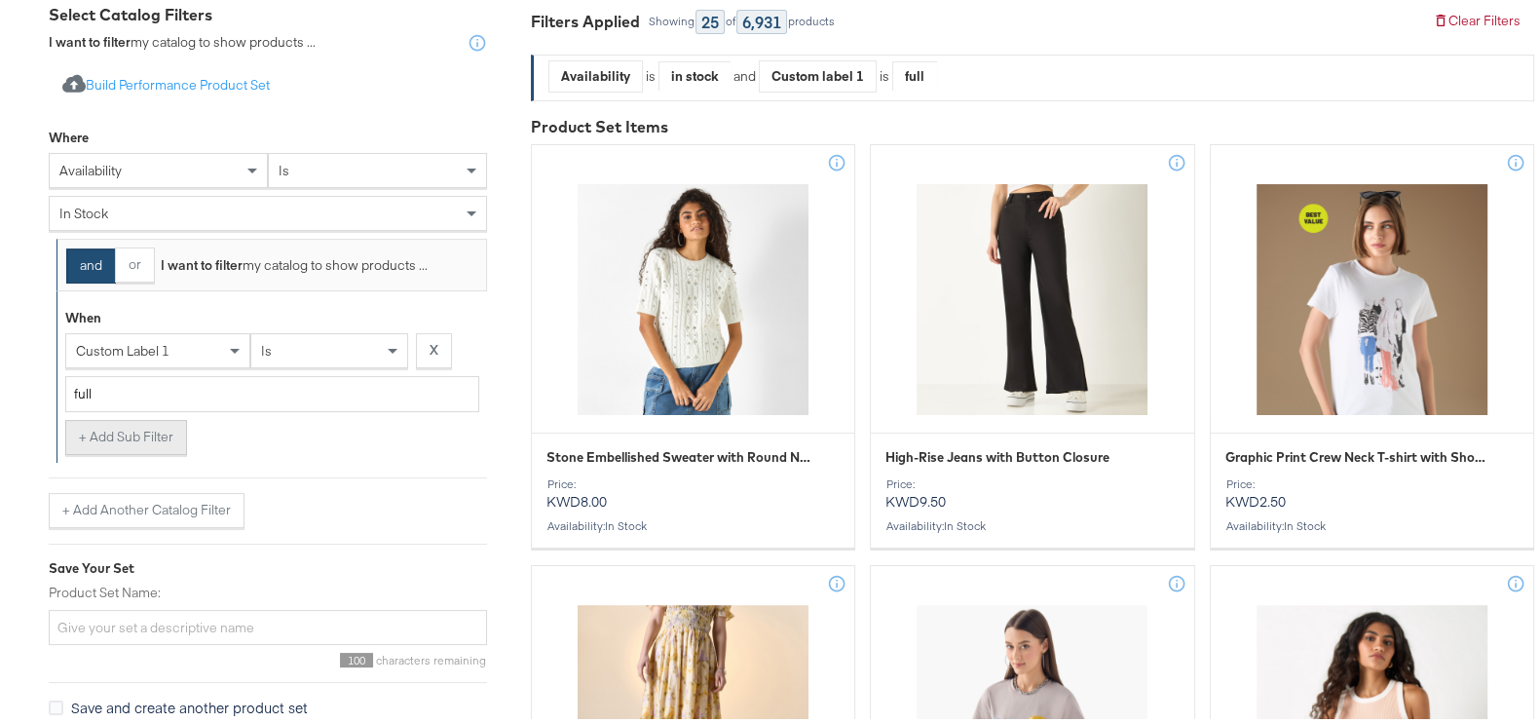
click at [122, 426] on button "+ Add Sub Filter" at bounding box center [126, 433] width 122 height 35
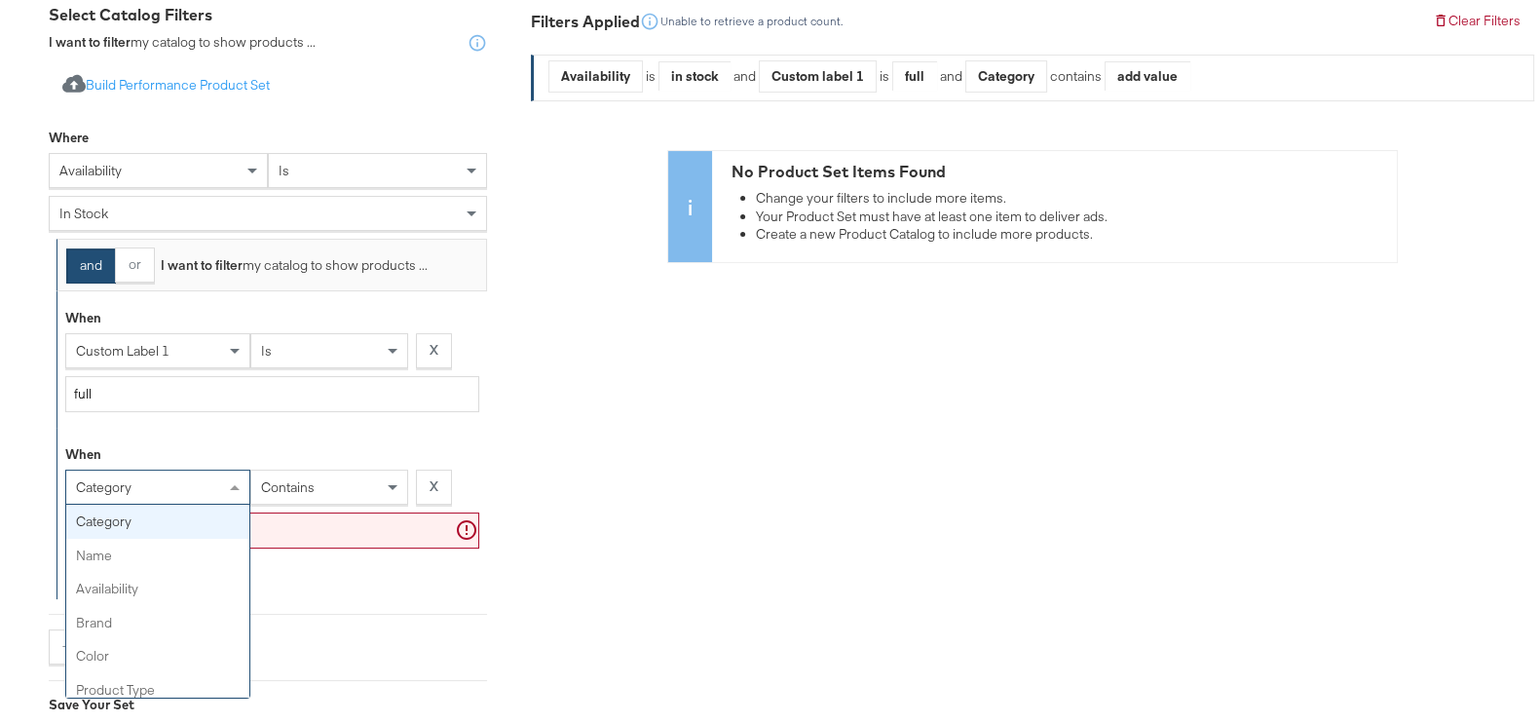
click at [208, 479] on div "category" at bounding box center [157, 482] width 183 height 33
type input "cus"
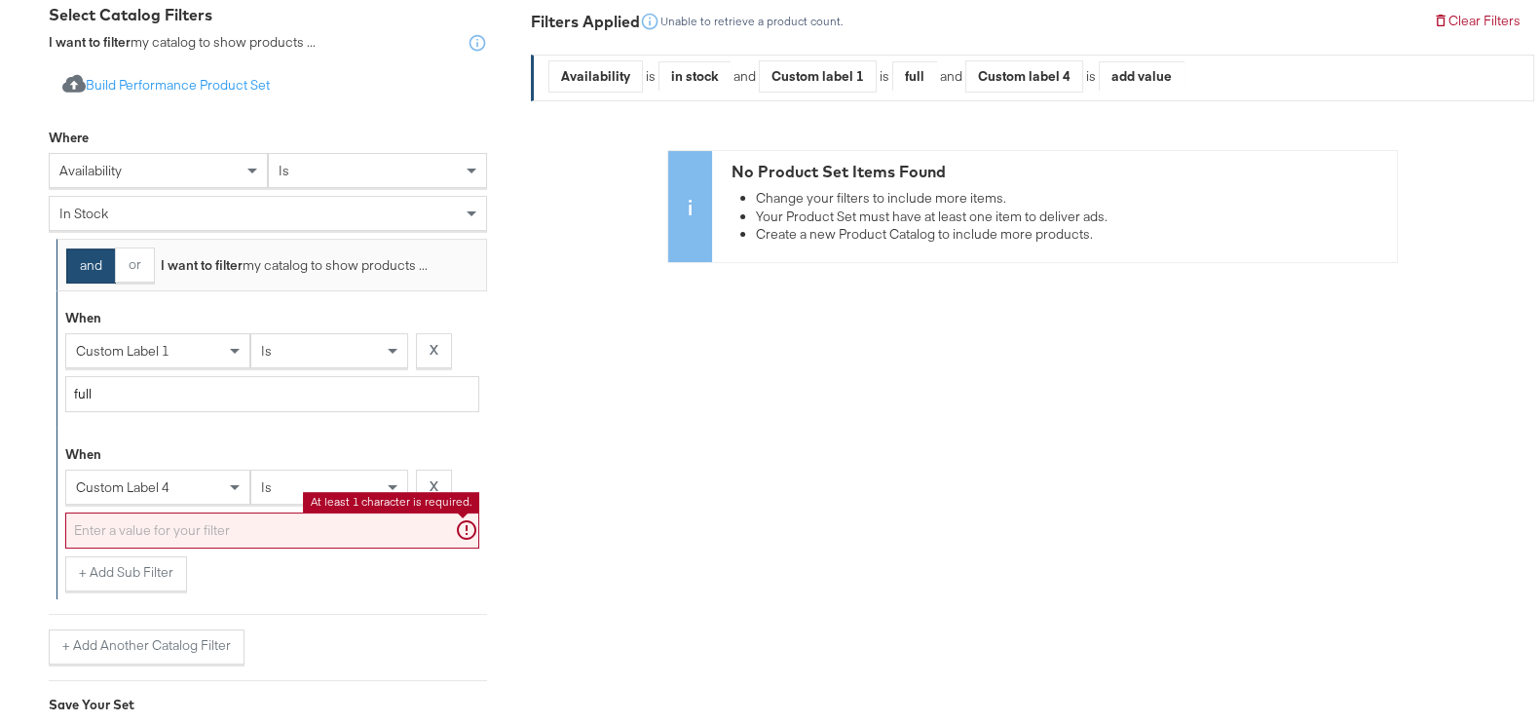
click at [181, 524] on input "text" at bounding box center [272, 526] width 414 height 36
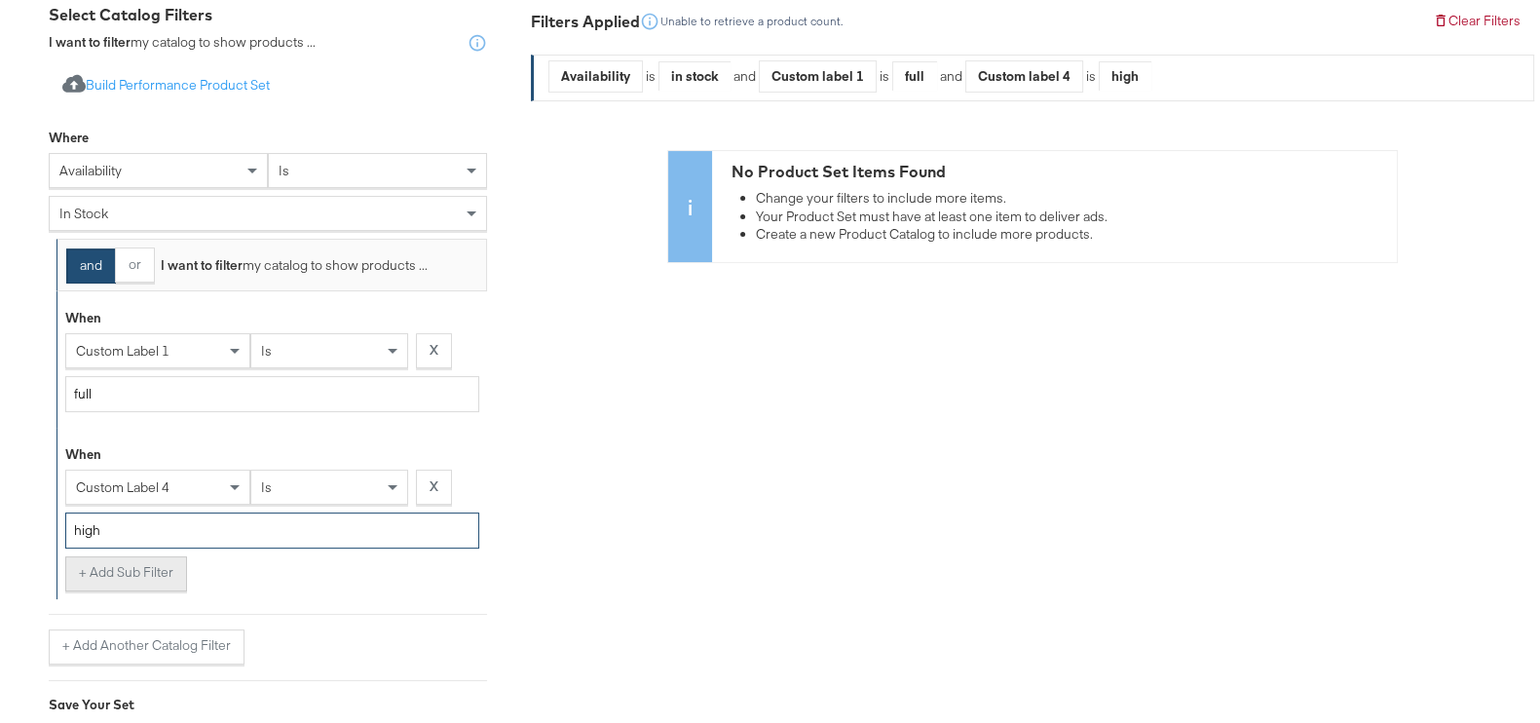
type input "high"
drag, startPoint x: 153, startPoint y: 558, endPoint x: 140, endPoint y: 552, distance: 13.9
click at [149, 556] on button "+ Add Sub Filter" at bounding box center [126, 569] width 122 height 35
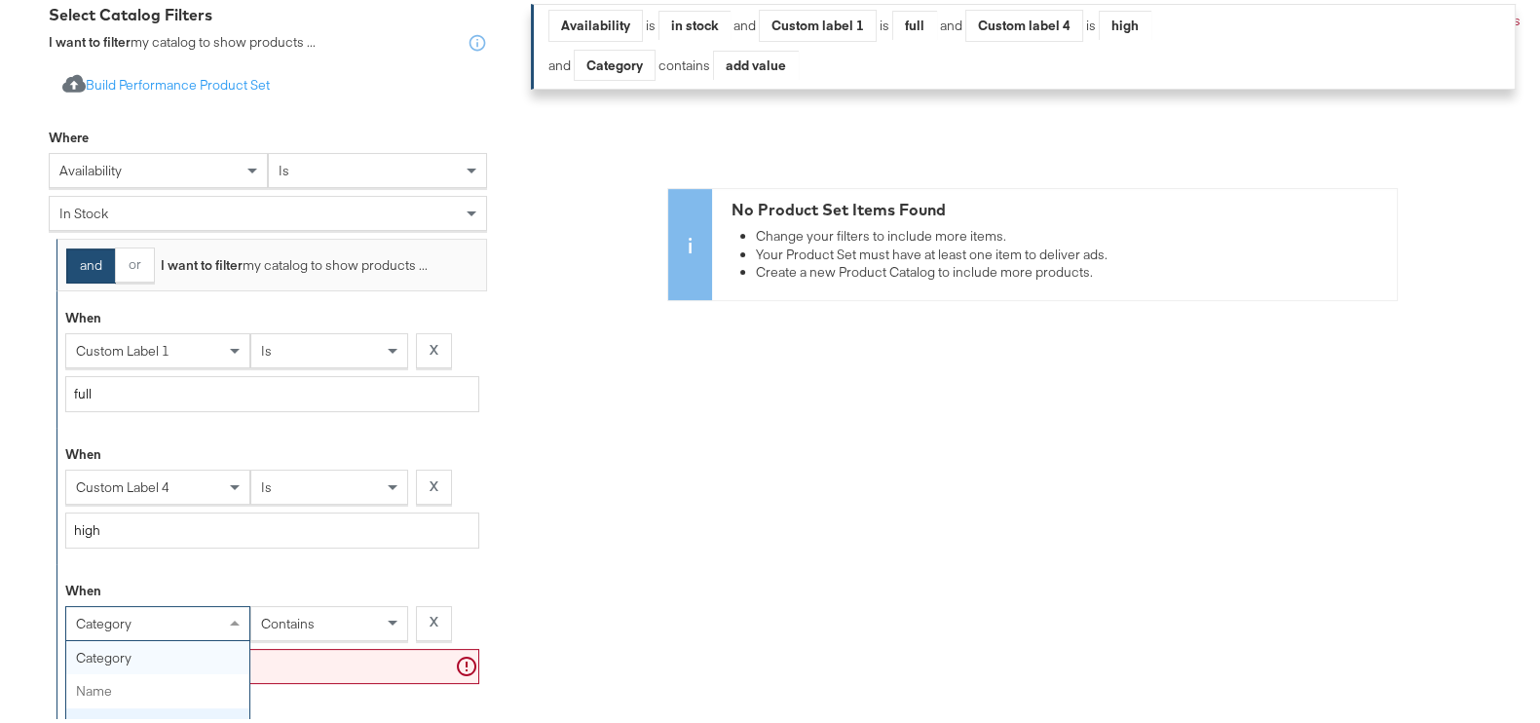
scroll to position [473, 0]
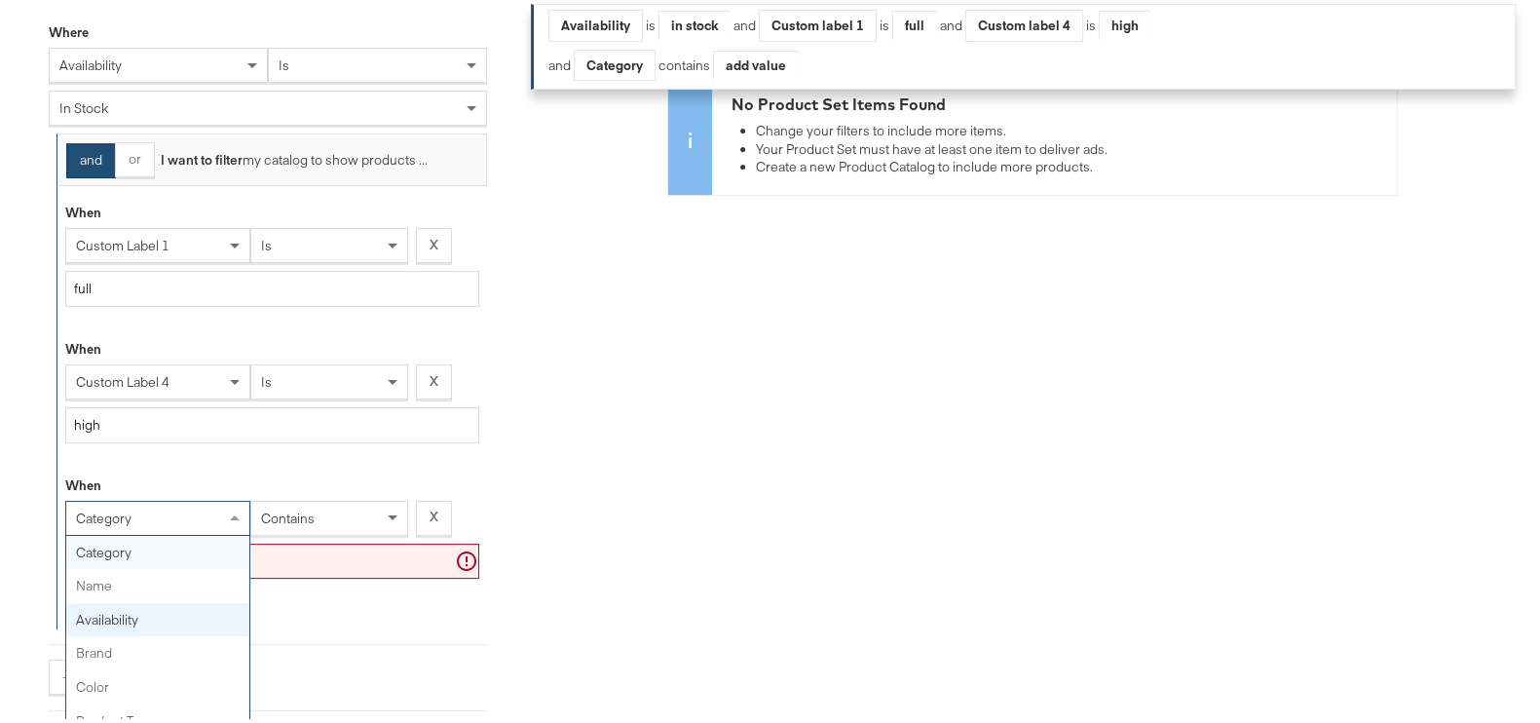
click at [119, 532] on div "category category name availability brand color product type product tags price…" at bounding box center [157, 514] width 185 height 35
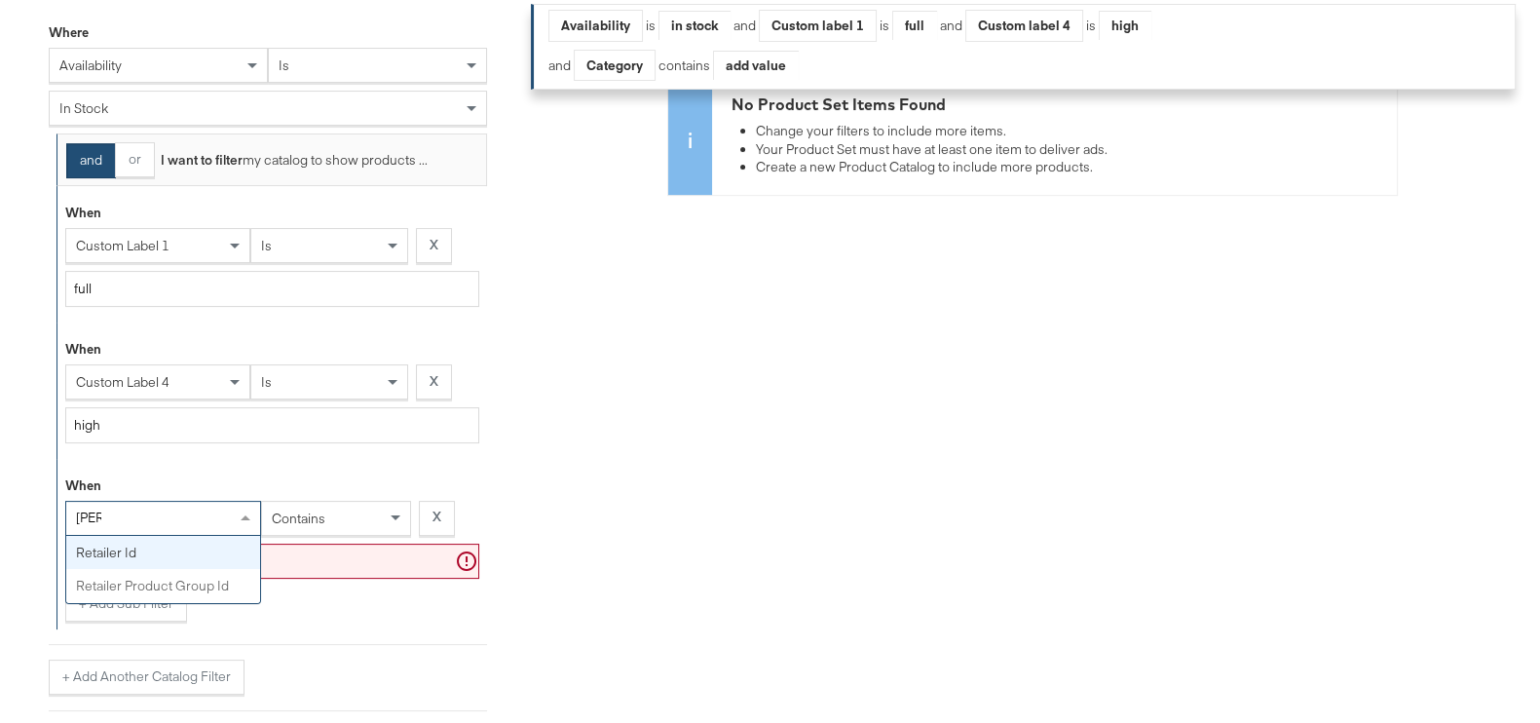
type input "retai"
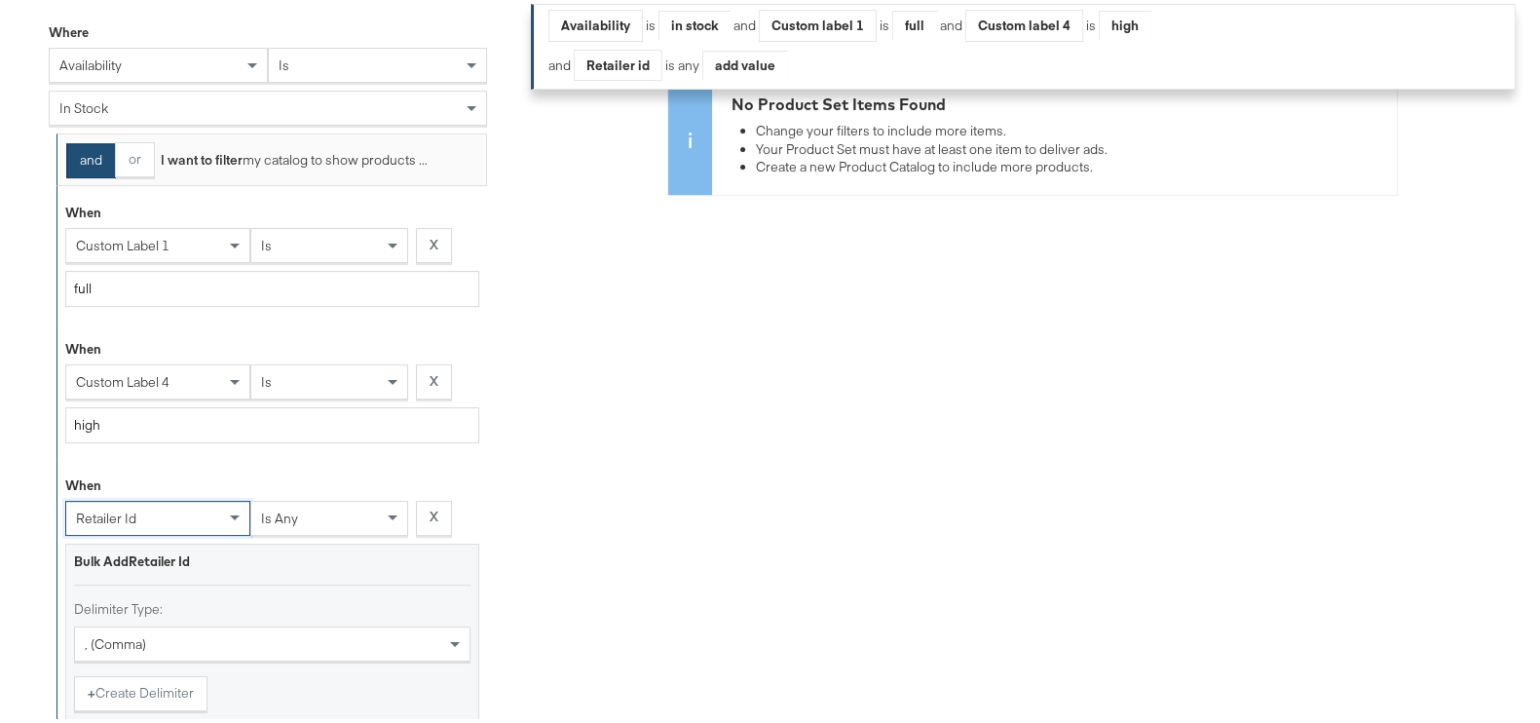
scroll to position [729, 0]
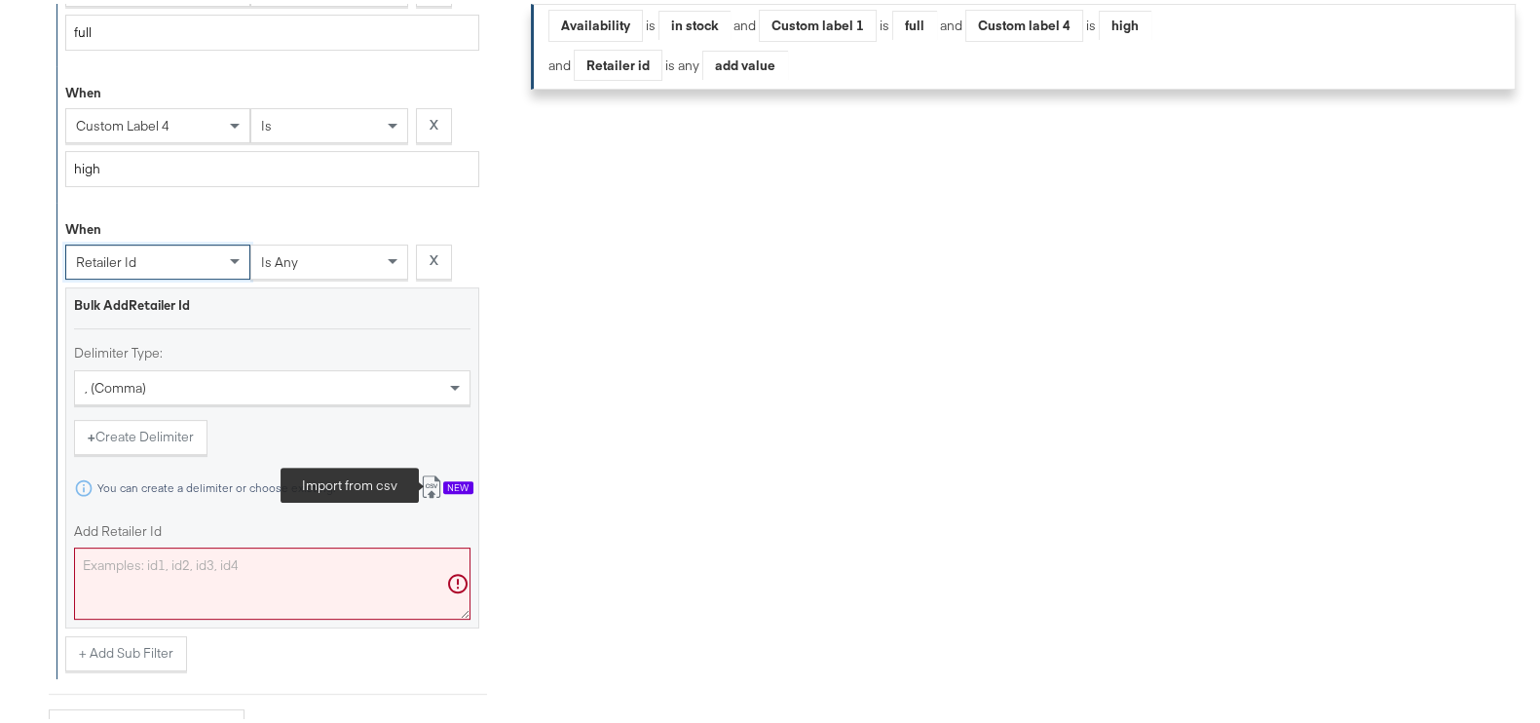
click at [433, 482] on icon at bounding box center [431, 482] width 23 height 23
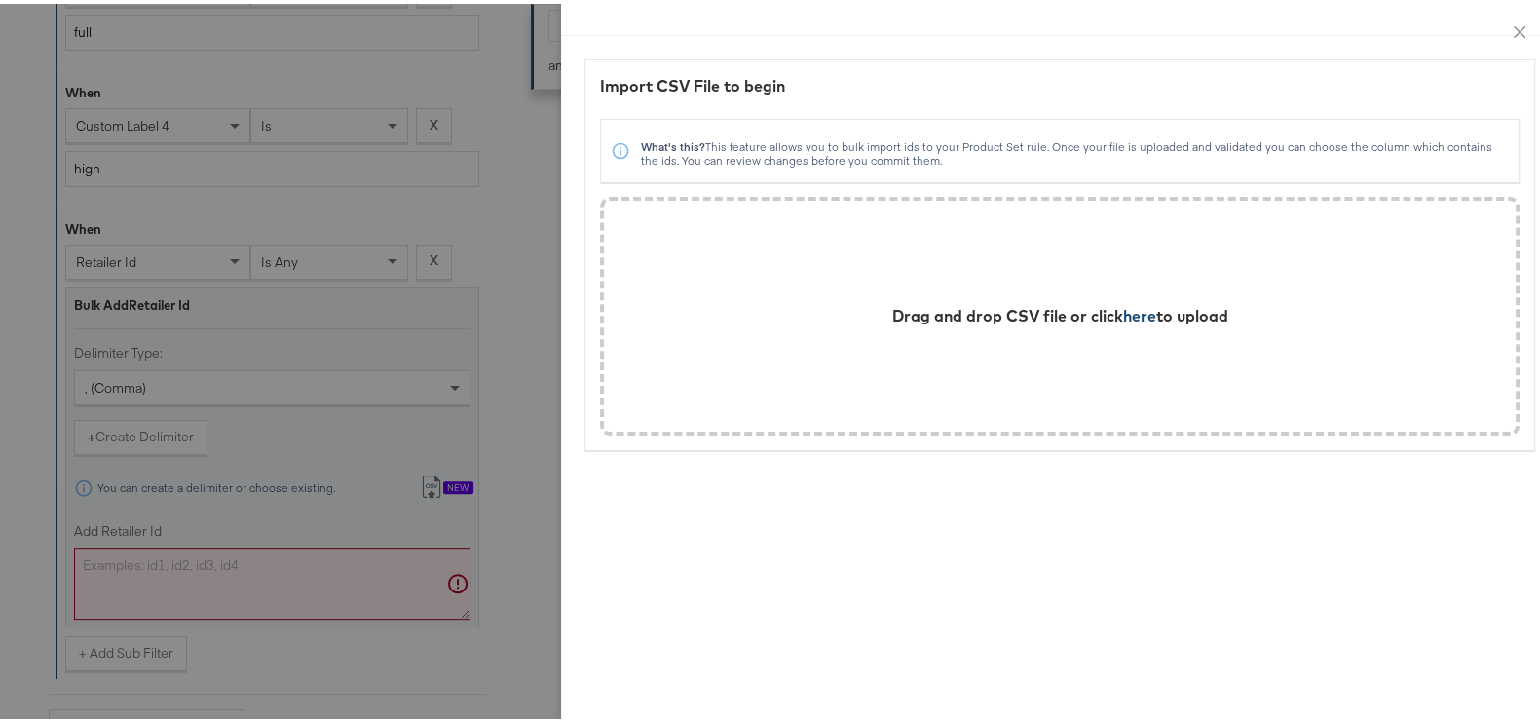
click at [1123, 313] on span "here" at bounding box center [1139, 311] width 33 height 19
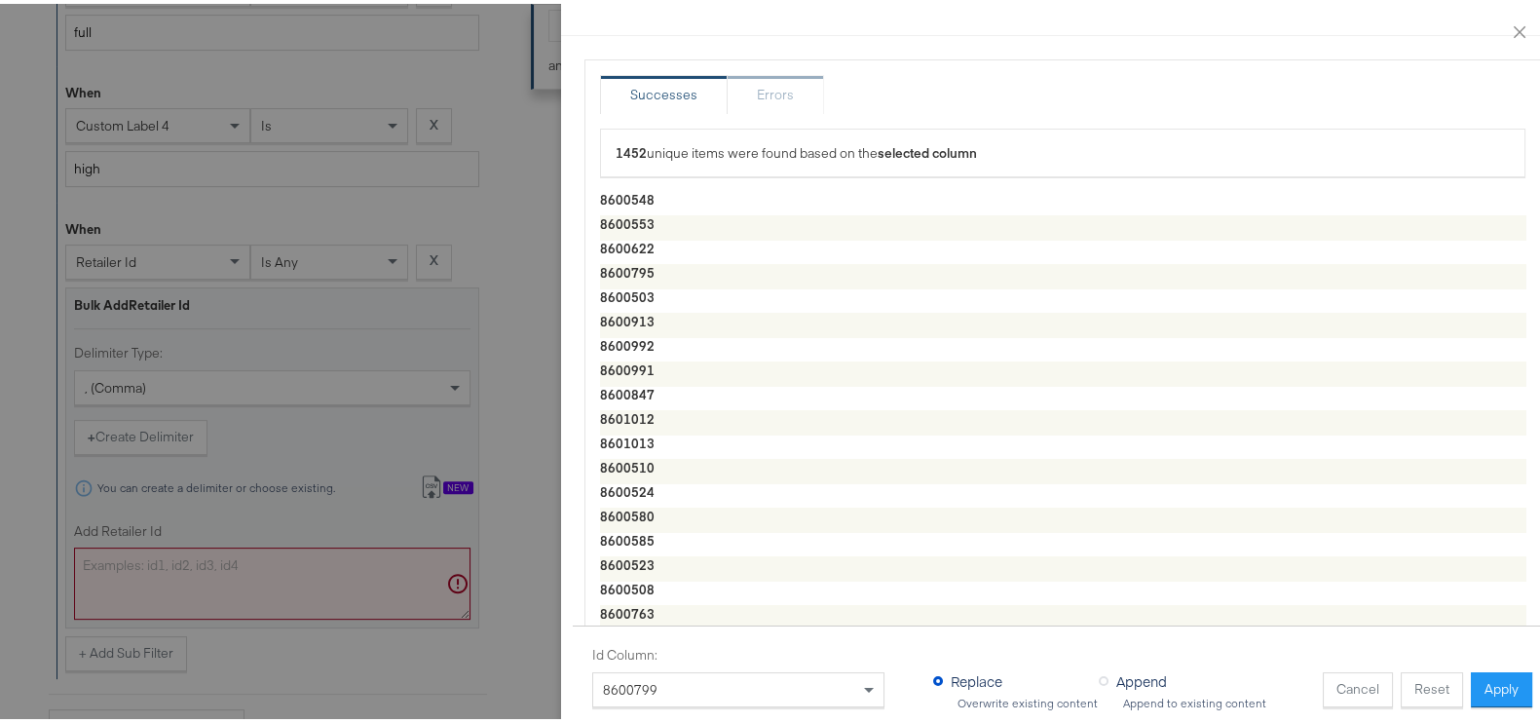
click at [1493, 668] on button "Apply" at bounding box center [1501, 685] width 61 height 35
type textarea "8600548,8600553,8600622,8600795,8600503,8600913,8600992,8600991,8600847,8601012…"
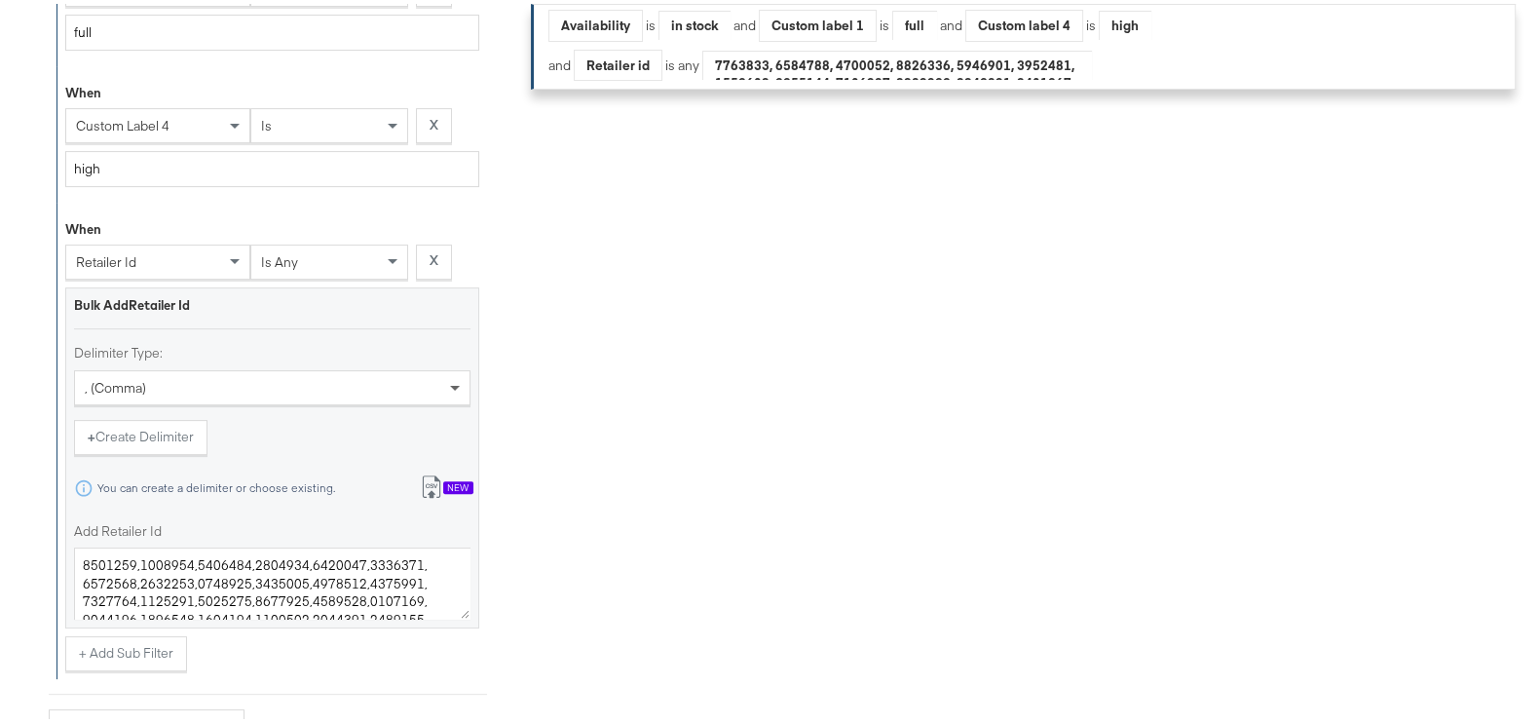
scroll to position [1005, 0]
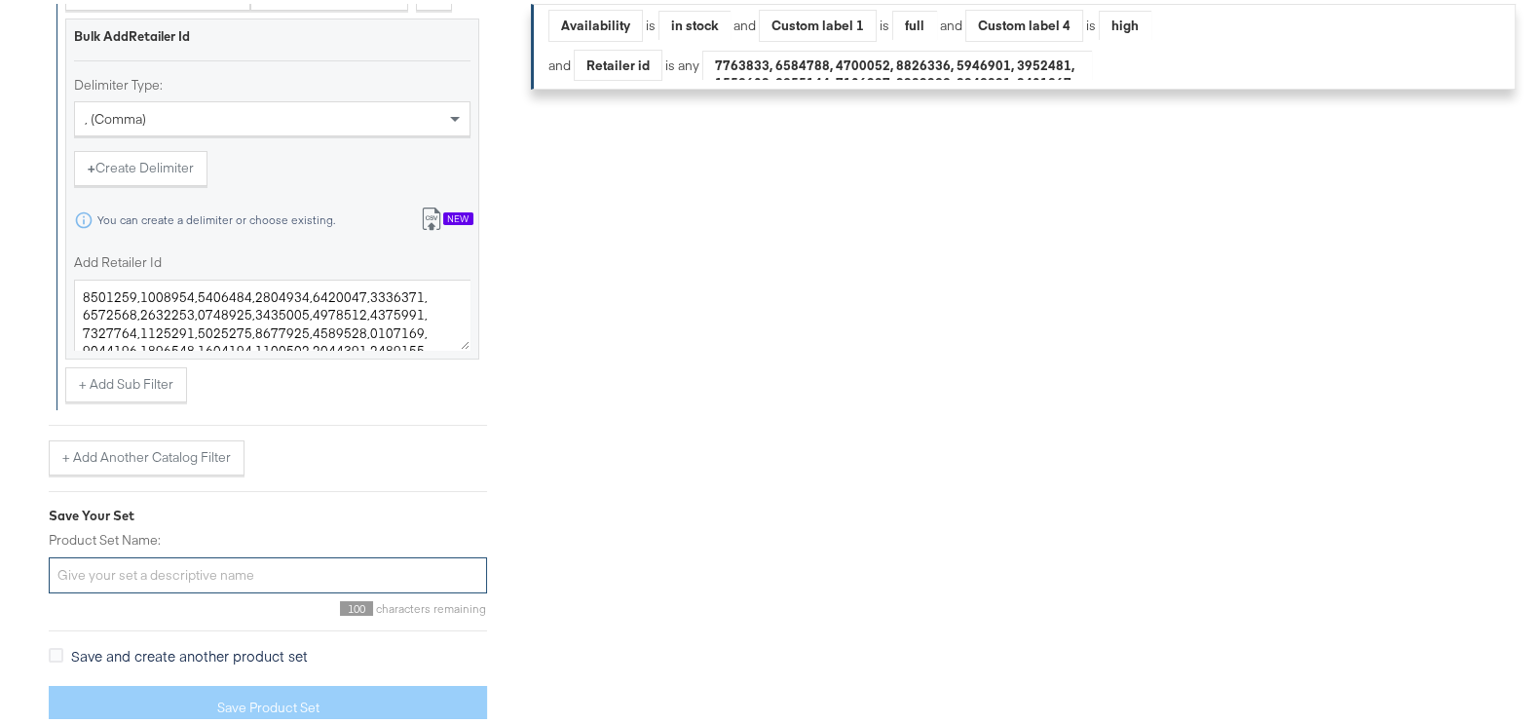
click at [130, 553] on input "Product Set Name:" at bounding box center [268, 571] width 438 height 36
paste input "Basics_Aug25"
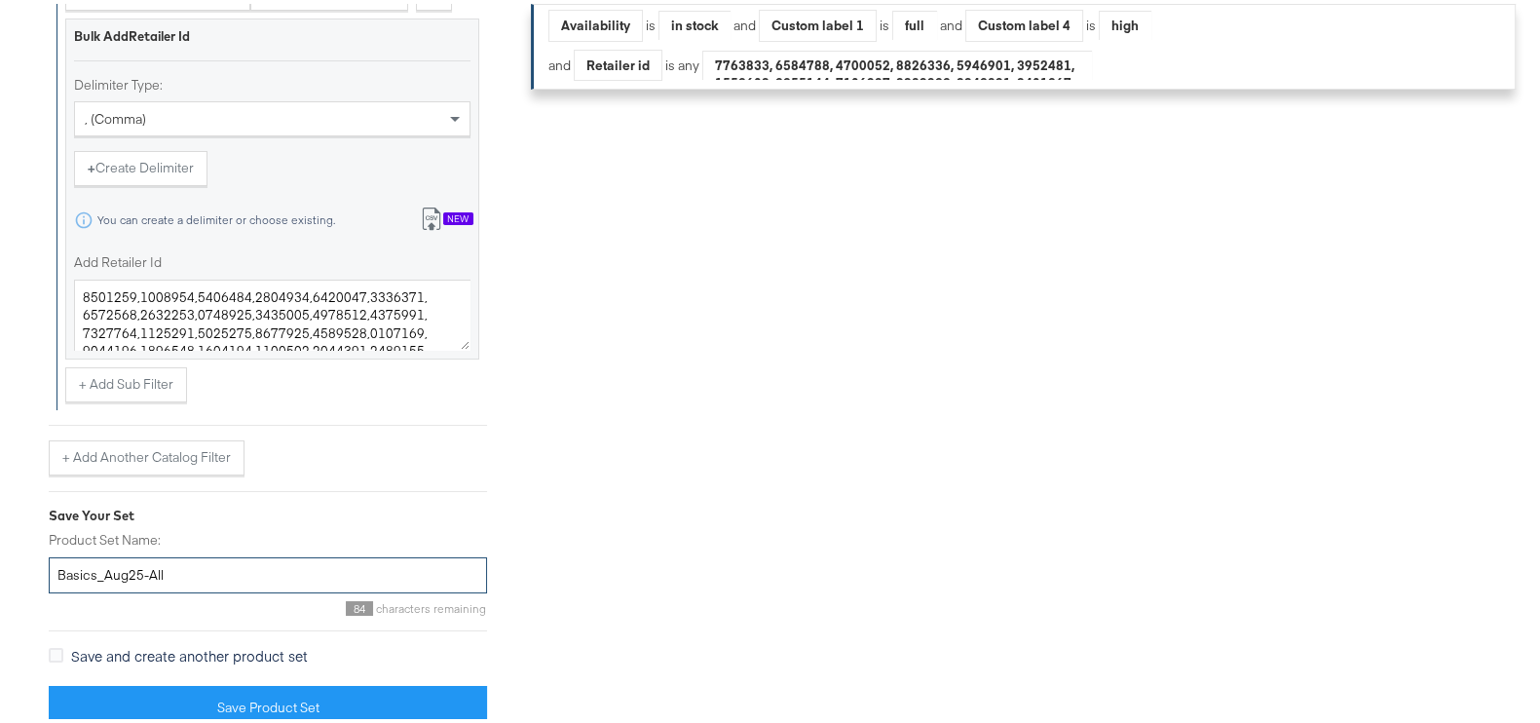
type input "Basics_Aug25-All"
click at [588, 342] on div "Filters Applied Unable to retrieve a product count. Clear Filters Availability …" at bounding box center [1032, 39] width 1003 height 1352
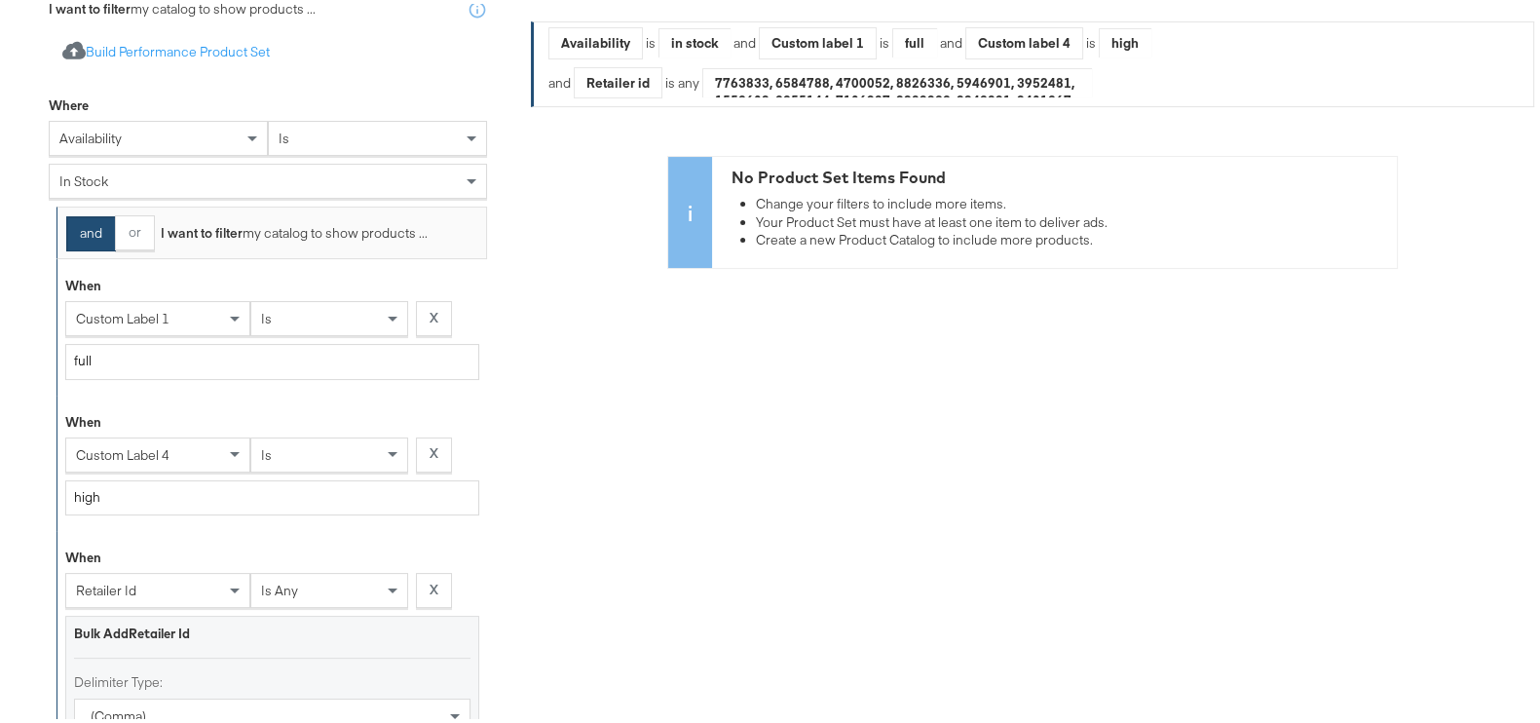
scroll to position [0, 0]
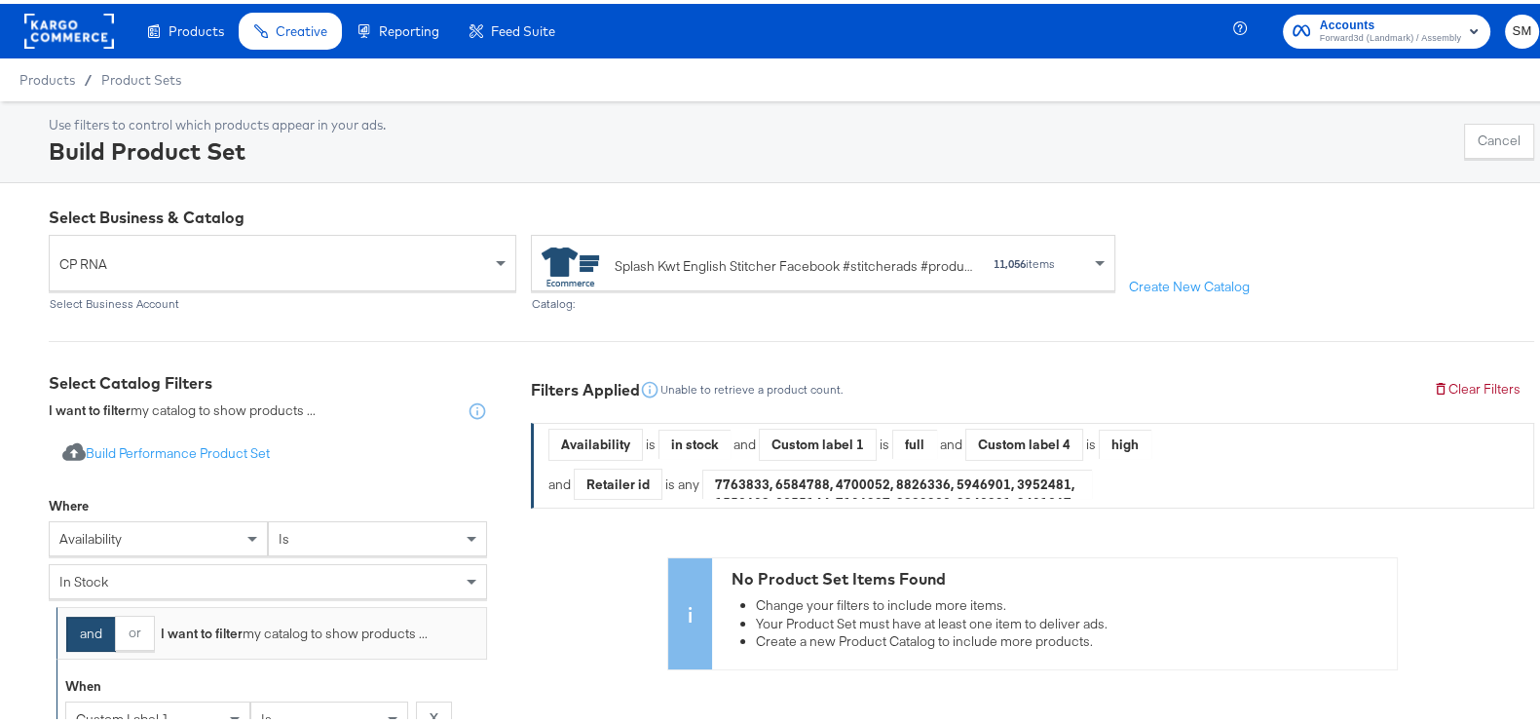
click at [690, 598] on icon at bounding box center [690, 609] width 31 height 31
click at [638, 593] on div "No Product Set Items Found Change your filters to include more items. Your Prod…" at bounding box center [1032, 609] width 1003 height 113
drag, startPoint x: 638, startPoint y: 593, endPoint x: 627, endPoint y: 566, distance: 29.3
click at [627, 566] on div "No Product Set Items Found Change your filters to include more items. Your Prod…" at bounding box center [1032, 609] width 1003 height 113
click at [772, 616] on li "Your Product Set must have at least one item to deliver ads." at bounding box center [1071, 620] width 631 height 19
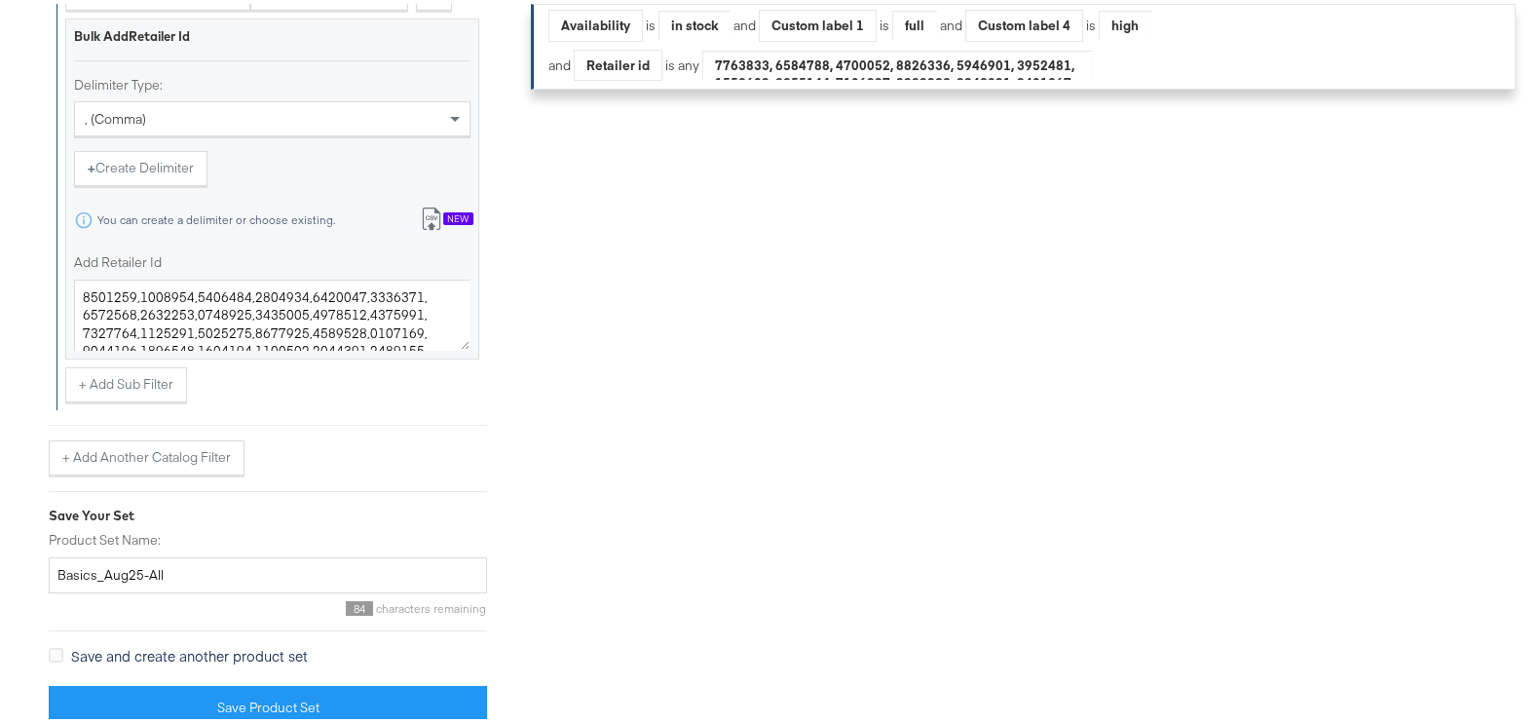
scroll to position [1005, 0]
click at [963, 469] on div "Filters Applied Unable to retrieve a product count. Clear Filters Availability …" at bounding box center [1032, 39] width 1003 height 1352
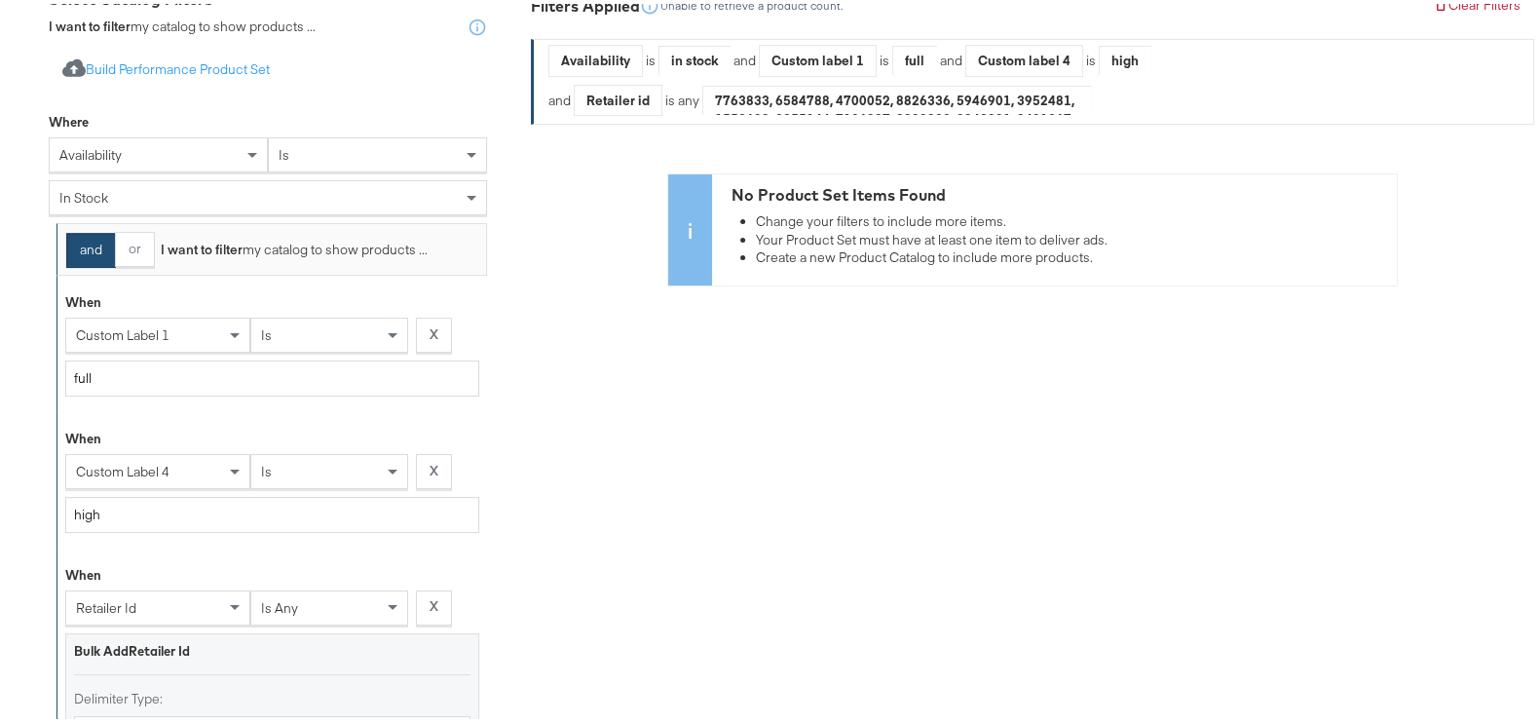
scroll to position [0, 0]
